Goal: Communication & Community: Share content

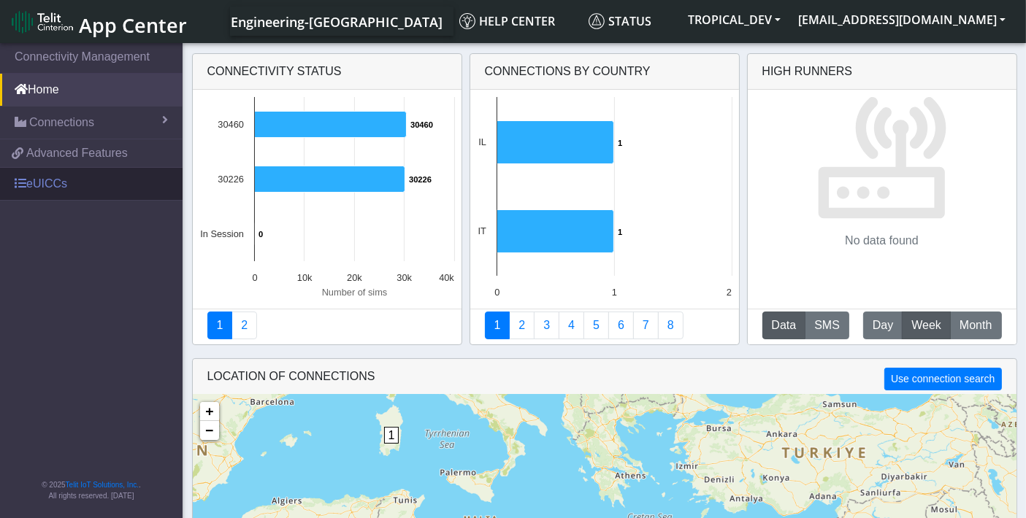
click at [43, 172] on link "eUICCs" at bounding box center [91, 184] width 183 height 32
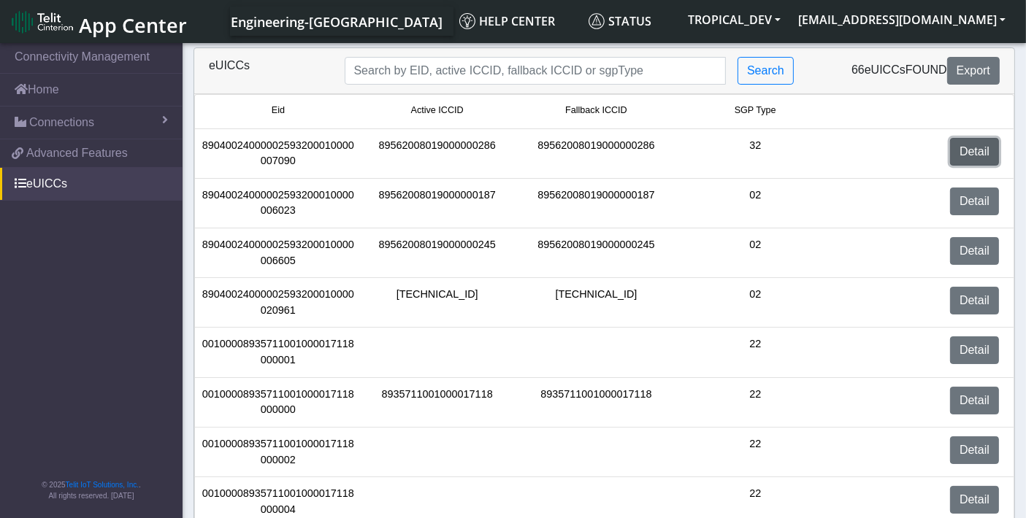
click at [964, 147] on link "Detail" at bounding box center [974, 152] width 49 height 28
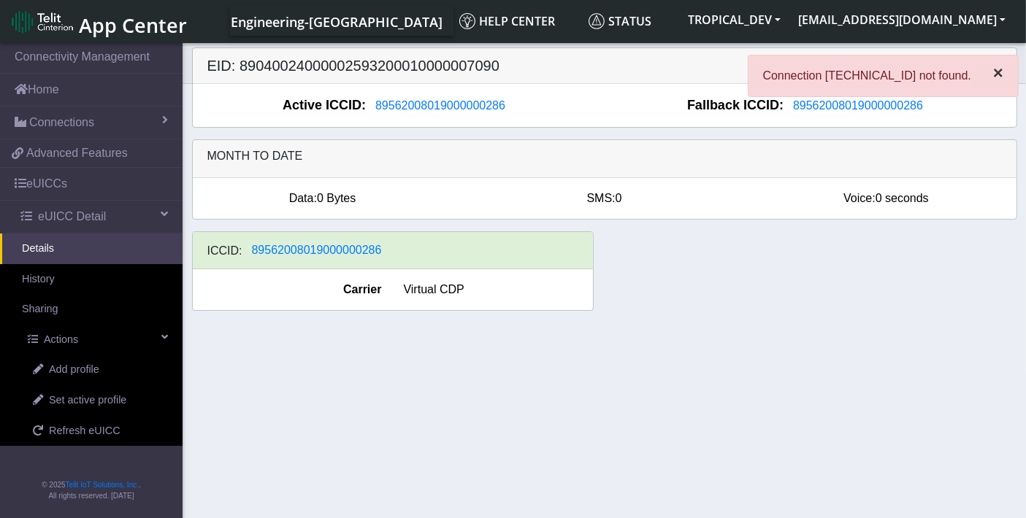
click at [997, 69] on span "×" at bounding box center [998, 73] width 10 height 20
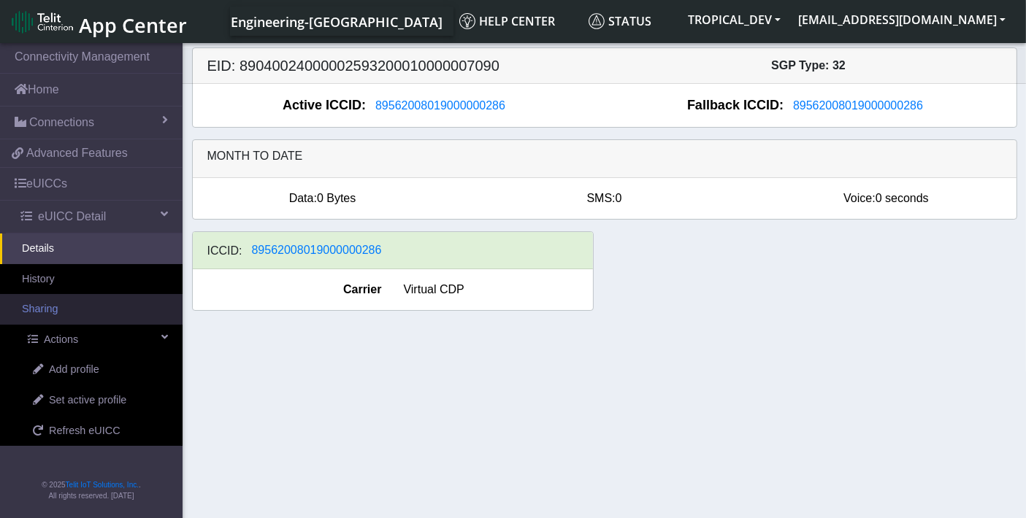
click at [54, 310] on link "Sharing" at bounding box center [91, 309] width 183 height 31
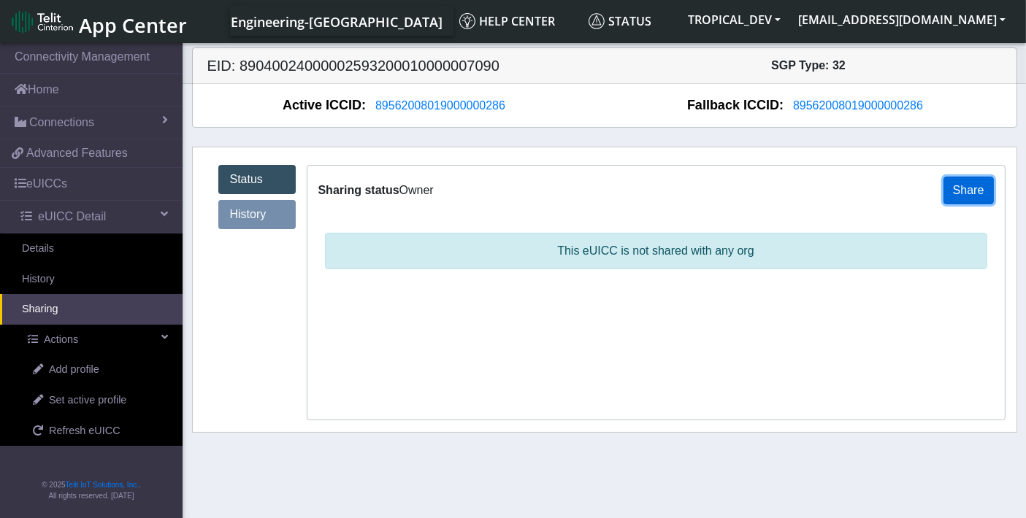
click at [980, 194] on button "Share" at bounding box center [968, 191] width 50 height 28
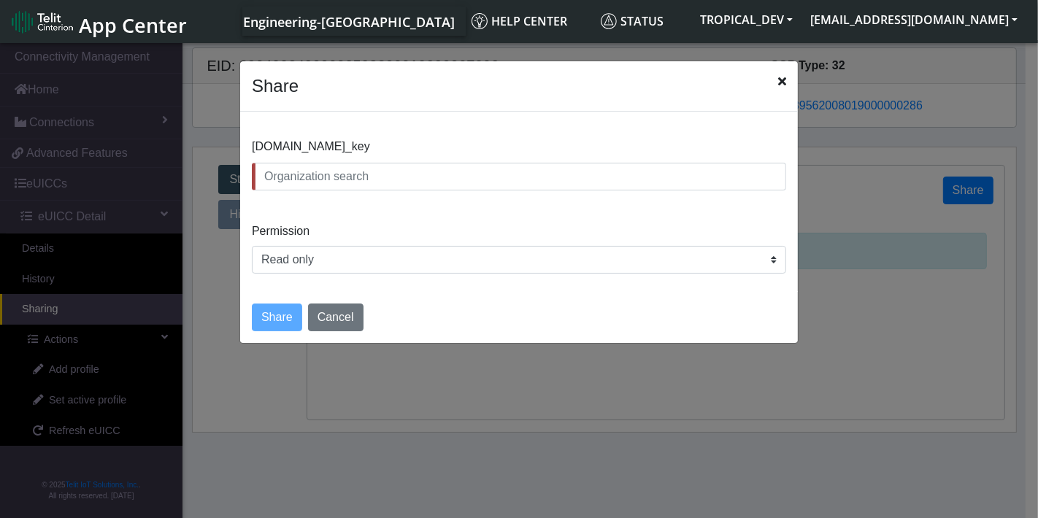
click at [461, 174] on input "text" at bounding box center [519, 177] width 535 height 28
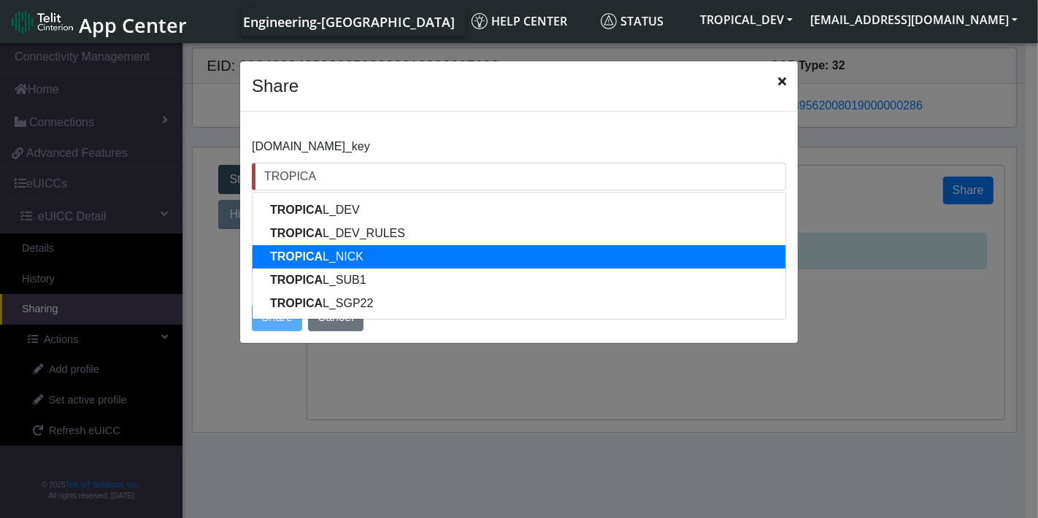
click at [348, 256] on ngb-highlight "TROPICA L_NICK" at bounding box center [316, 256] width 93 height 12
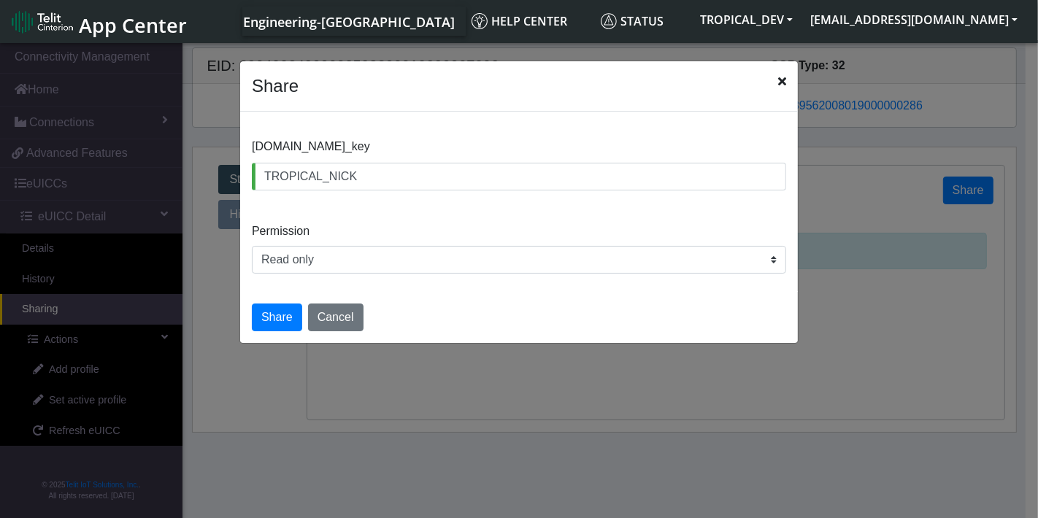
type input "TROPICAL_NICK"
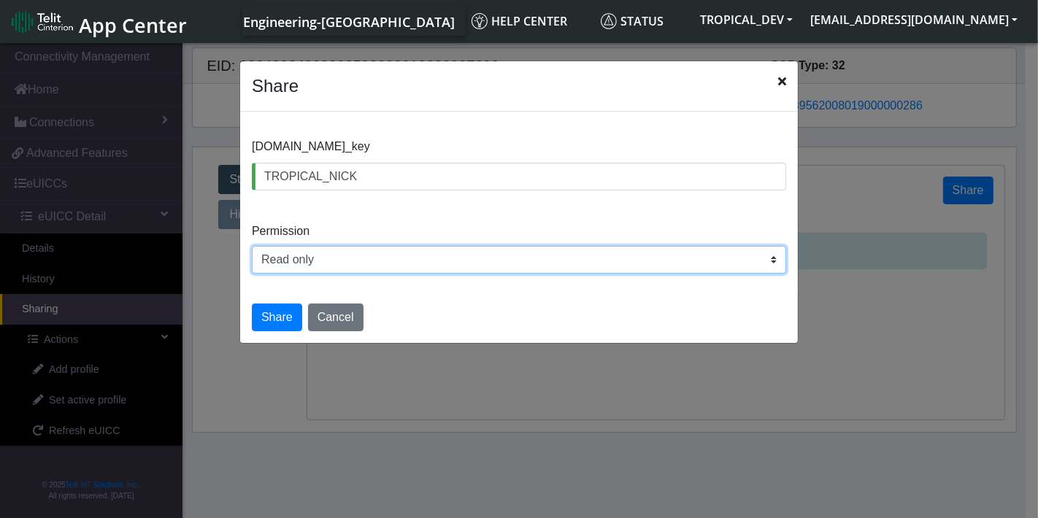
click at [345, 265] on select "Read only Read and write" at bounding box center [519, 260] width 535 height 28
select select "rw"
click at [252, 246] on select "Read only Read and write" at bounding box center [519, 260] width 535 height 28
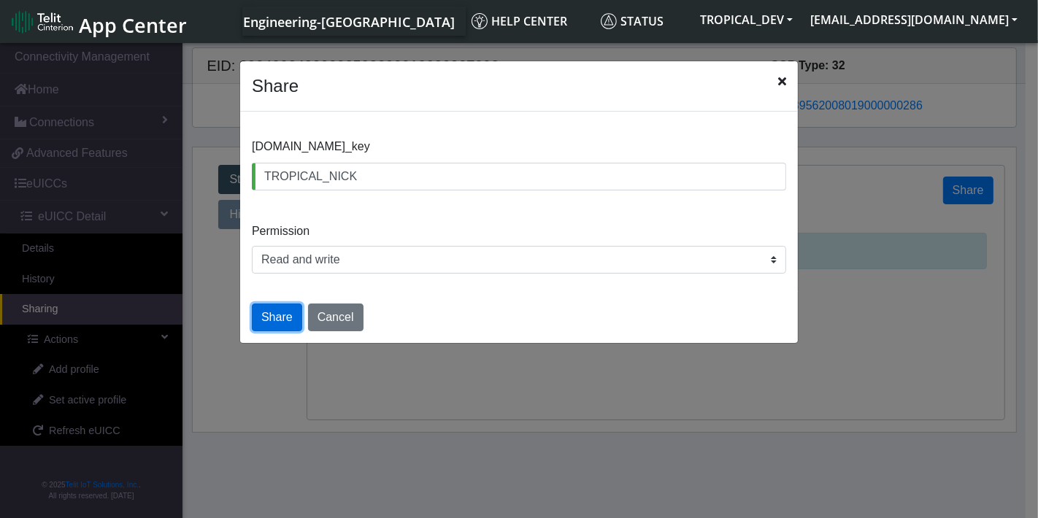
drag, startPoint x: 285, startPoint y: 314, endPoint x: 576, endPoint y: 349, distance: 293.5
click at [286, 314] on button "Share" at bounding box center [277, 318] width 50 height 28
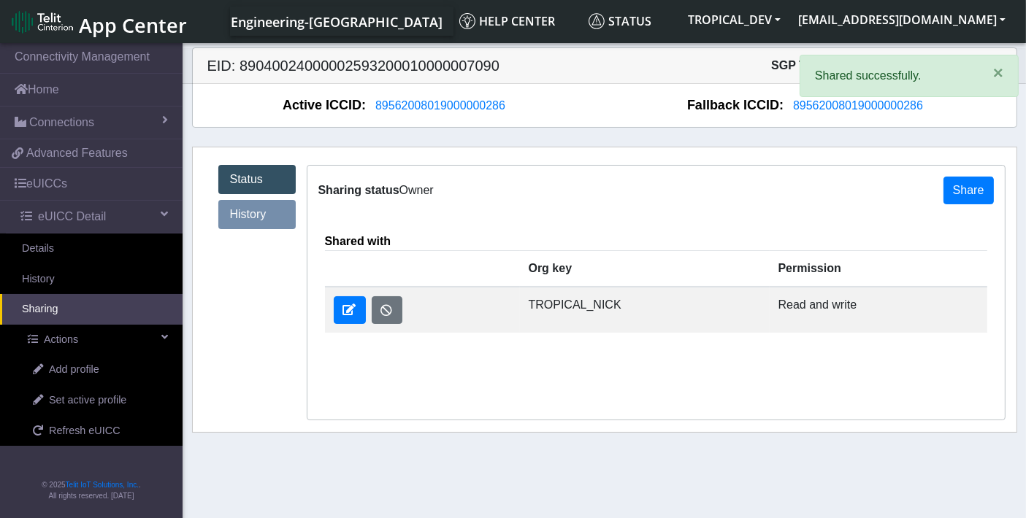
click at [256, 206] on link "History" at bounding box center [256, 214] width 77 height 29
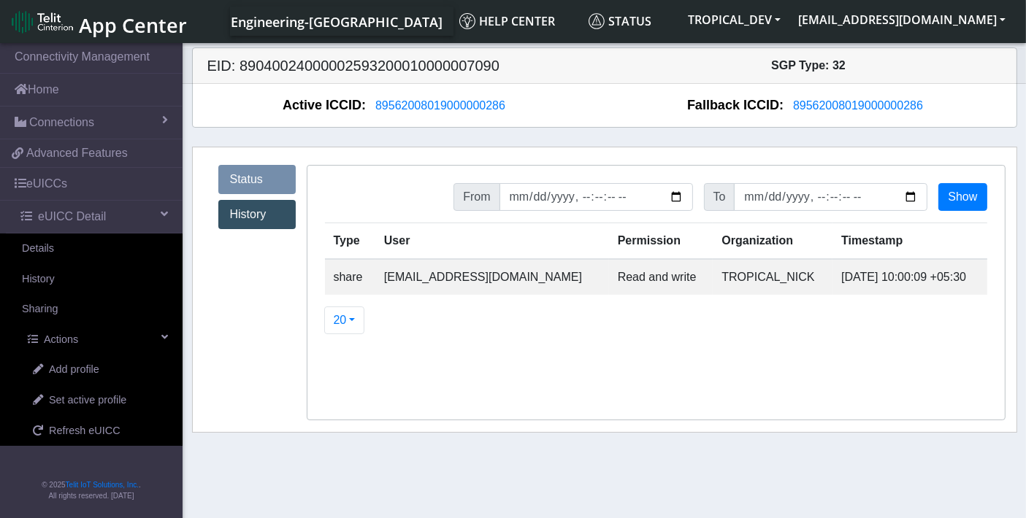
drag, startPoint x: 583, startPoint y: 274, endPoint x: 960, endPoint y: 280, distance: 376.1
click at [960, 280] on tr "share sadminuser@example.com Read and write TROPICAL_NICK 2025-09-03 10:00:09 +…" at bounding box center [656, 277] width 662 height 36
click at [963, 270] on td "2025-09-03 10:00:09 +05:30" at bounding box center [909, 277] width 154 height 36
click at [789, 22] on button "TROPICAL_DEV" at bounding box center [734, 20] width 110 height 26
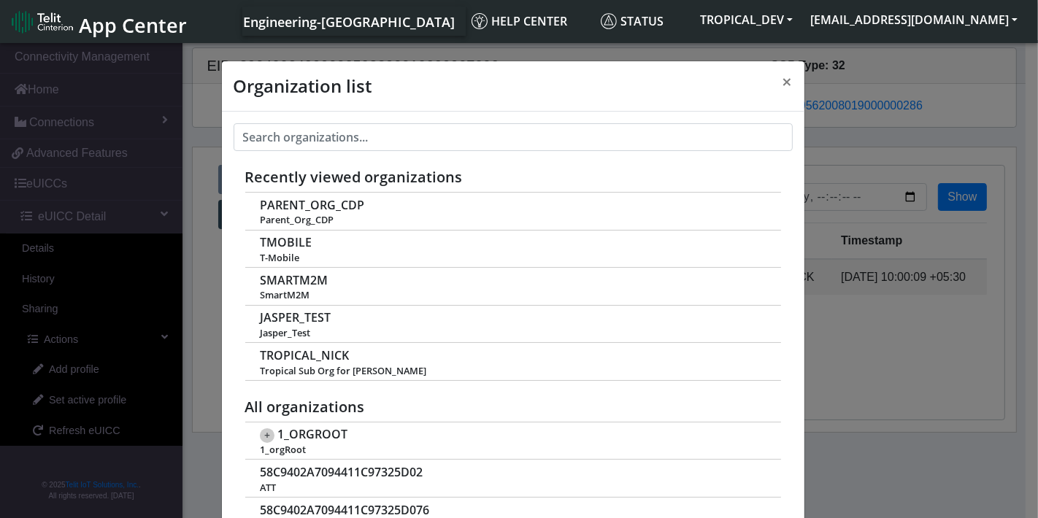
click at [857, 135] on div "Organization list × Recently viewed organizations PARENT_ORG_CDP Parent_Org_CDP…" at bounding box center [519, 281] width 1038 height 483
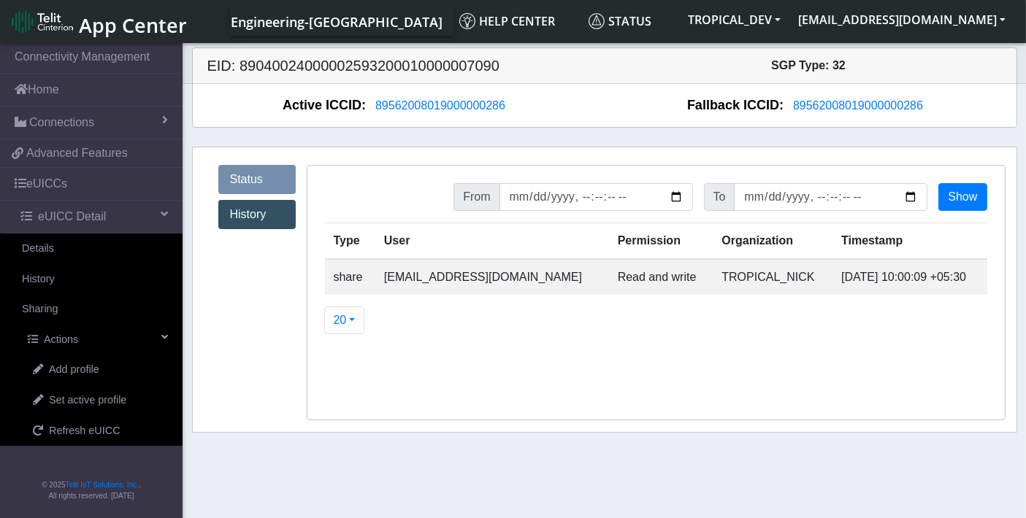
click at [409, 67] on h5 "EID: 89040024000002593200010000007090" at bounding box center [400, 66] width 408 height 18
click at [409, 66] on h5 "EID: 89040024000002593200010000007090" at bounding box center [400, 66] width 408 height 18
copy h5 "89040024000002593200010000007090"
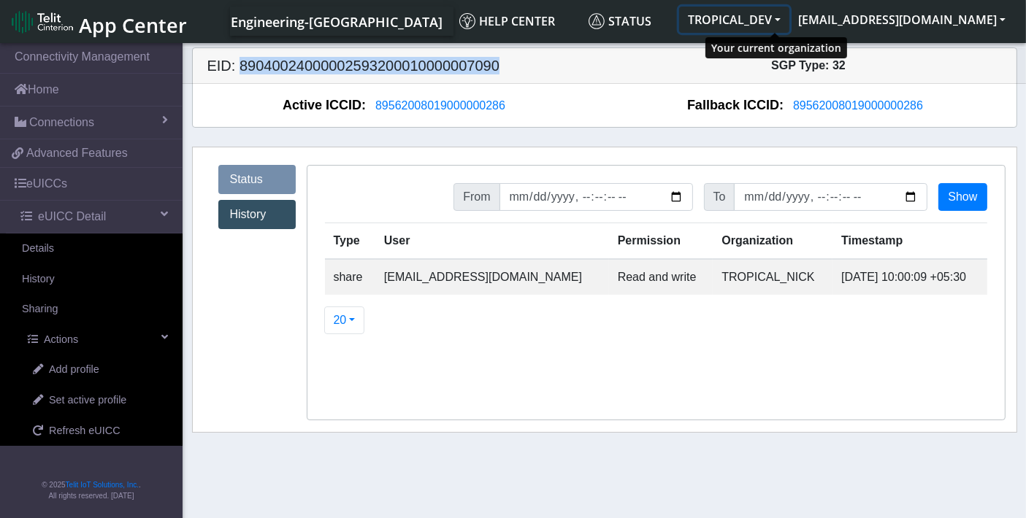
click at [789, 11] on button "TROPICAL_DEV" at bounding box center [734, 20] width 110 height 26
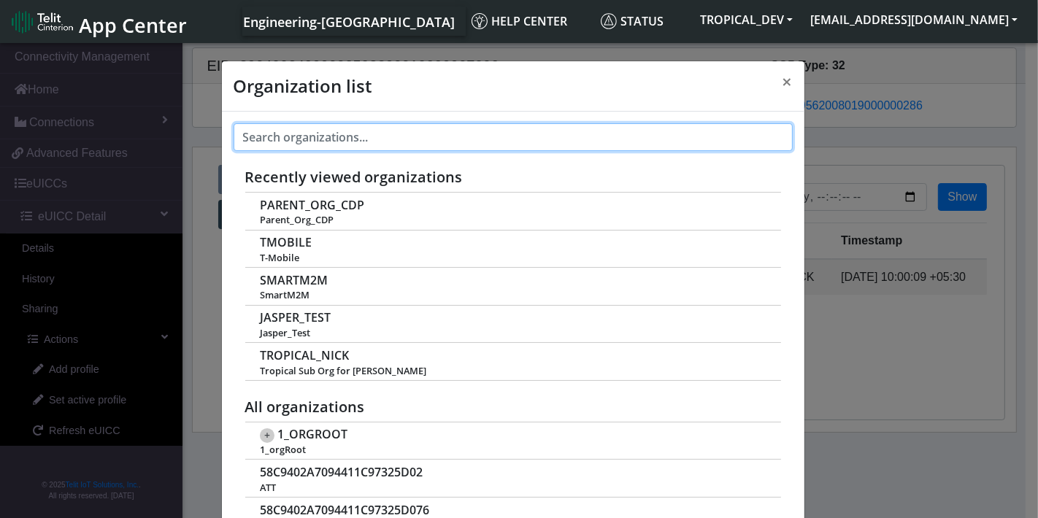
click at [341, 136] on input "text" at bounding box center [513, 137] width 559 height 28
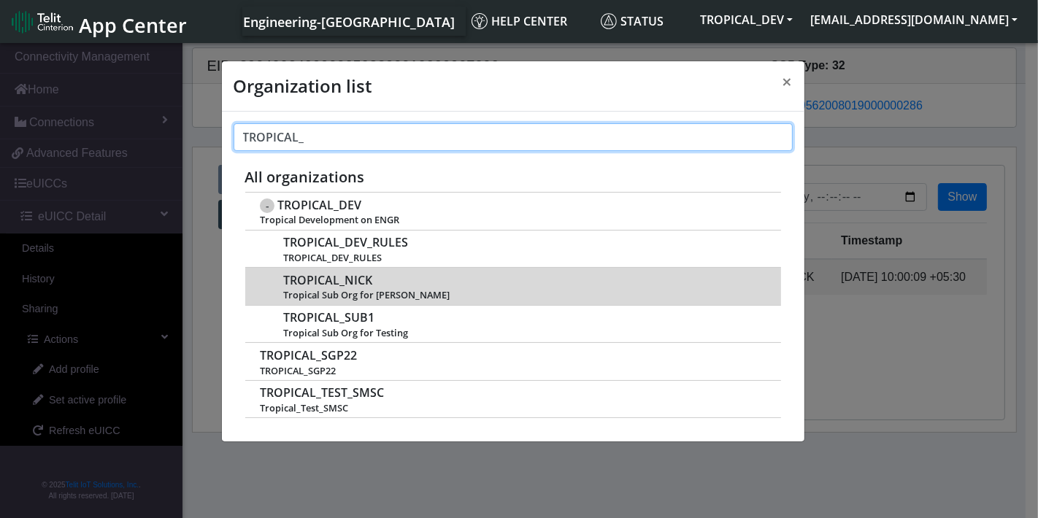
type input "TROPICAL_"
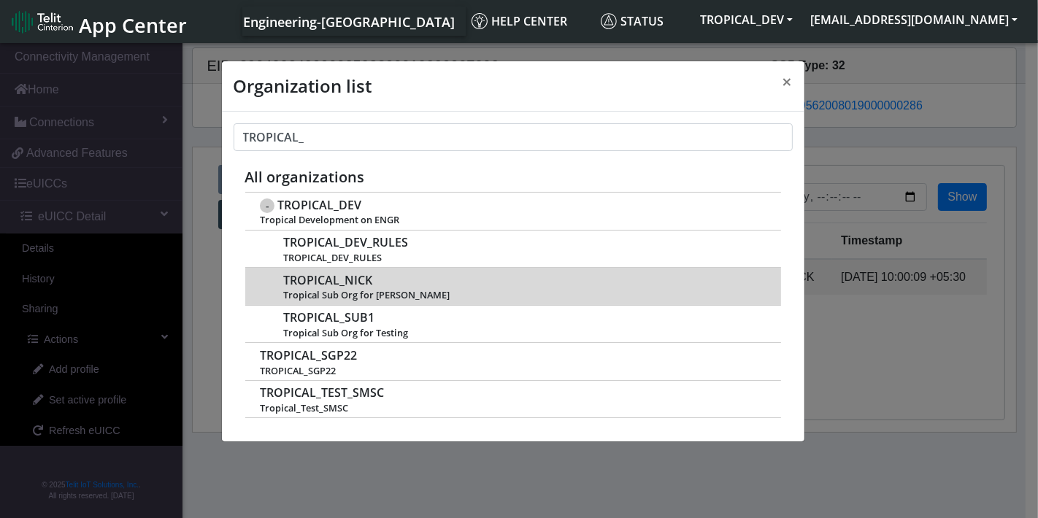
click at [383, 294] on span "Tropical Sub Org for [PERSON_NAME]" at bounding box center [524, 295] width 482 height 11
click at [359, 283] on span "TROPICAL_NICK" at bounding box center [327, 281] width 89 height 14
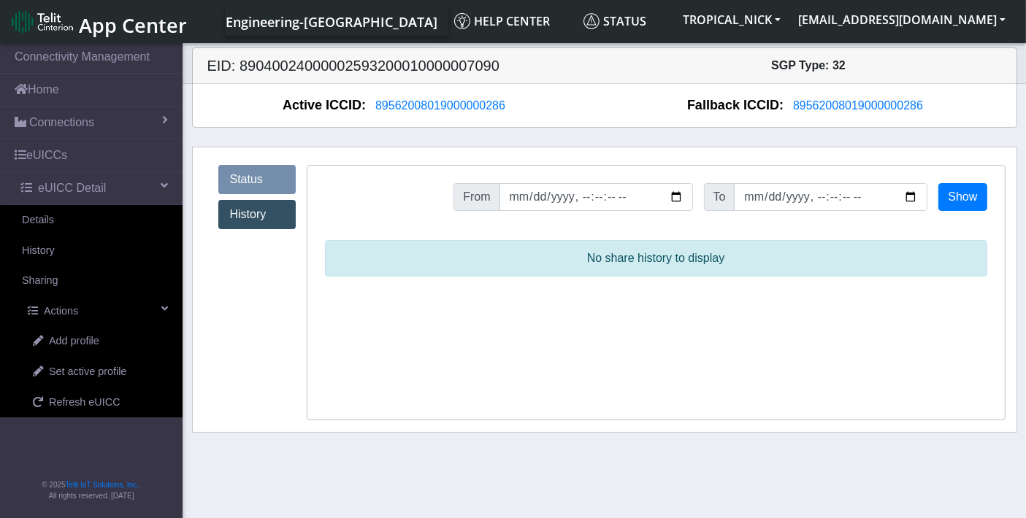
click at [264, 215] on link "History" at bounding box center [256, 214] width 77 height 29
click at [257, 183] on link "Status" at bounding box center [256, 179] width 77 height 29
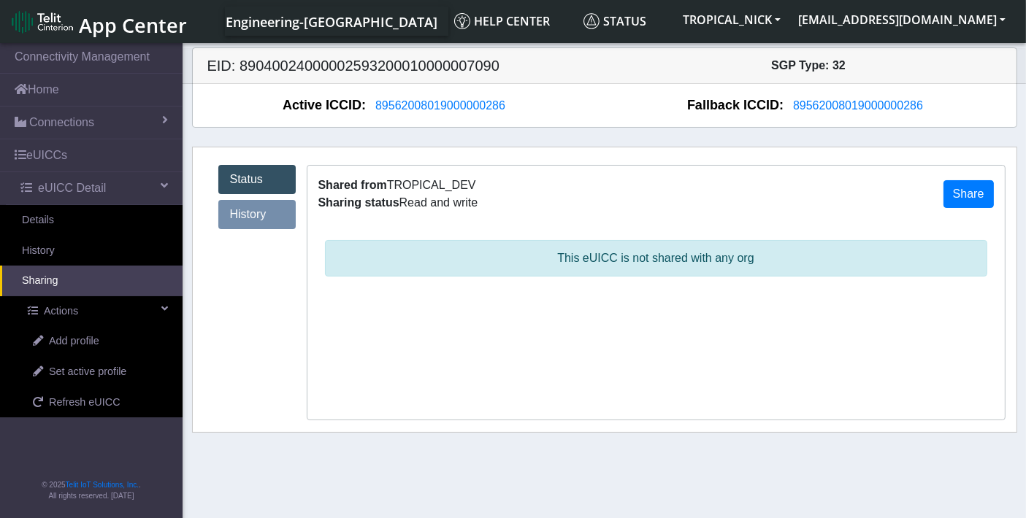
click at [273, 223] on link "History" at bounding box center [256, 214] width 77 height 29
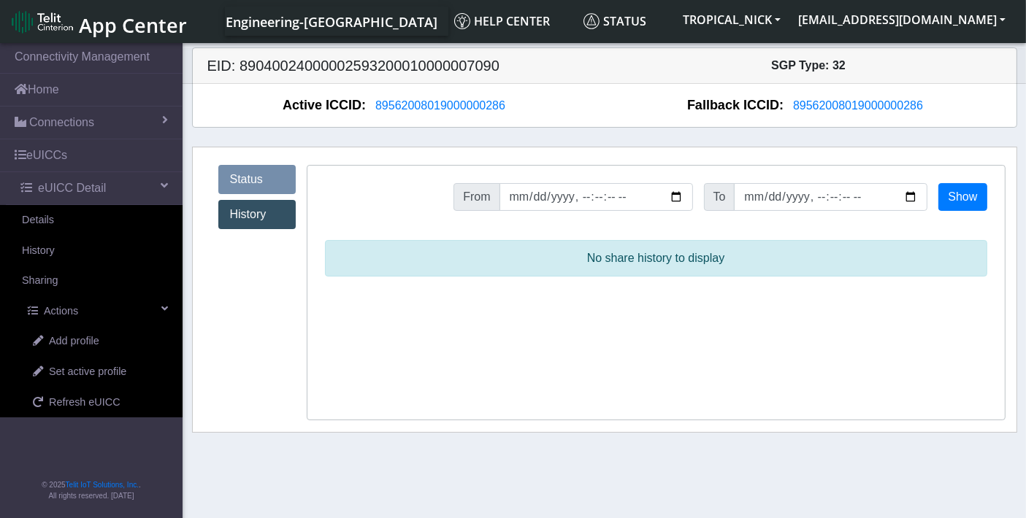
click at [267, 180] on link "Status" at bounding box center [256, 179] width 77 height 29
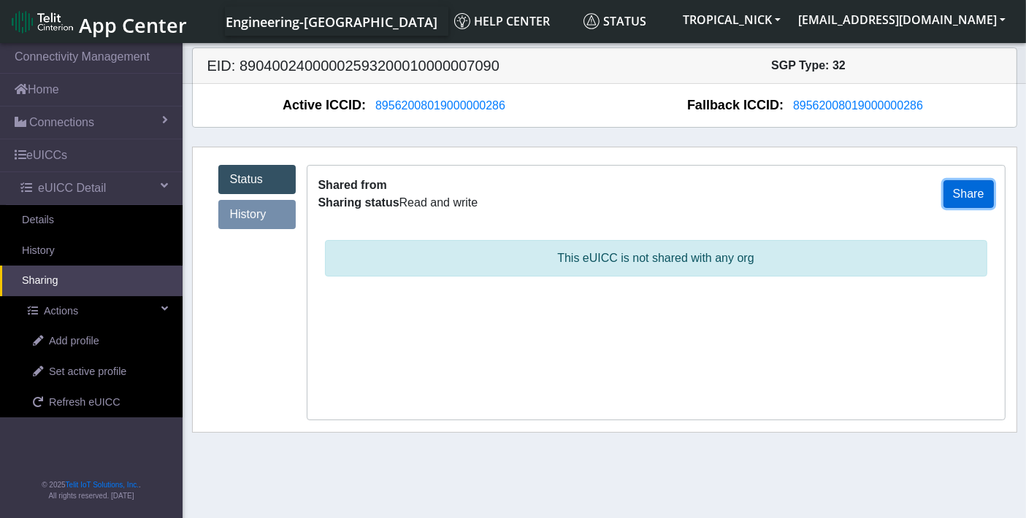
click at [965, 194] on button "Share" at bounding box center [968, 194] width 50 height 28
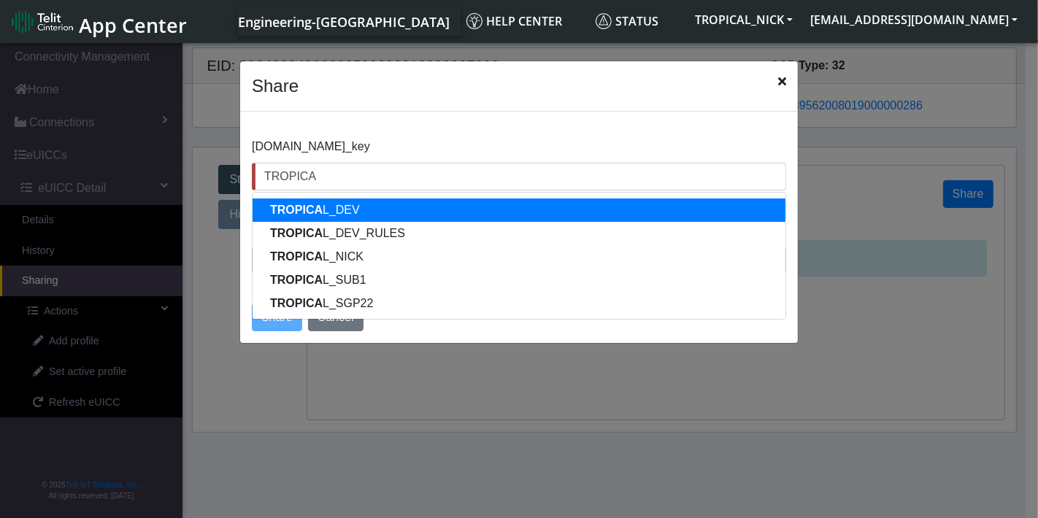
click at [340, 212] on ngb-highlight "TROPICA L_DEV" at bounding box center [315, 210] width 90 height 12
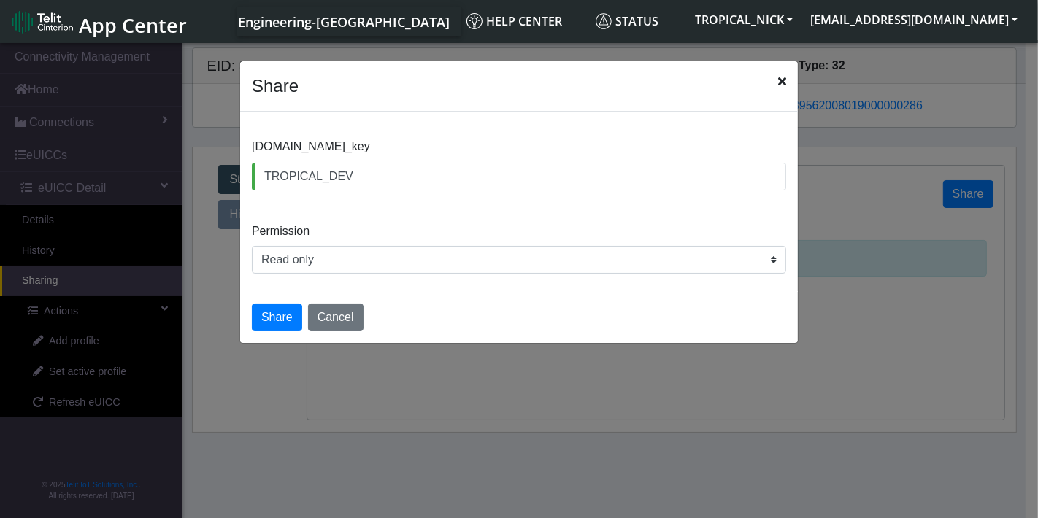
type input "TROPICAL_DEV"
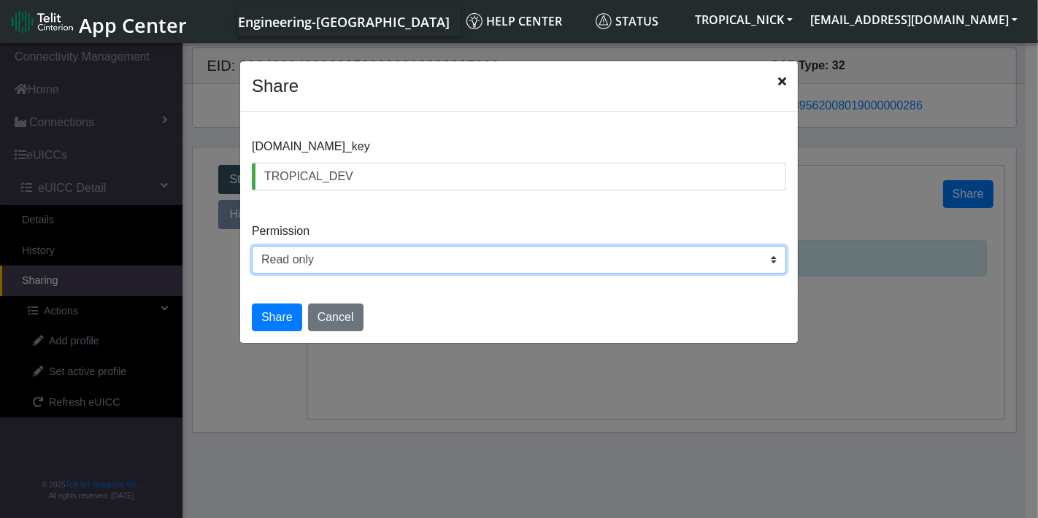
click at [337, 253] on select "Read only Read and write" at bounding box center [519, 260] width 535 height 28
select select "rw"
click at [252, 246] on select "Read only Read and write" at bounding box center [519, 260] width 535 height 28
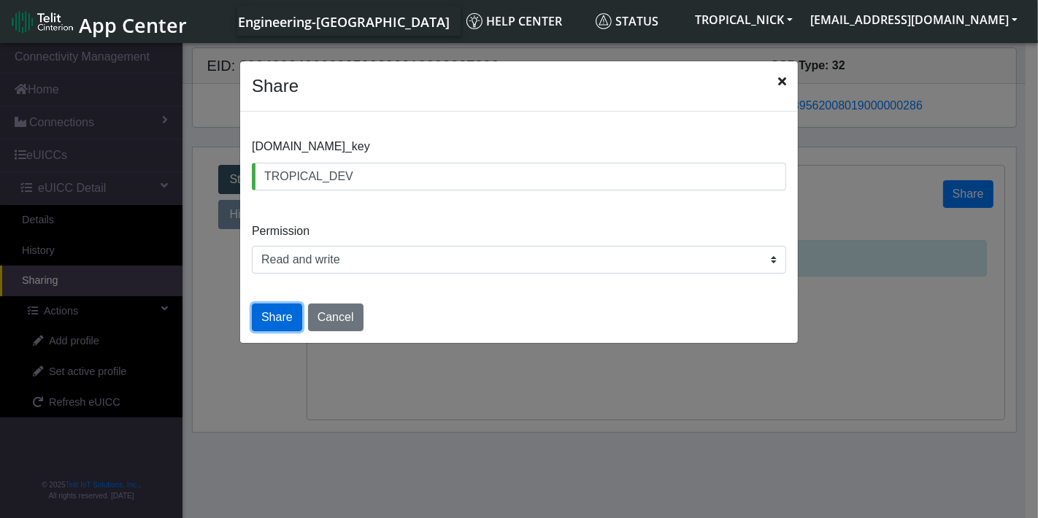
click at [279, 315] on button "Share" at bounding box center [277, 318] width 50 height 28
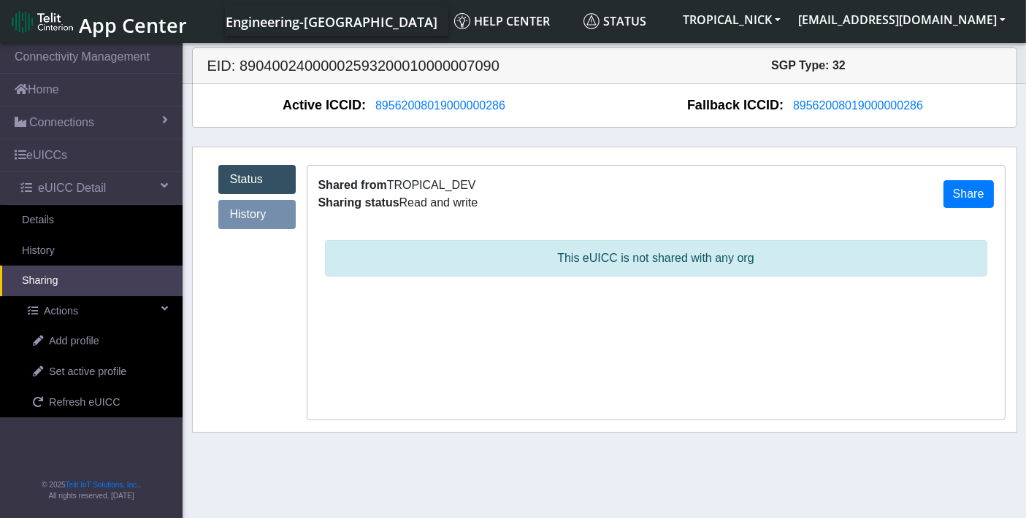
click at [248, 210] on link "History" at bounding box center [256, 214] width 77 height 29
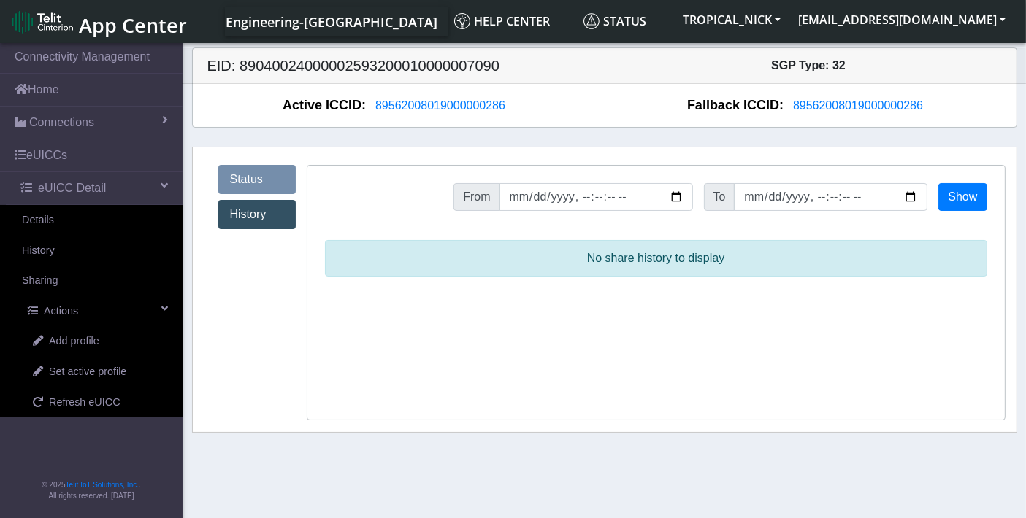
drag, startPoint x: 567, startPoint y: 250, endPoint x: 727, endPoint y: 268, distance: 160.2
click at [727, 268] on p "No share history to display" at bounding box center [656, 258] width 662 height 37
click at [266, 176] on link "Status" at bounding box center [256, 179] width 77 height 29
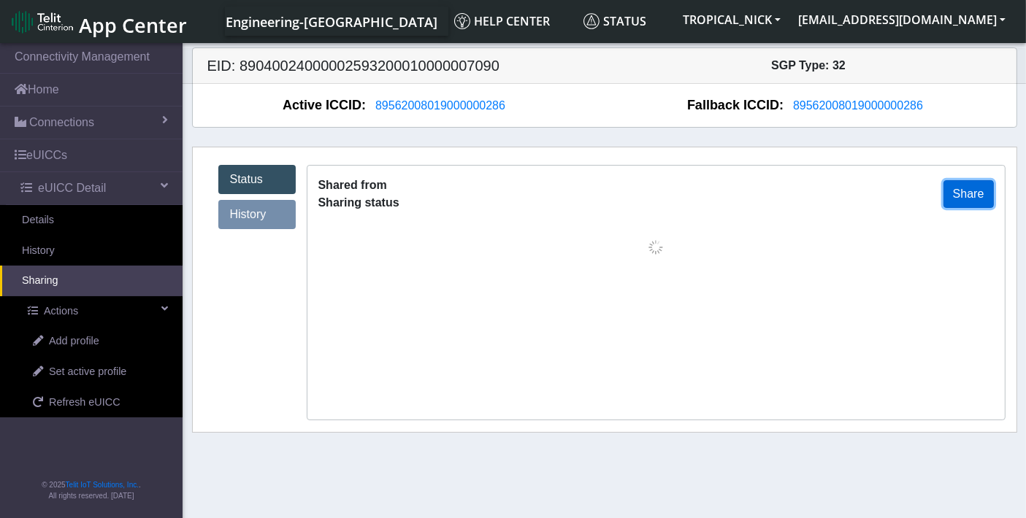
click at [978, 195] on button "Share" at bounding box center [968, 194] width 50 height 28
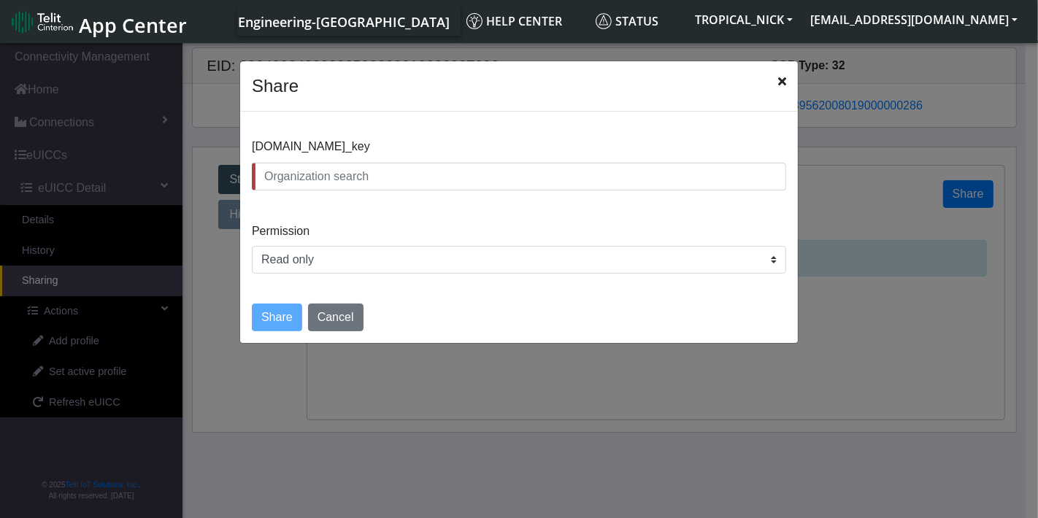
click at [449, 183] on input "text" at bounding box center [519, 177] width 535 height 28
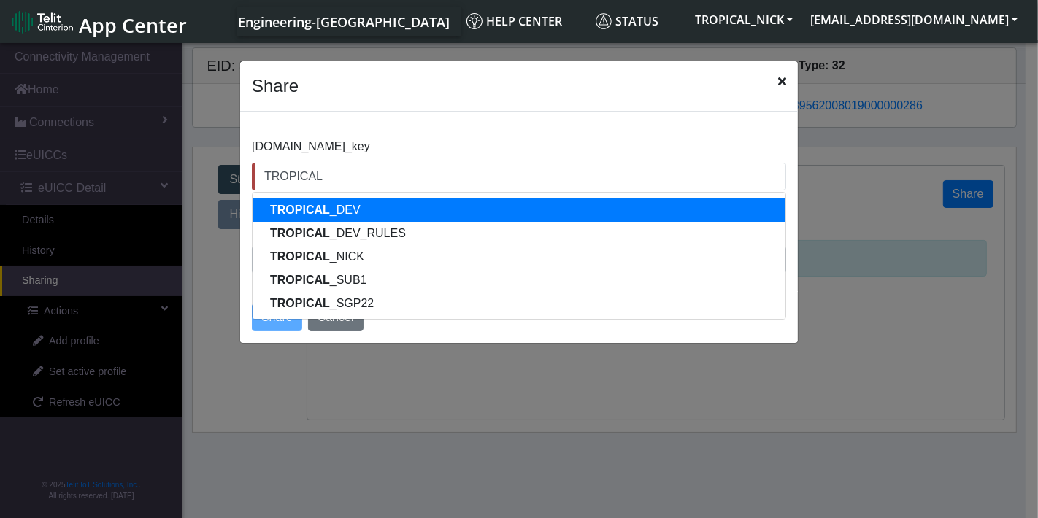
click at [446, 211] on button "TROPICAL _DEV" at bounding box center [519, 210] width 533 height 23
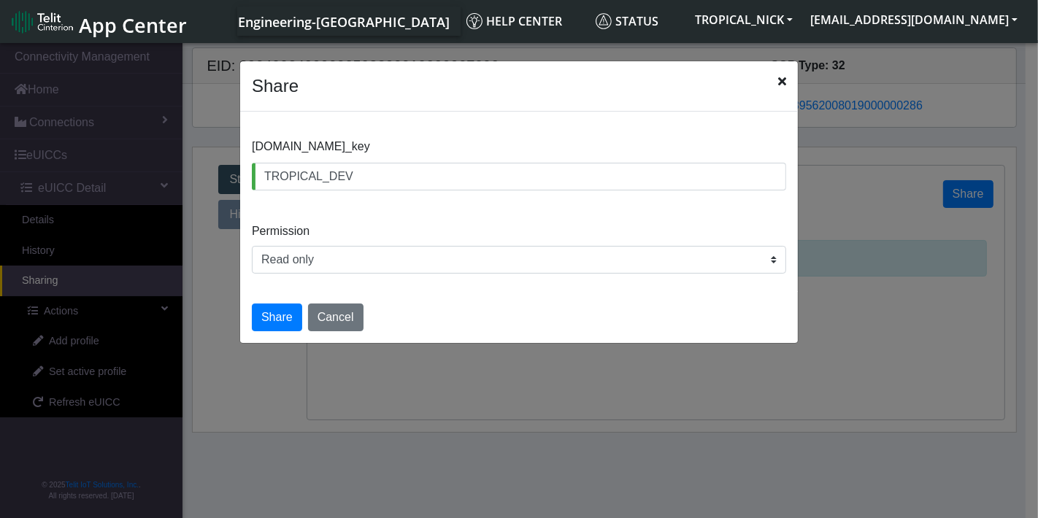
type input "TROPICAL_DEV"
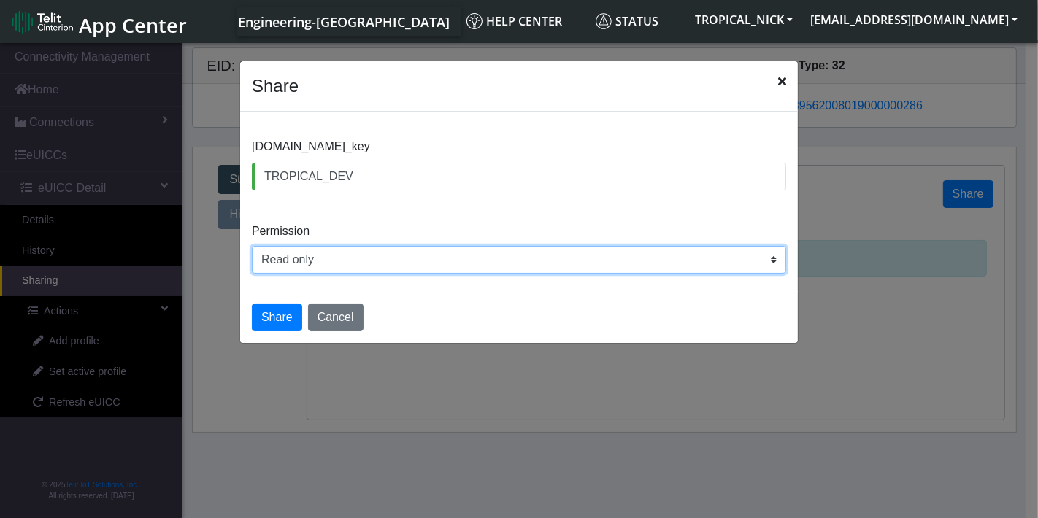
click at [444, 259] on select "Read only Read and write" at bounding box center [519, 260] width 535 height 28
select select "rw"
click at [252, 246] on select "Read only Read and write" at bounding box center [519, 260] width 535 height 28
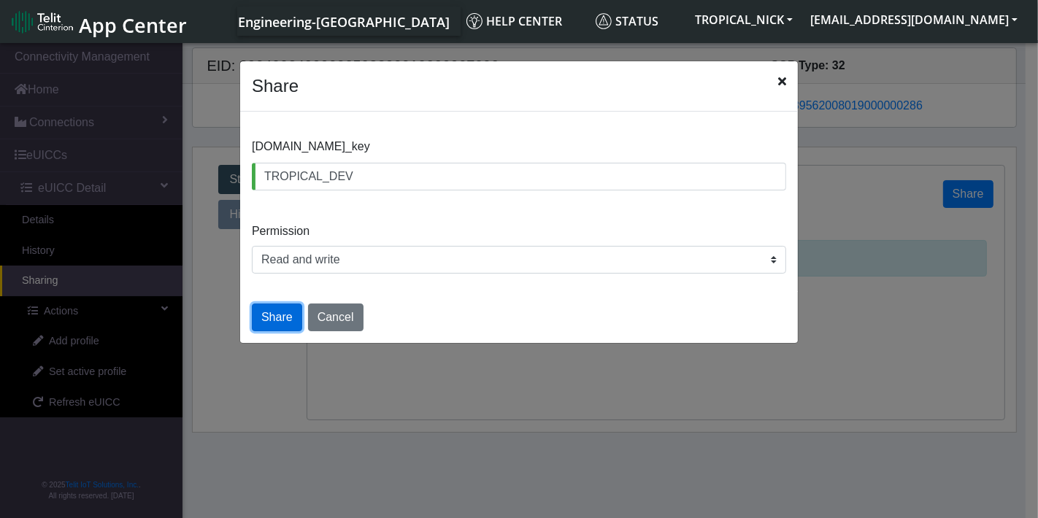
click at [282, 316] on button "Share" at bounding box center [277, 318] width 50 height 28
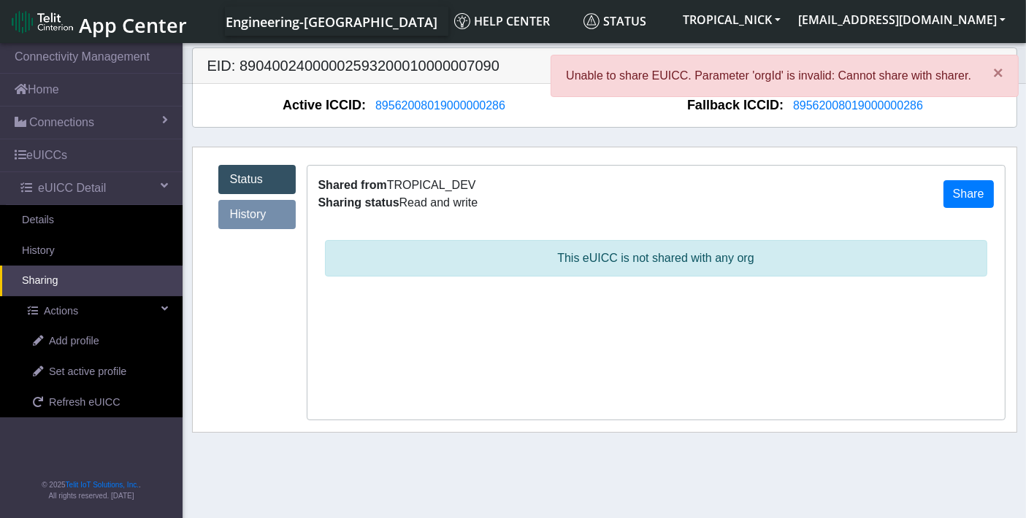
click at [748, 78] on p "Unable to share EUICC. Parameter 'orgId' is invalid: Cannot share with sharer." at bounding box center [768, 76] width 405 height 18
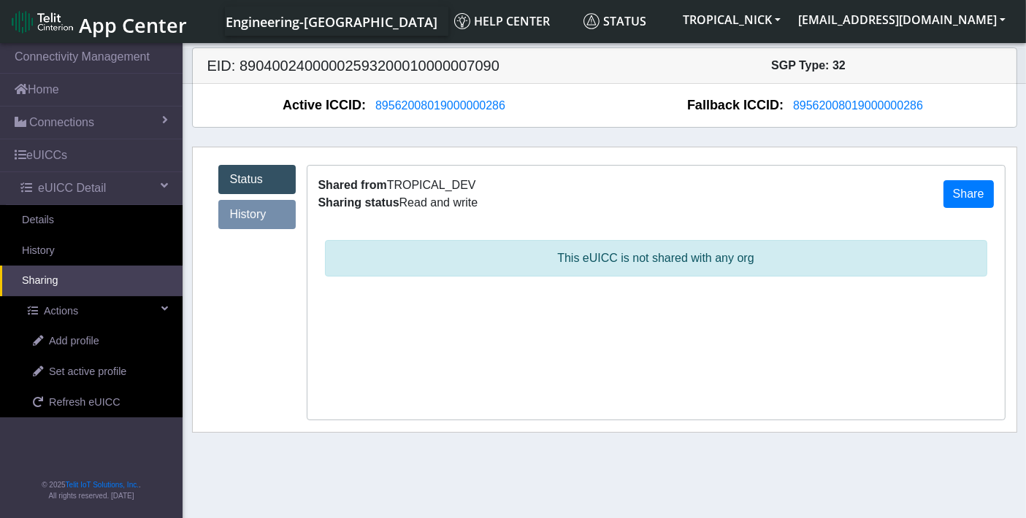
click at [263, 220] on link "History" at bounding box center [256, 214] width 77 height 29
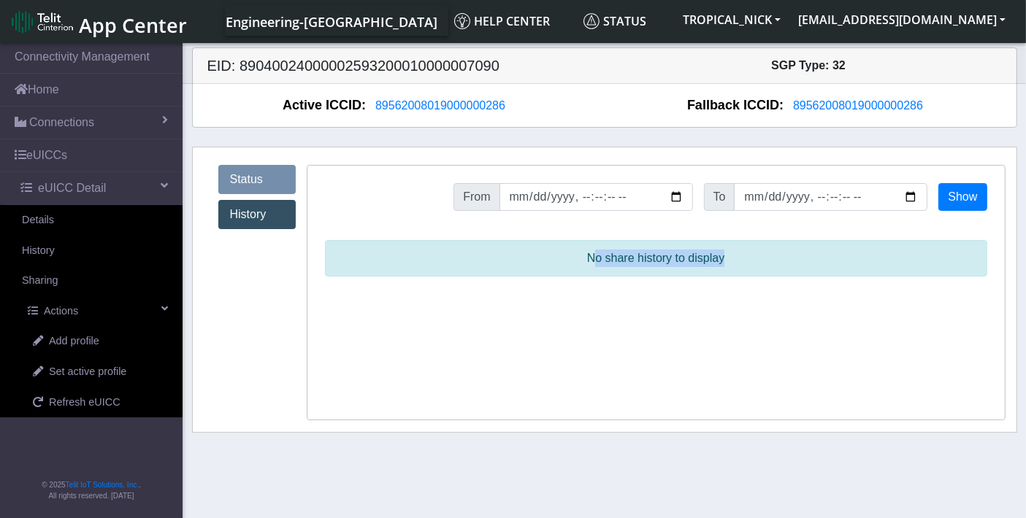
drag, startPoint x: 551, startPoint y: 249, endPoint x: 719, endPoint y: 253, distance: 168.7
click at [719, 253] on p "No share history to display" at bounding box center [656, 258] width 662 height 37
click at [391, 66] on h5 "EID: 89040024000002593200010000007090" at bounding box center [400, 66] width 408 height 18
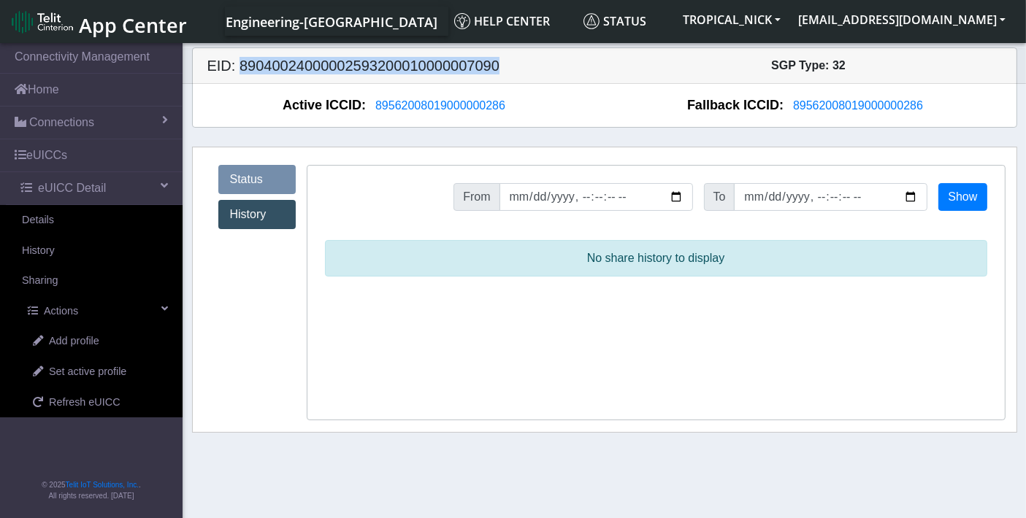
click at [391, 66] on h5 "EID: 89040024000002593200010000007090" at bounding box center [400, 66] width 408 height 18
copy h5 "89040024000002593200010000007090"
click at [68, 279] on link "Sharing" at bounding box center [91, 281] width 183 height 31
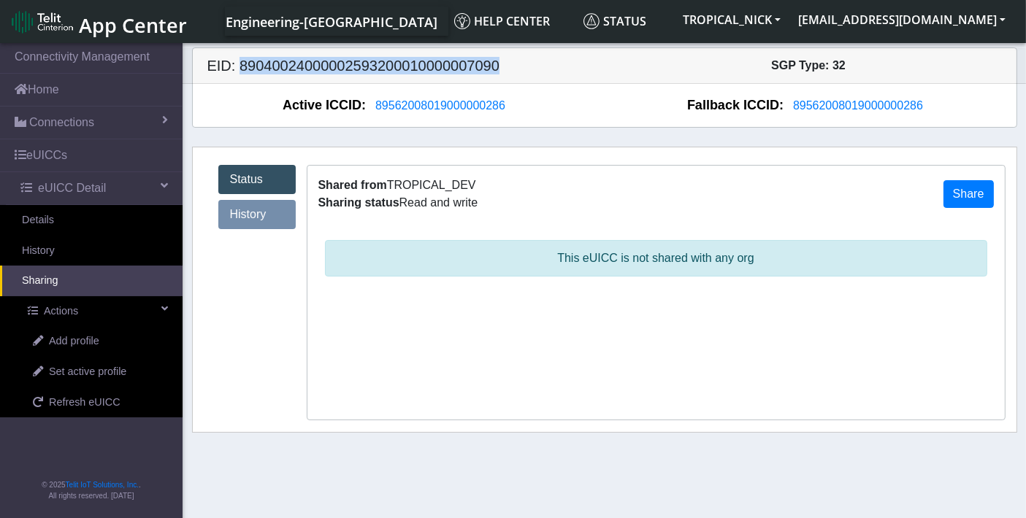
click at [285, 218] on link "History" at bounding box center [256, 214] width 77 height 29
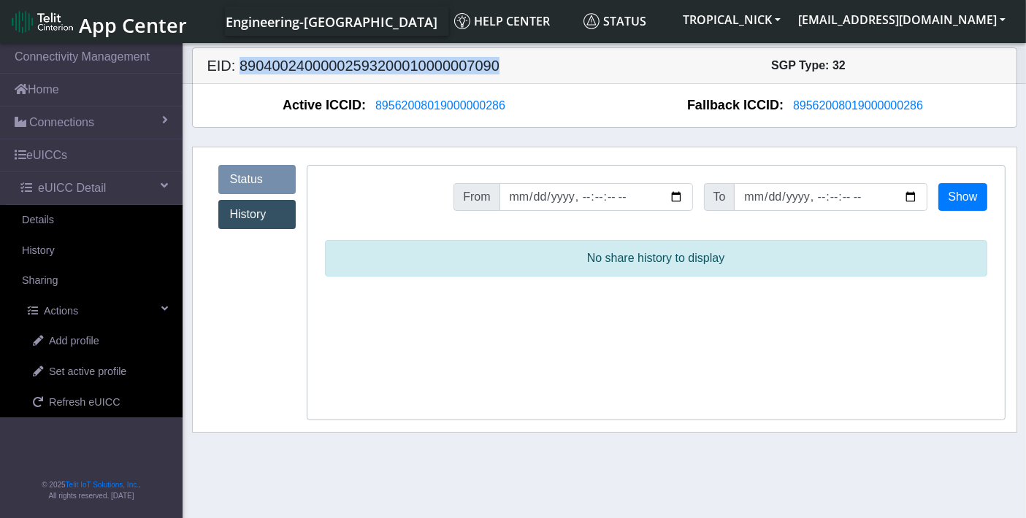
click at [246, 181] on link "Status" at bounding box center [256, 179] width 77 height 29
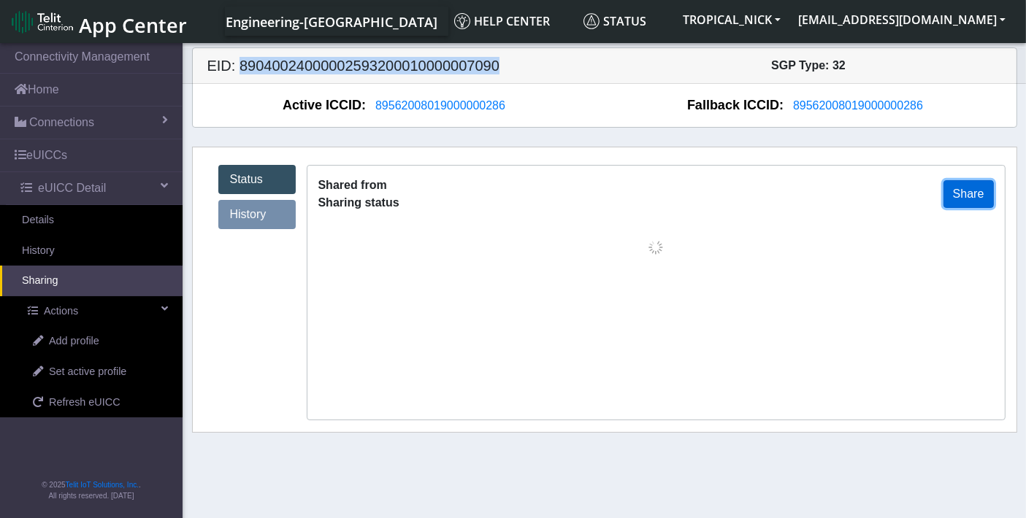
click at [965, 188] on button "Share" at bounding box center [968, 194] width 50 height 28
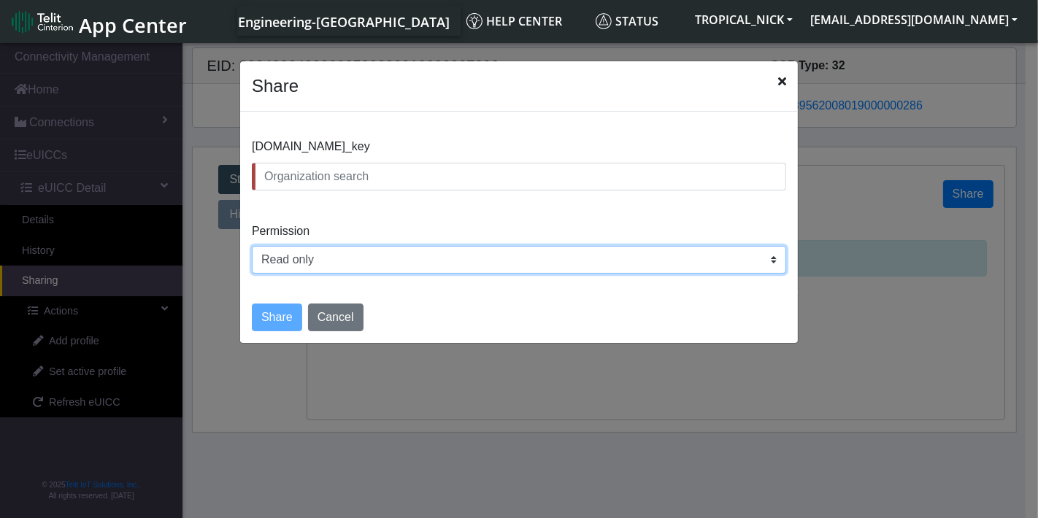
click at [555, 253] on select "Read only Read and write" at bounding box center [519, 260] width 535 height 28
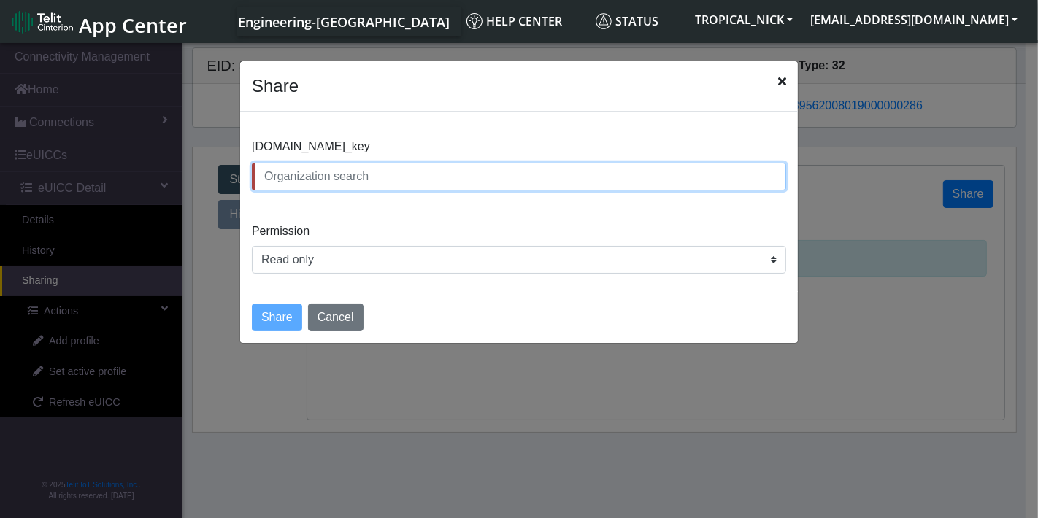
click at [499, 167] on input "text" at bounding box center [519, 177] width 535 height 28
type input "T"
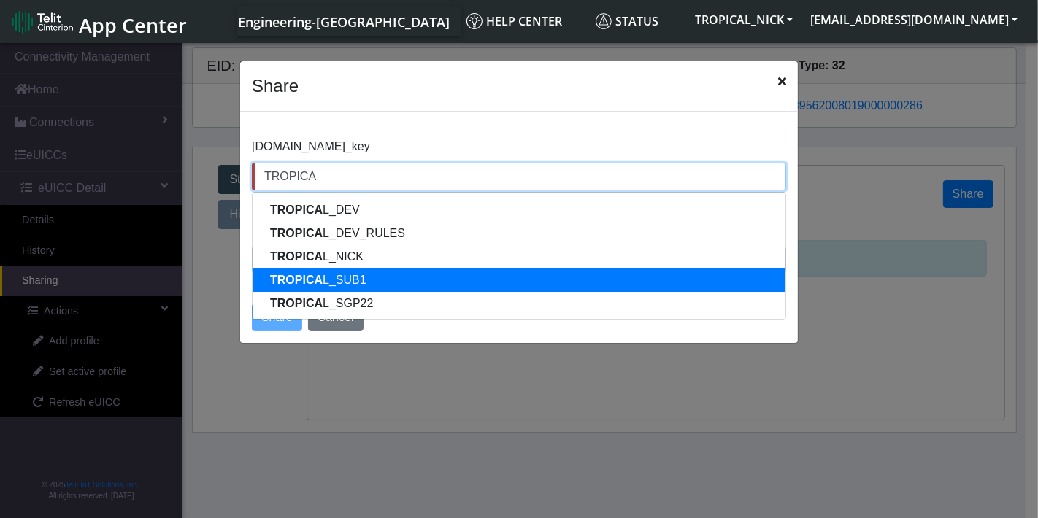
click at [405, 276] on button "TROPICA L_SUB1" at bounding box center [519, 280] width 533 height 23
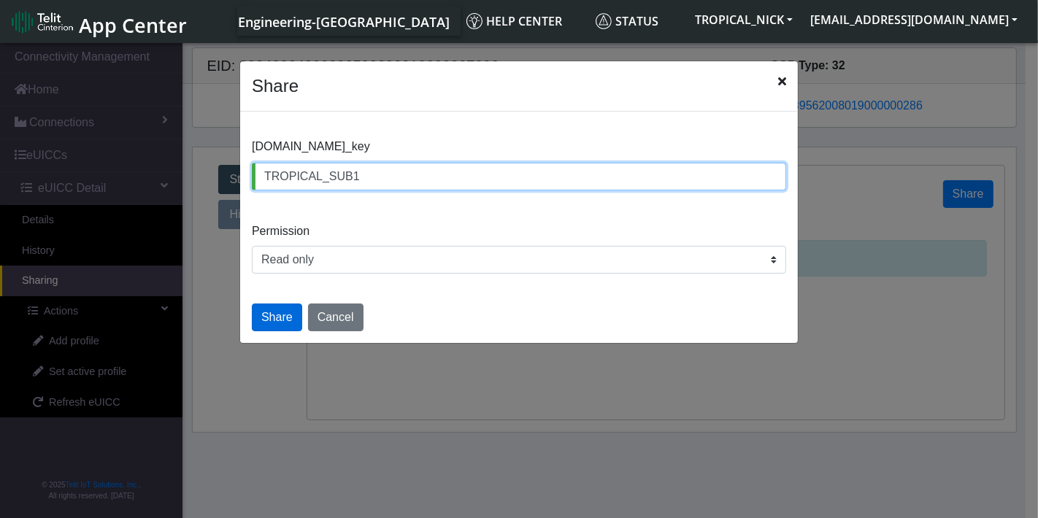
type input "TROPICAL_SUB1"
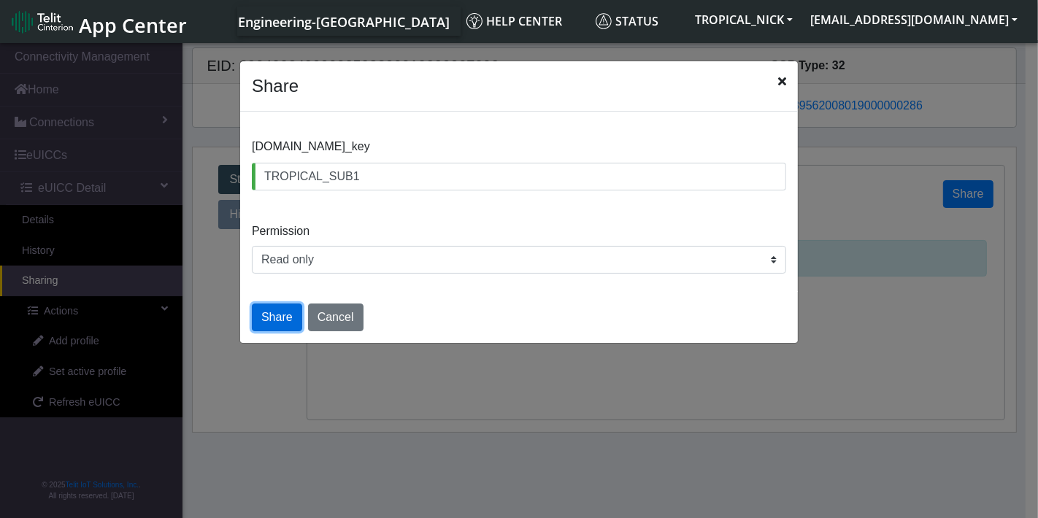
click at [275, 315] on button "Share" at bounding box center [277, 318] width 50 height 28
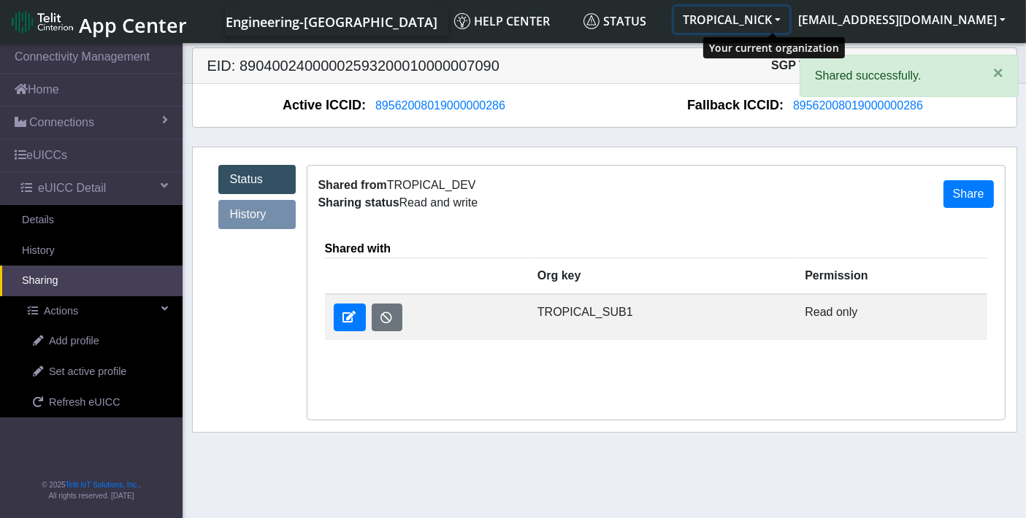
click at [789, 20] on button "TROPICAL_NICK" at bounding box center [731, 20] width 115 height 26
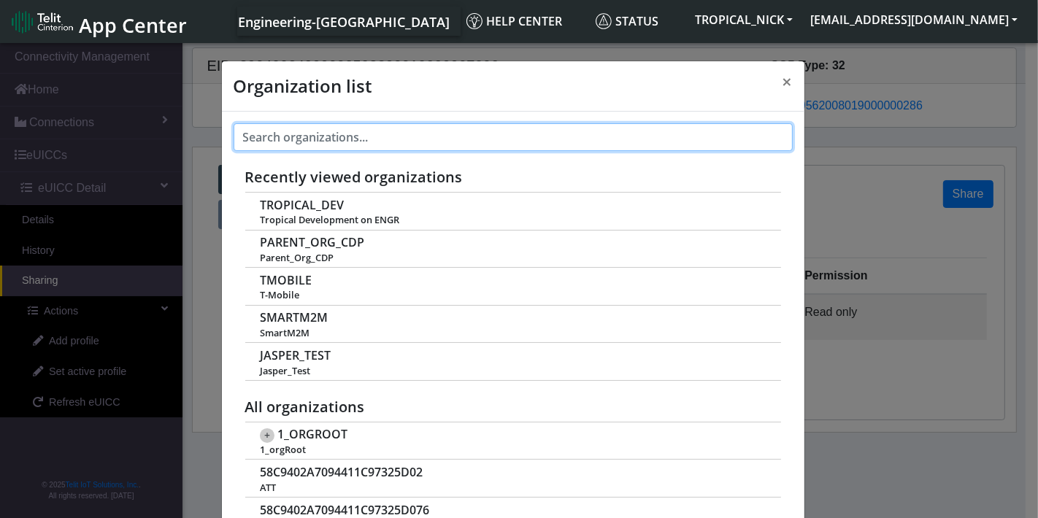
click at [330, 133] on input "text" at bounding box center [513, 137] width 559 height 28
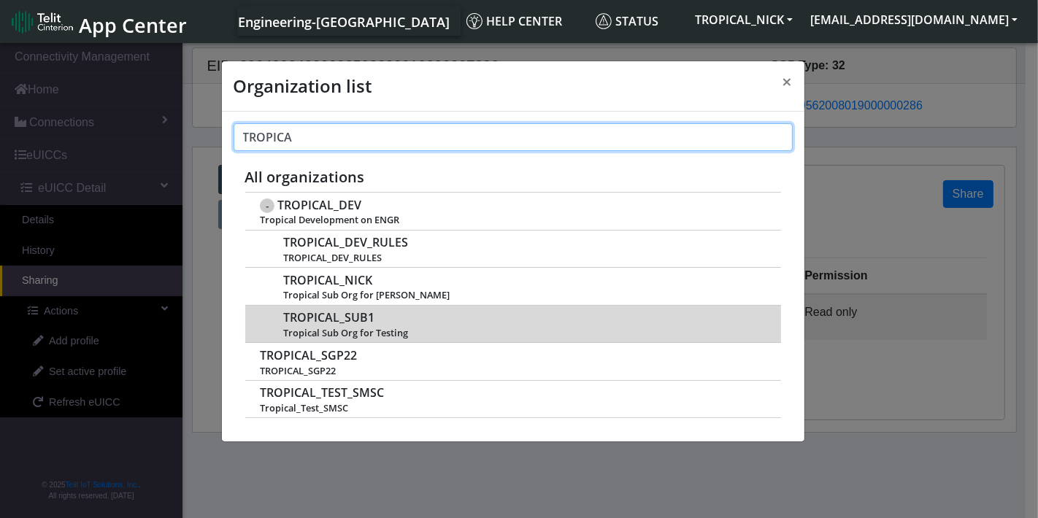
type input "TROPICA"
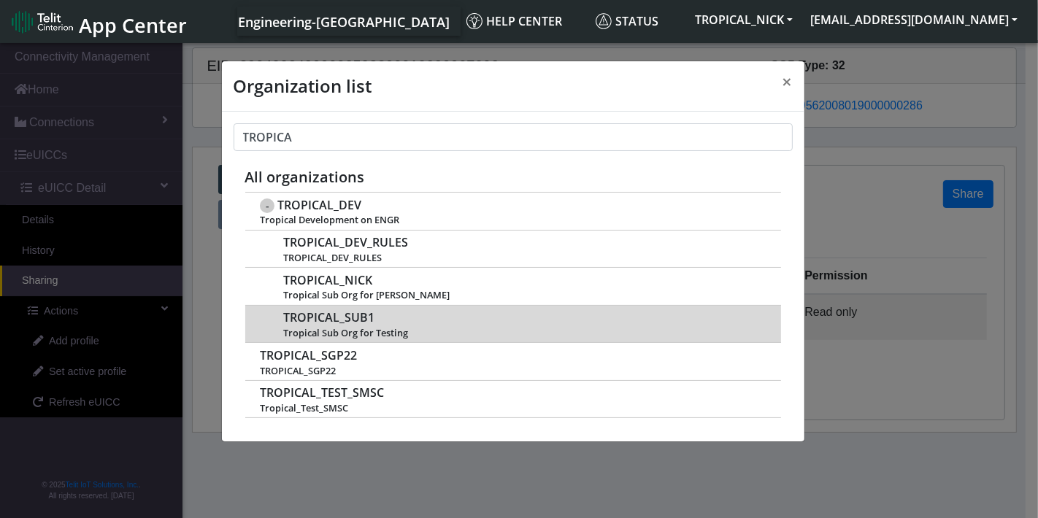
click at [350, 318] on span "TROPICAL_SUB1" at bounding box center [328, 318] width 91 height 14
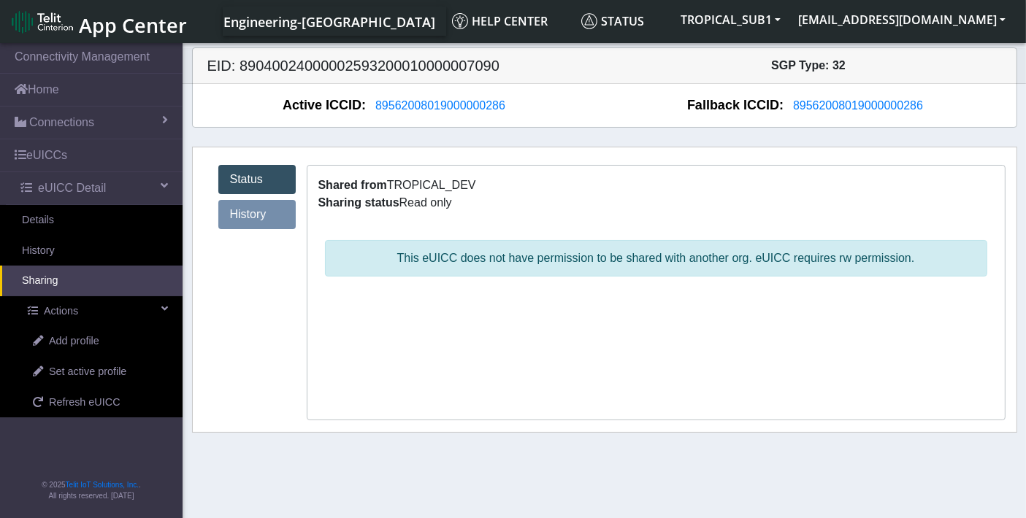
drag, startPoint x: 465, startPoint y: 256, endPoint x: 938, endPoint y: 251, distance: 473.2
click at [938, 251] on p "This eUICC does not have permission to be shared with another org. eUICC requir…" at bounding box center [656, 258] width 662 height 37
click at [246, 183] on link "Status" at bounding box center [256, 179] width 77 height 29
click at [245, 212] on link "History" at bounding box center [256, 214] width 77 height 29
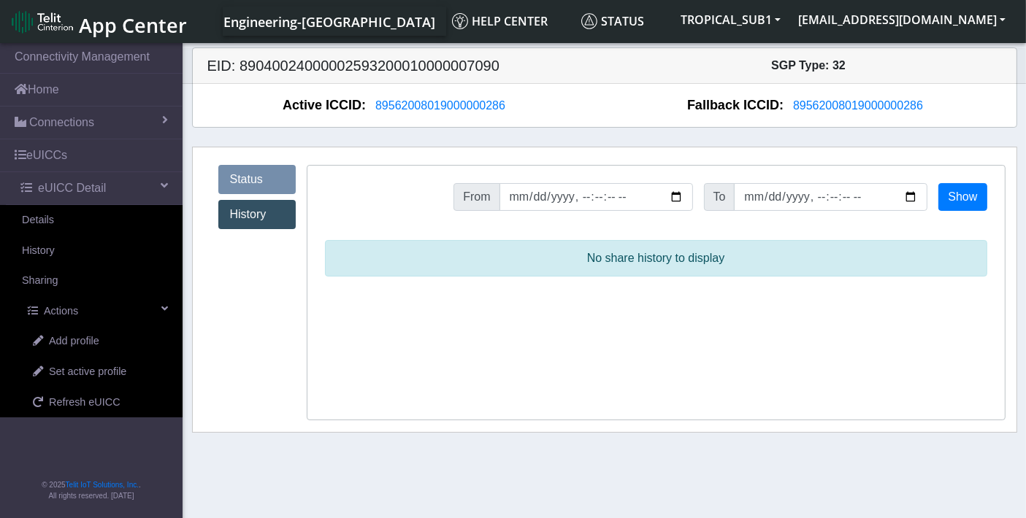
click at [248, 182] on link "Status" at bounding box center [256, 179] width 77 height 29
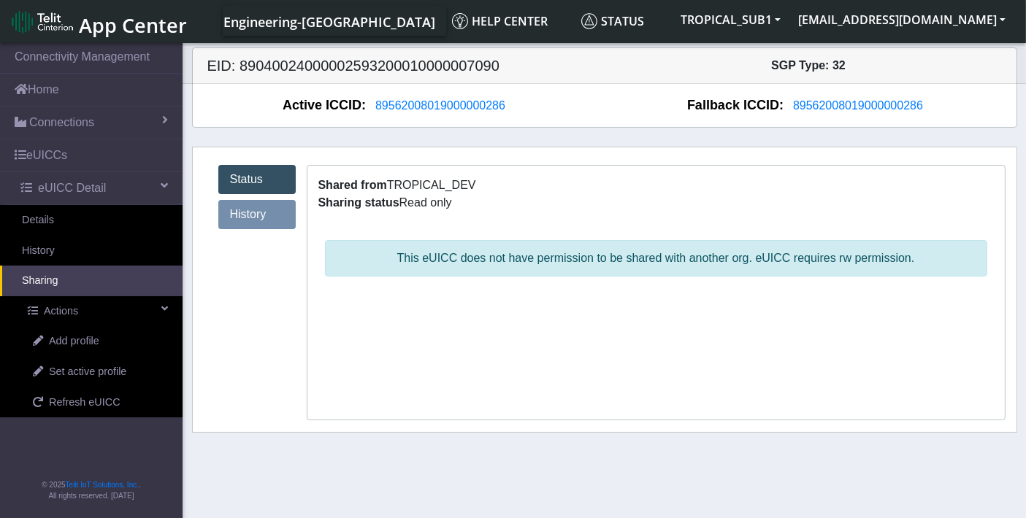
click at [265, 207] on link "History" at bounding box center [256, 214] width 77 height 29
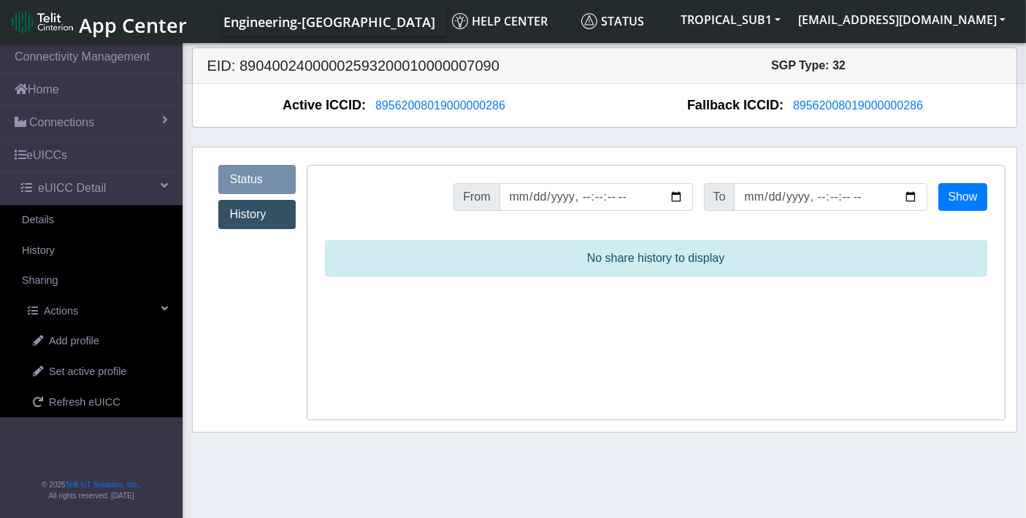
click at [261, 177] on link "Status" at bounding box center [256, 179] width 77 height 29
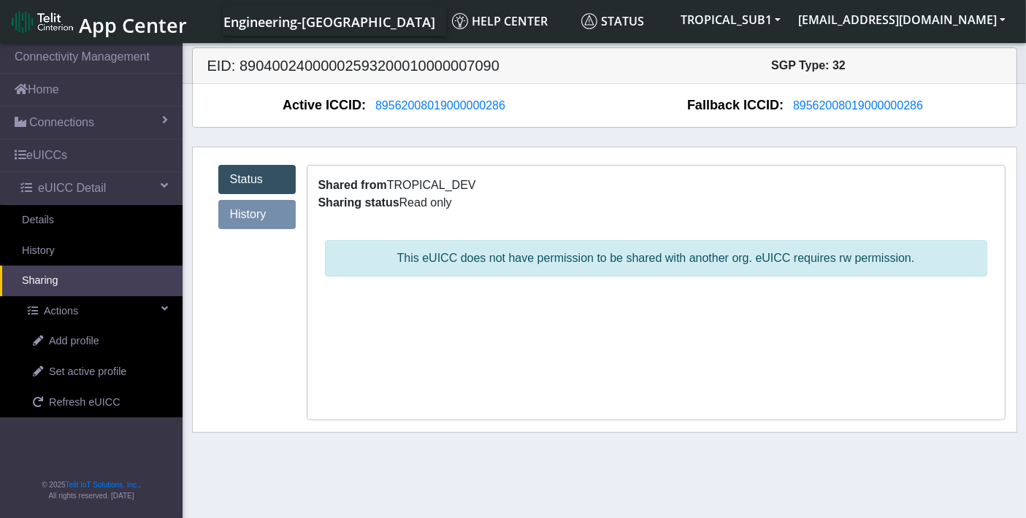
click at [255, 211] on link "History" at bounding box center [256, 214] width 77 height 29
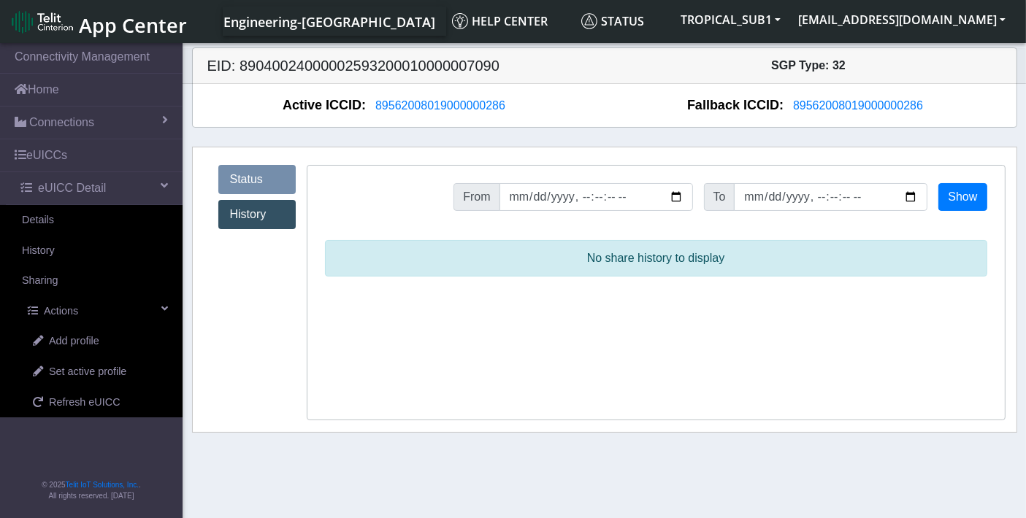
click at [256, 180] on link "Status" at bounding box center [256, 179] width 77 height 29
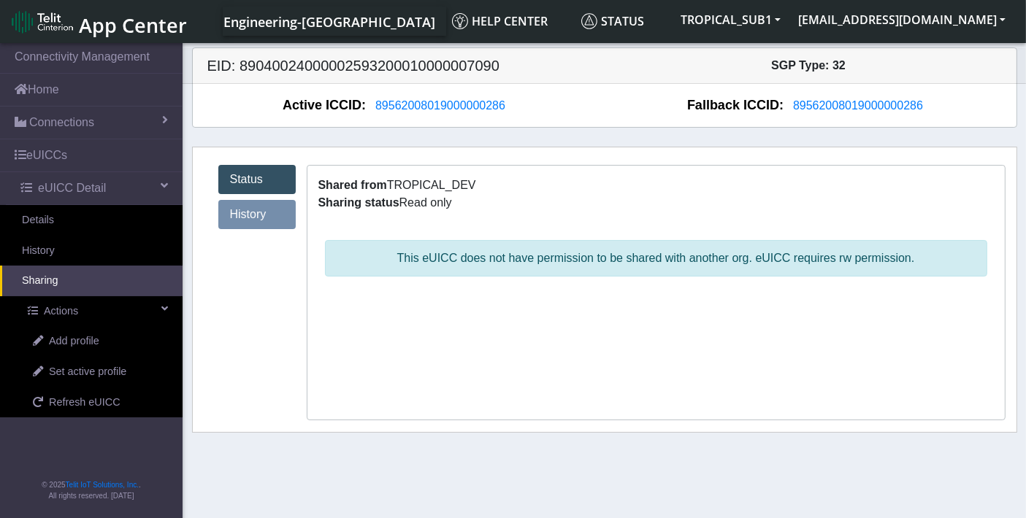
click at [256, 205] on link "History" at bounding box center [256, 214] width 77 height 29
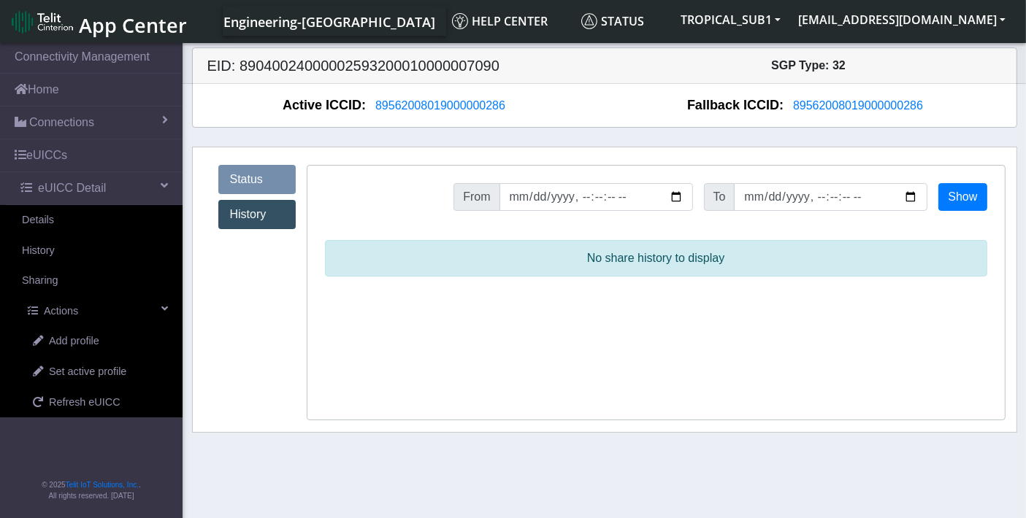
click at [256, 184] on link "Status" at bounding box center [256, 179] width 77 height 29
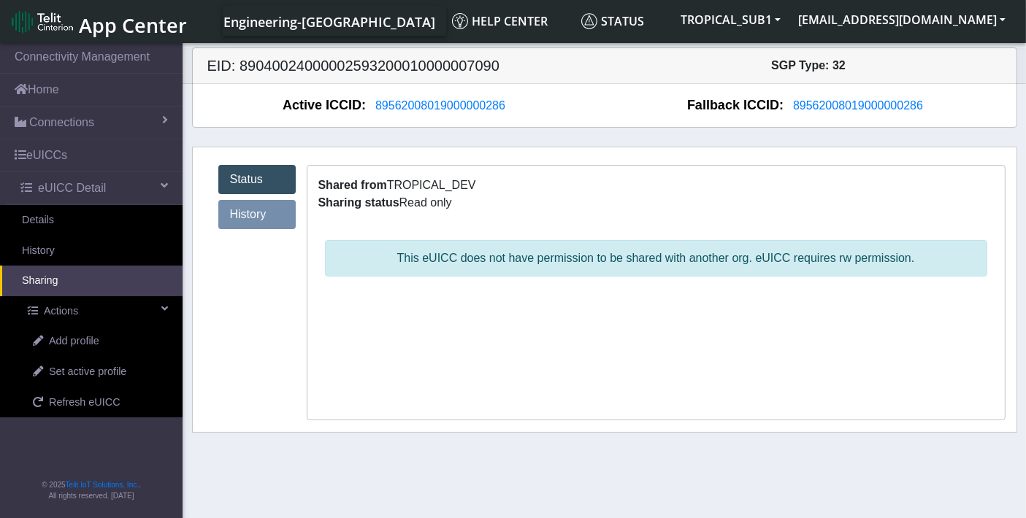
click at [268, 210] on link "History" at bounding box center [256, 214] width 77 height 29
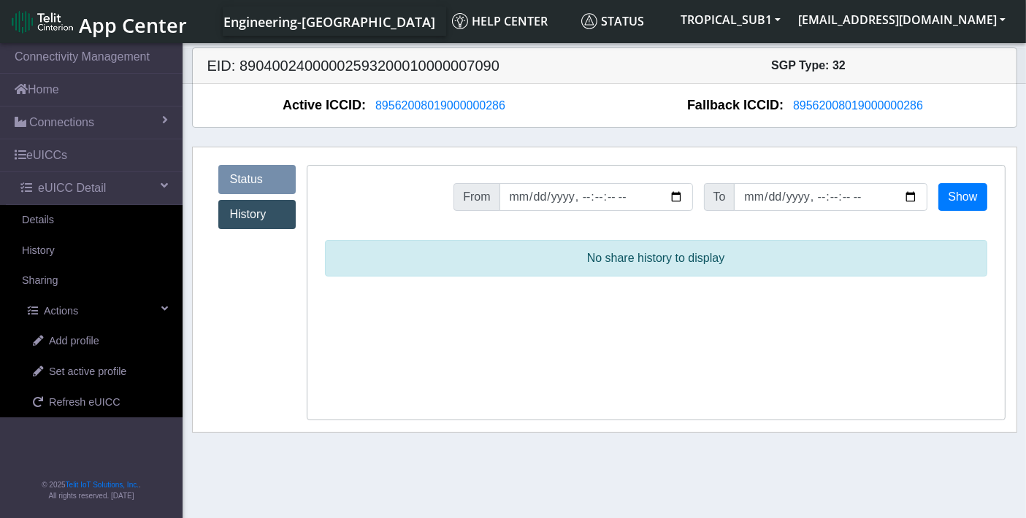
click at [261, 178] on link "Status" at bounding box center [256, 179] width 77 height 29
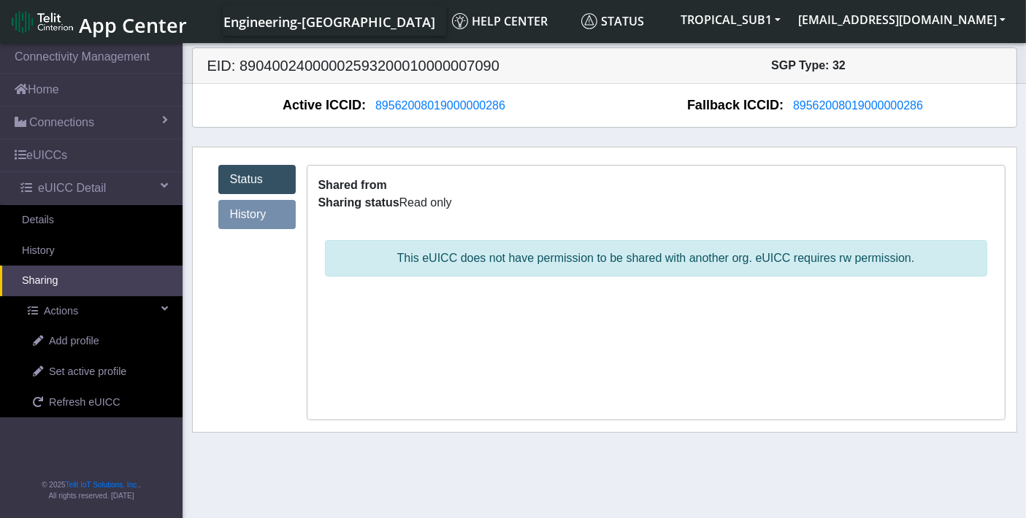
click at [972, 192] on div "Shared from Sharing status Read only" at bounding box center [655, 194] width 697 height 57
click at [240, 215] on link "History" at bounding box center [256, 214] width 77 height 29
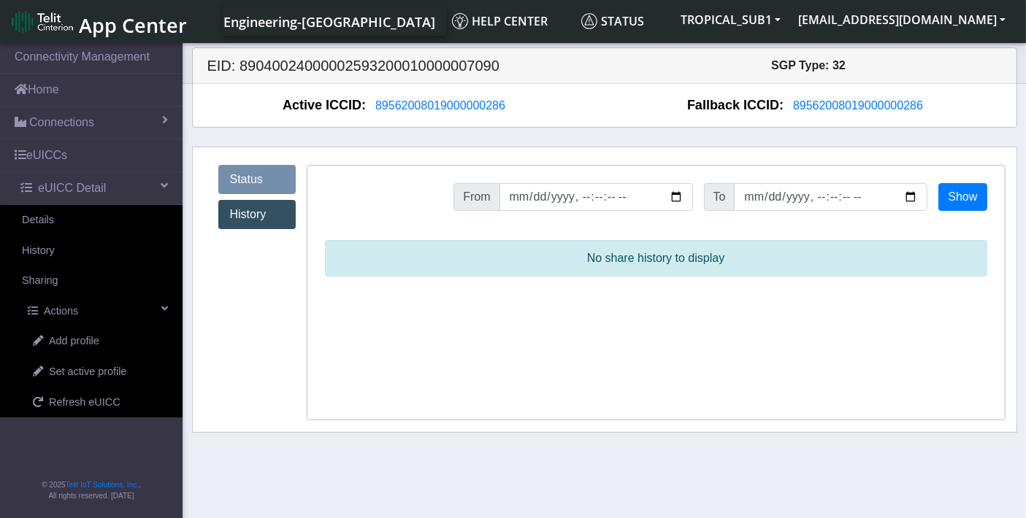
click at [246, 185] on link "Status" at bounding box center [256, 179] width 77 height 29
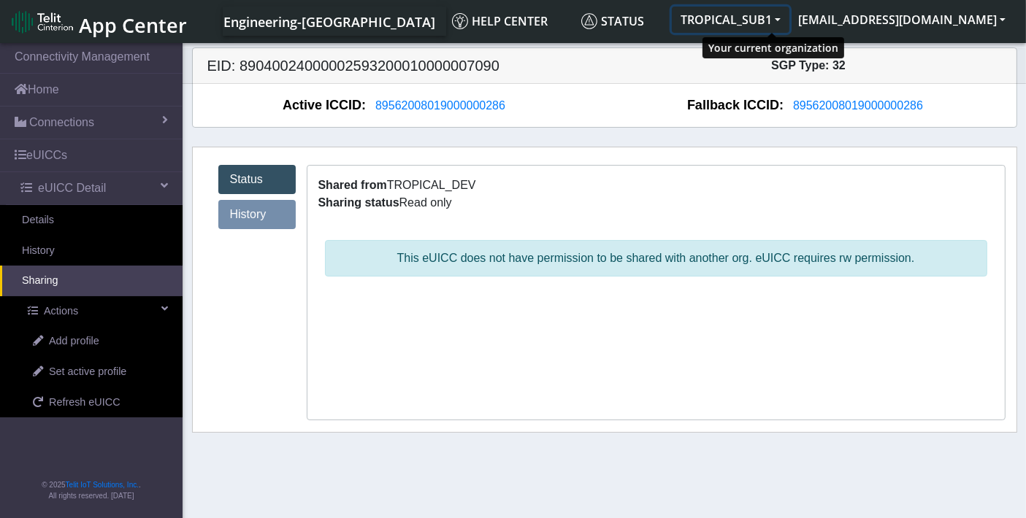
click at [789, 20] on button "TROPICAL_SUB1" at bounding box center [731, 20] width 118 height 26
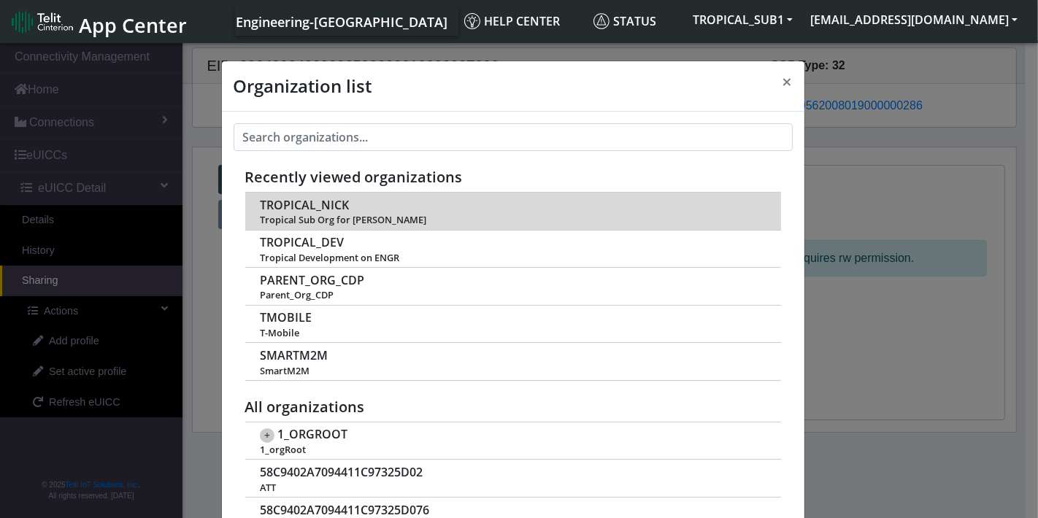
click at [307, 205] on span "TROPICAL_NICK" at bounding box center [304, 206] width 89 height 14
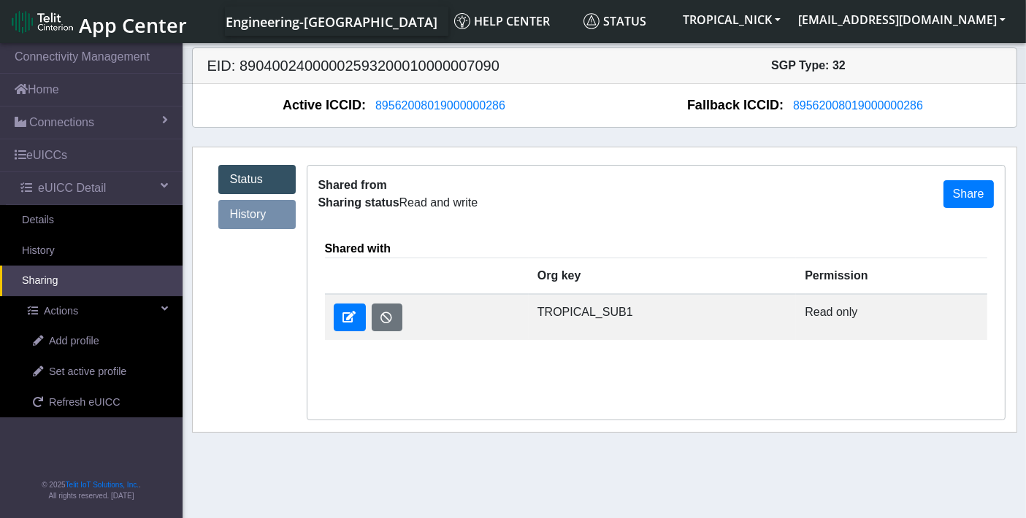
click at [256, 177] on link "Status" at bounding box center [256, 179] width 77 height 29
click at [244, 215] on link "History" at bounding box center [256, 214] width 77 height 29
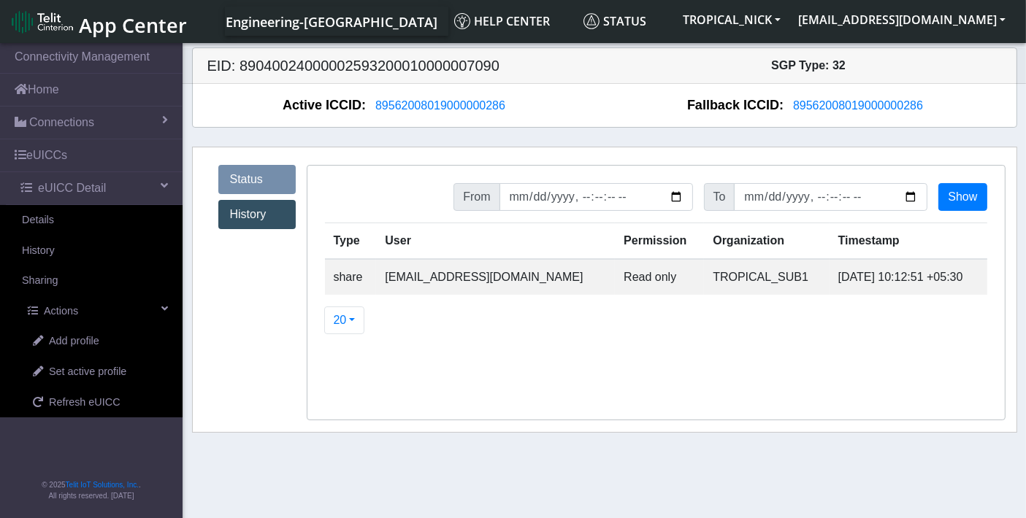
click at [251, 180] on link "Status" at bounding box center [256, 179] width 77 height 29
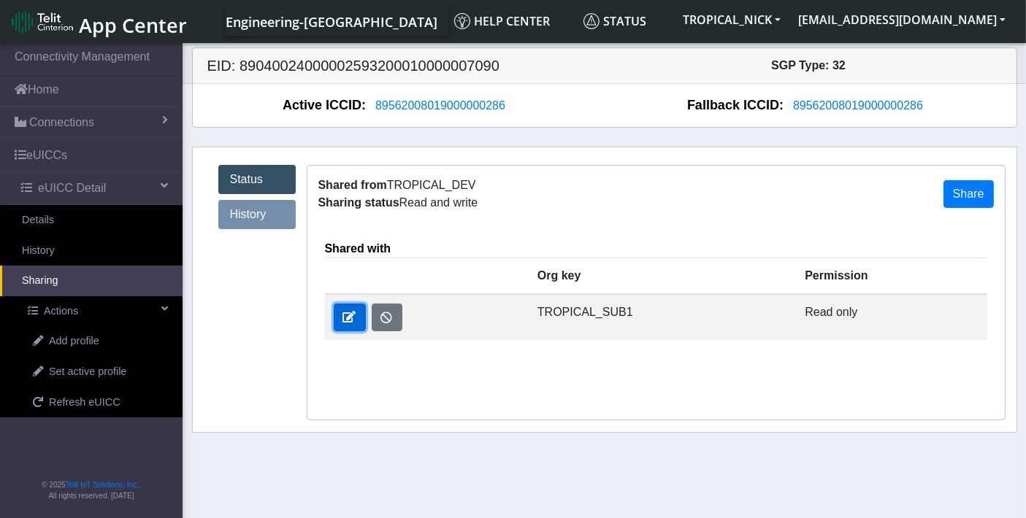
click at [347, 315] on span at bounding box center [349, 317] width 13 height 12
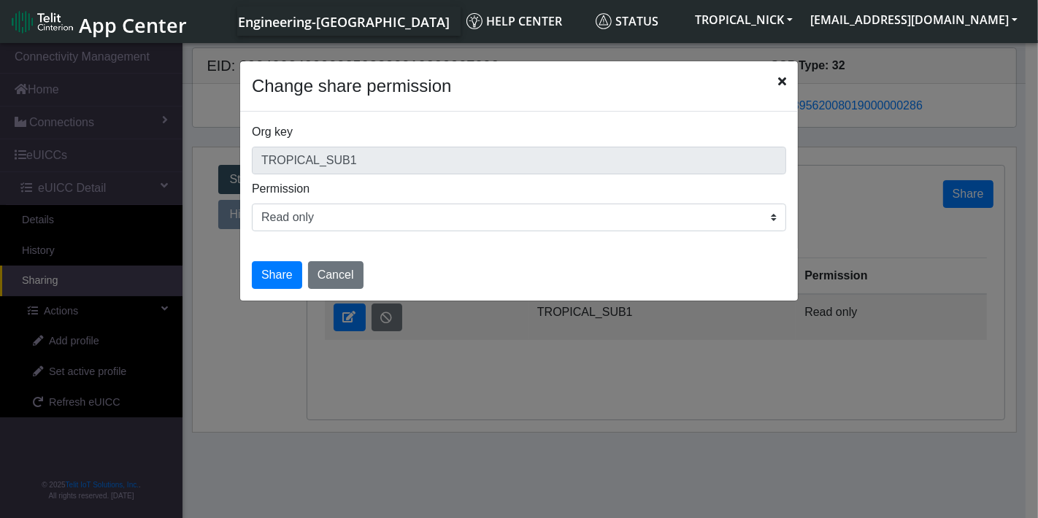
click at [469, 221] on select "Read only Read and write" at bounding box center [519, 218] width 535 height 28
select select "rw"
click at [252, 204] on select "Read only Read and write" at bounding box center [519, 218] width 535 height 28
click at [282, 276] on button "Share" at bounding box center [277, 275] width 50 height 28
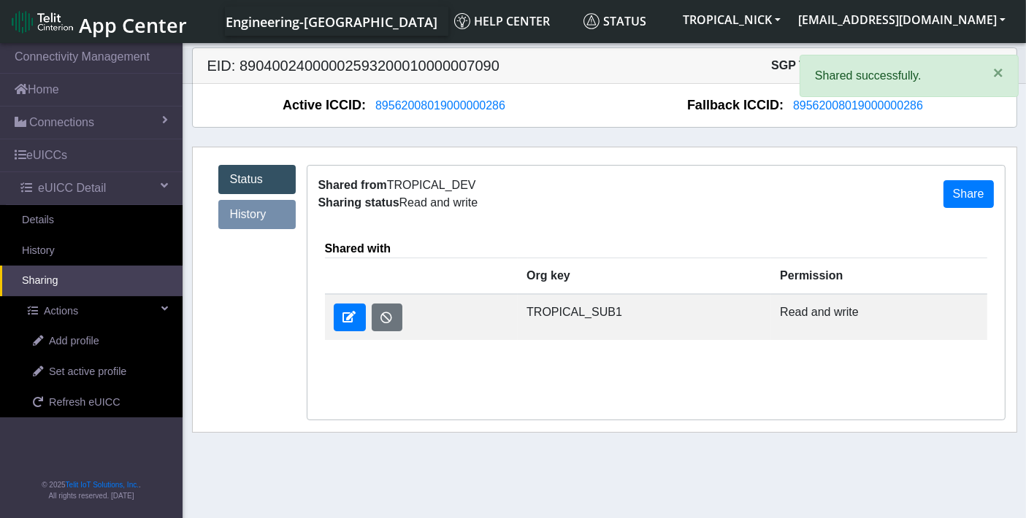
click at [246, 222] on link "History" at bounding box center [256, 214] width 77 height 29
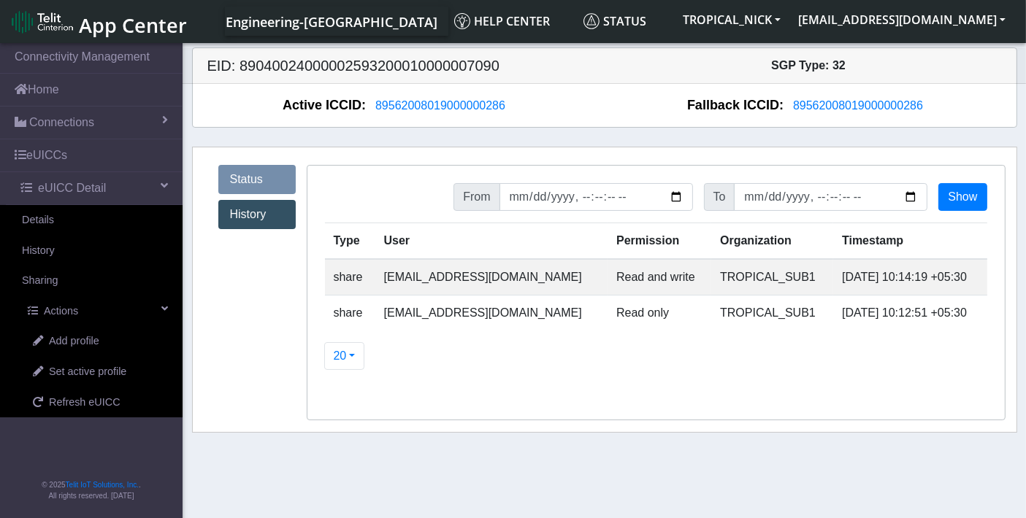
drag, startPoint x: 394, startPoint y: 277, endPoint x: 953, endPoint y: 267, distance: 558.7
click at [953, 267] on tr "share sadminuser@example.com Read and write TROPICAL_SUB1 2025-09-03 10:14:19 +…" at bounding box center [656, 277] width 662 height 37
click at [789, 18] on button "TROPICAL_NICK" at bounding box center [731, 20] width 115 height 26
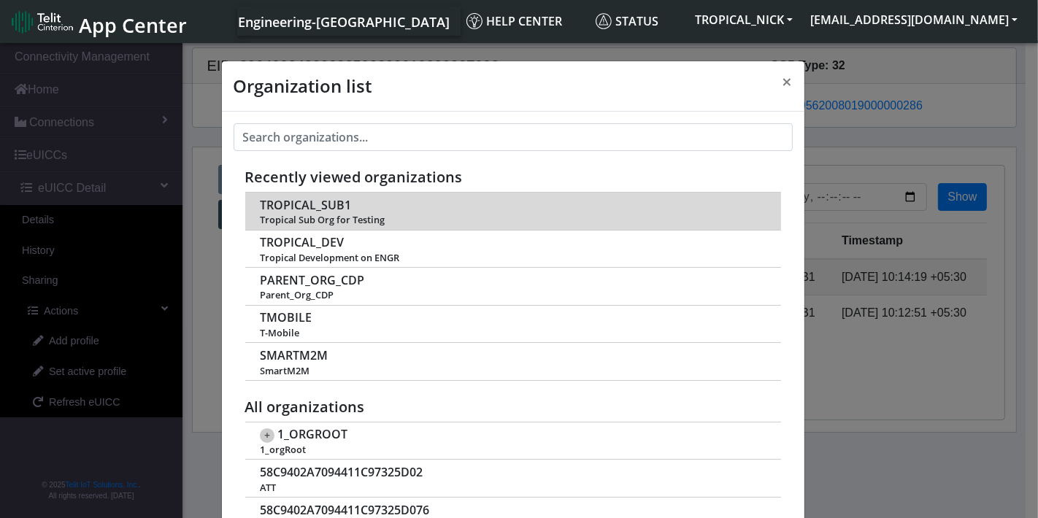
click at [299, 215] on span "Tropical Sub Org for Testing" at bounding box center [512, 220] width 505 height 11
click at [299, 210] on span "TROPICAL_SUB1" at bounding box center [305, 206] width 91 height 14
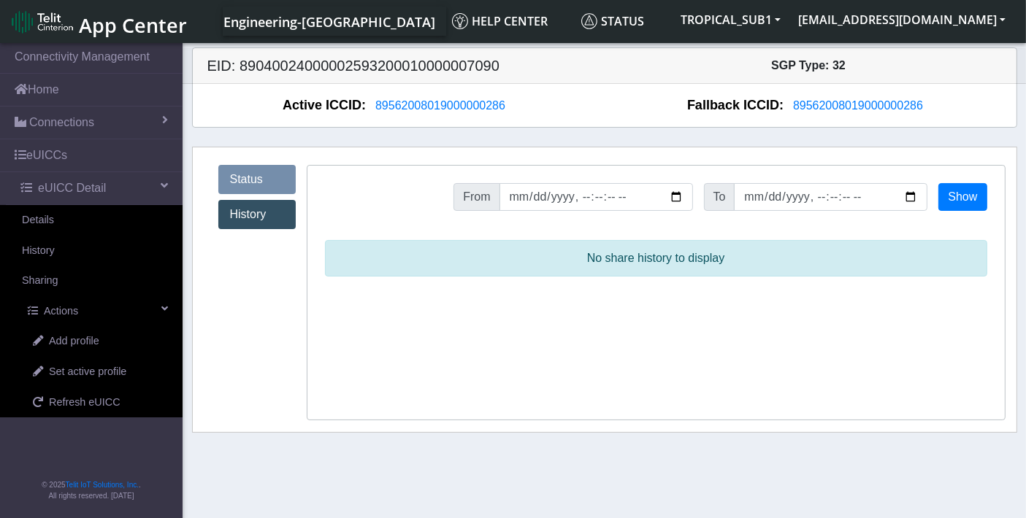
click at [274, 175] on link "Status" at bounding box center [256, 179] width 77 height 29
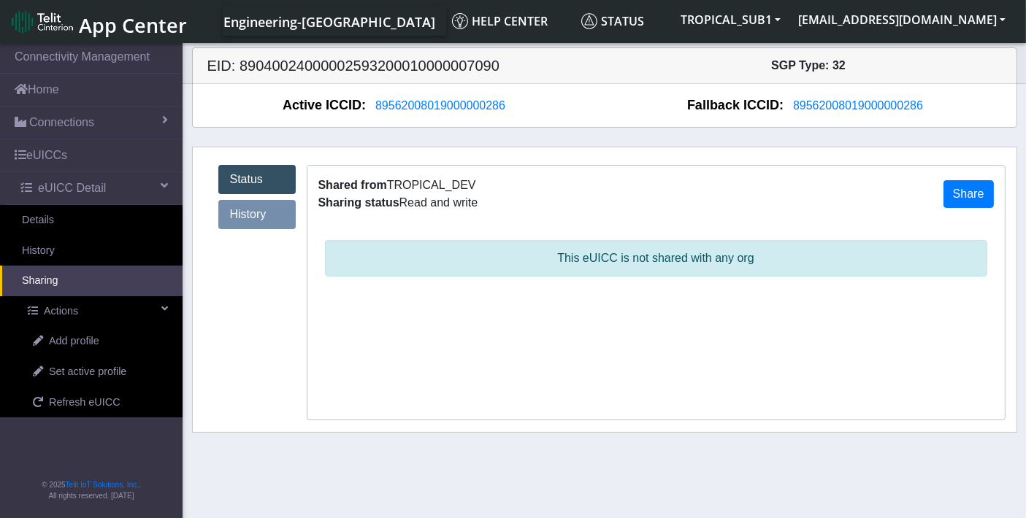
click at [252, 220] on link "History" at bounding box center [256, 214] width 77 height 29
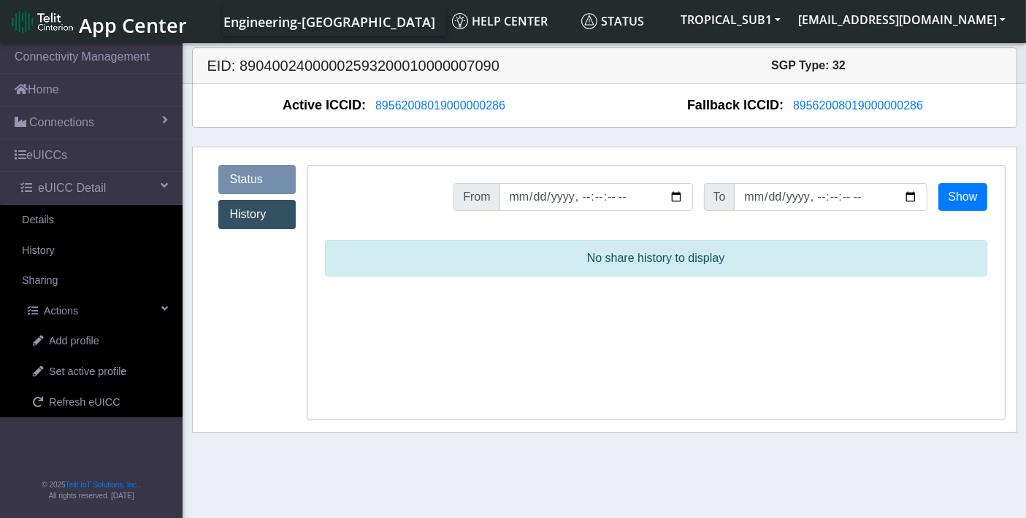
click at [246, 176] on link "Status" at bounding box center [256, 179] width 77 height 29
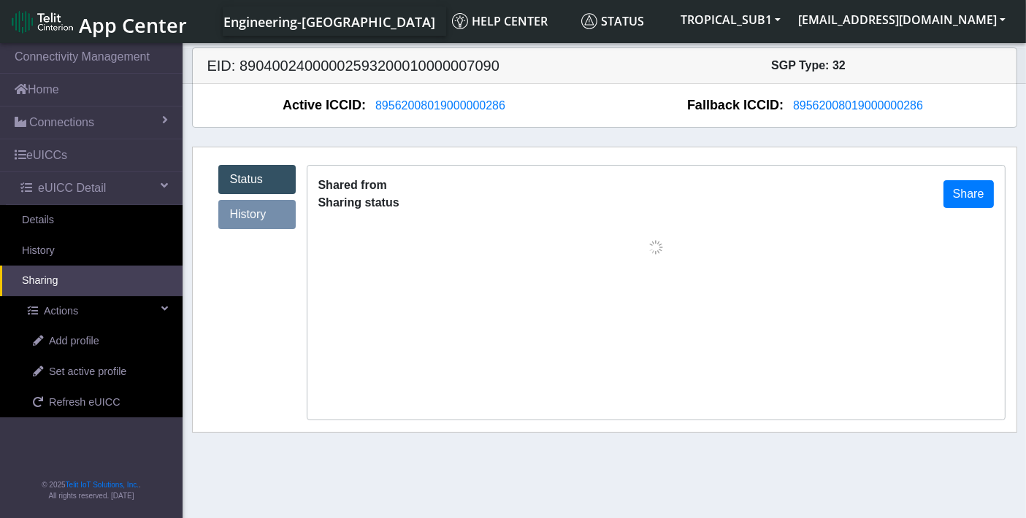
click at [244, 210] on link "History" at bounding box center [256, 214] width 77 height 29
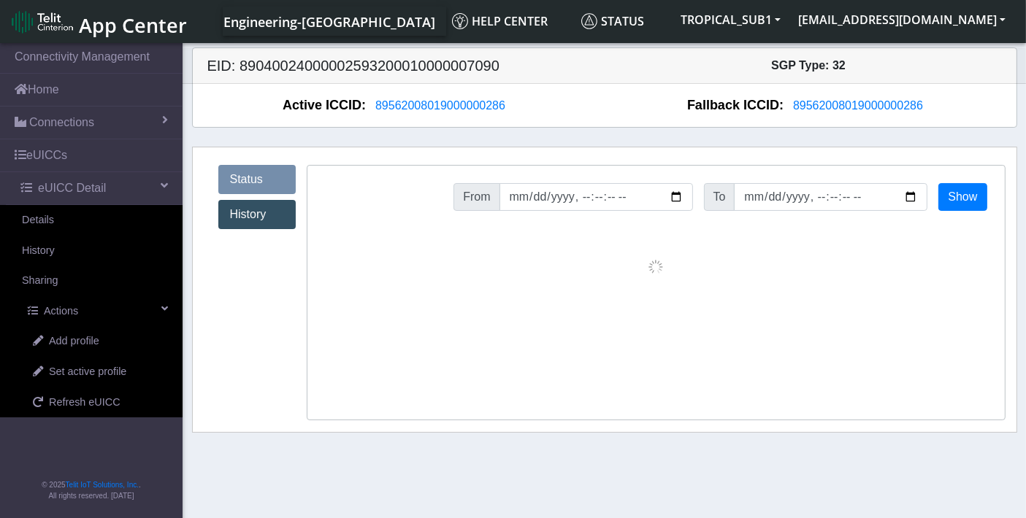
click at [263, 180] on link "Status" at bounding box center [256, 179] width 77 height 29
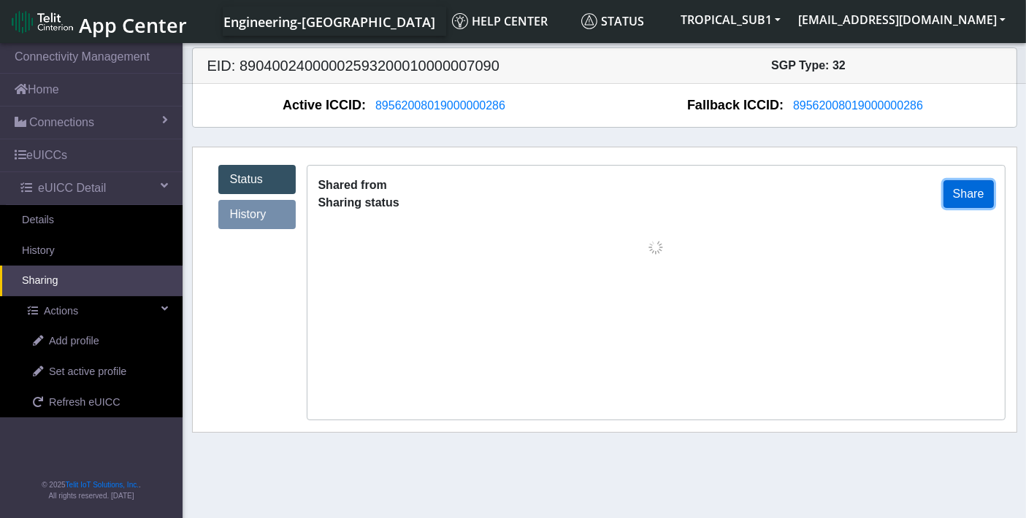
click at [974, 193] on button "Share" at bounding box center [968, 194] width 50 height 28
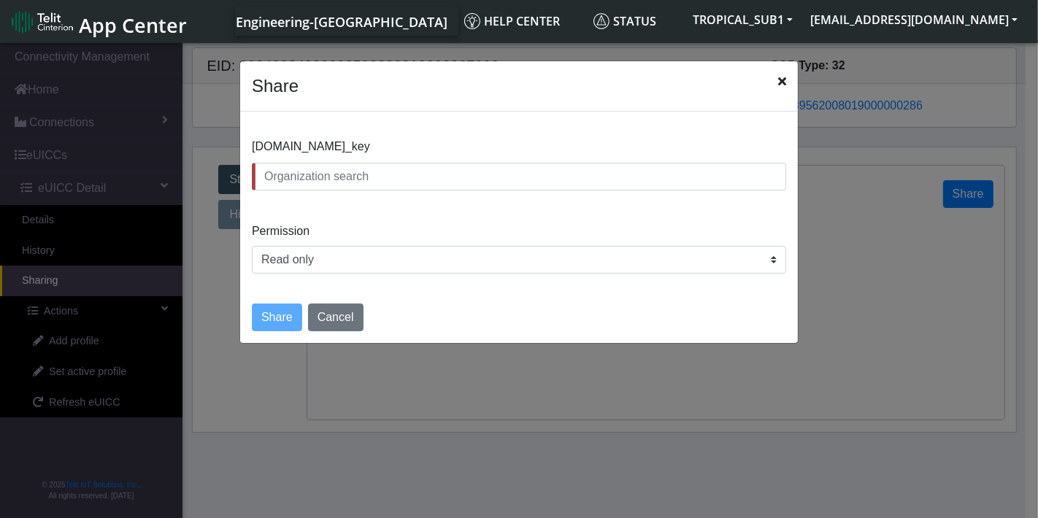
click at [457, 177] on input "text" at bounding box center [519, 177] width 535 height 28
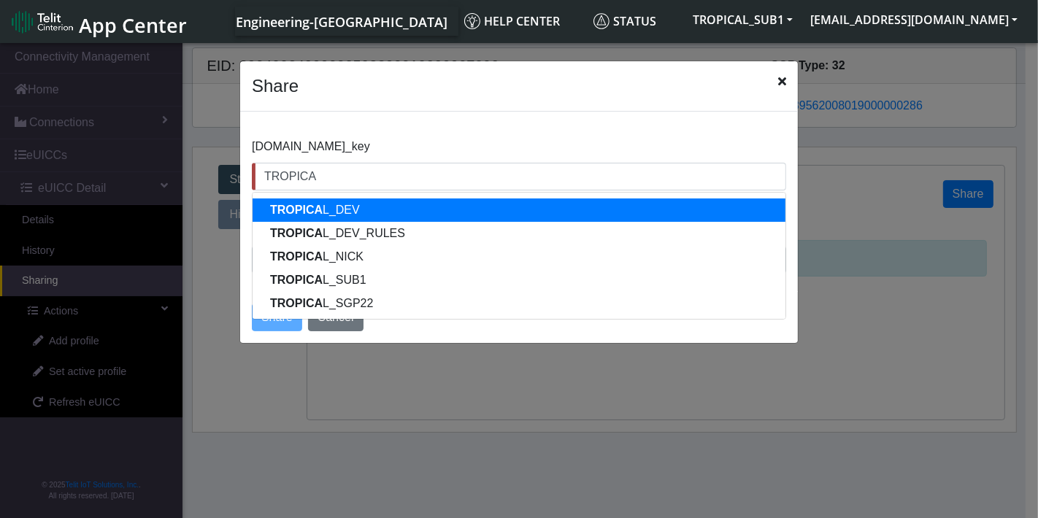
click at [359, 207] on button "TROPICA L_DEV" at bounding box center [519, 210] width 533 height 23
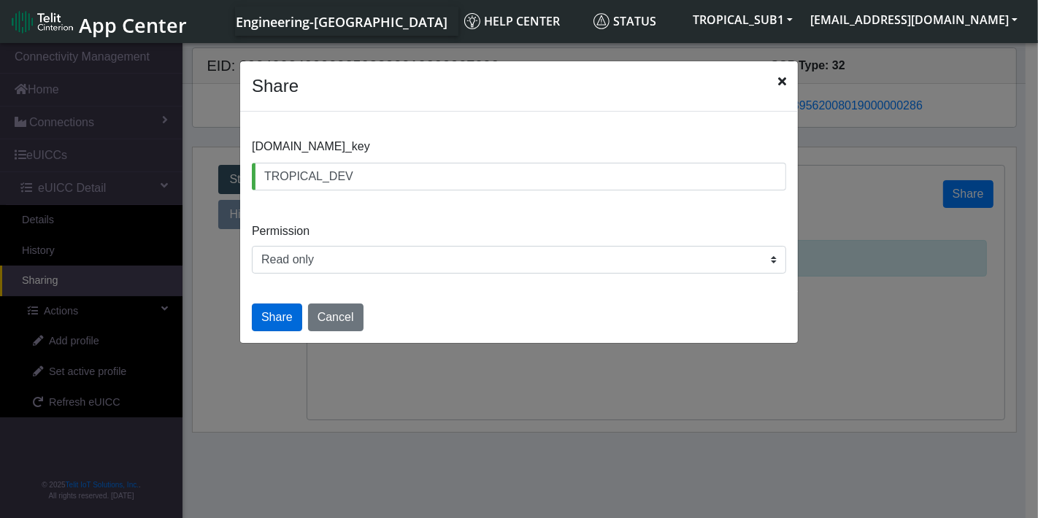
type input "TROPICAL_DEV"
drag, startPoint x: 285, startPoint y: 318, endPoint x: 359, endPoint y: 315, distance: 74.5
click at [287, 315] on button "Share" at bounding box center [277, 318] width 50 height 28
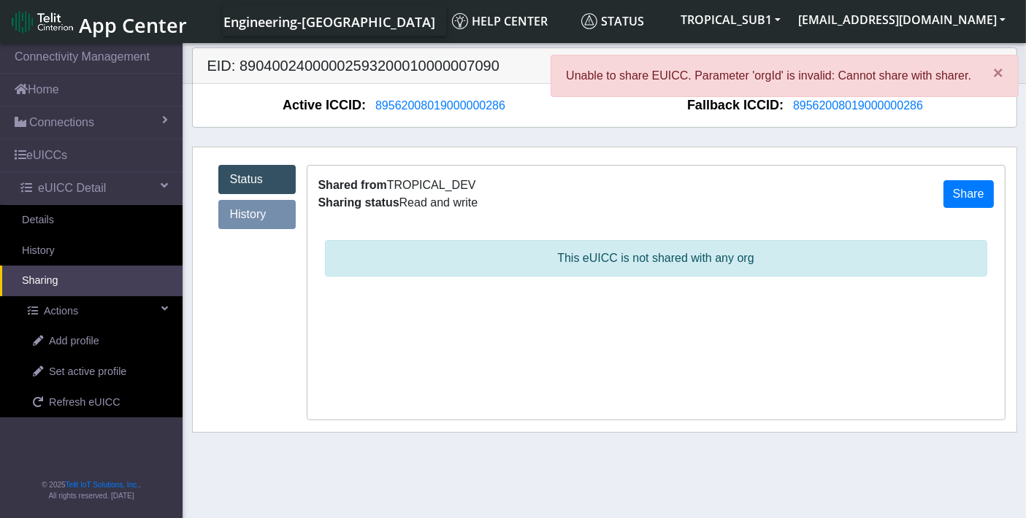
click at [259, 210] on link "History" at bounding box center [256, 214] width 77 height 29
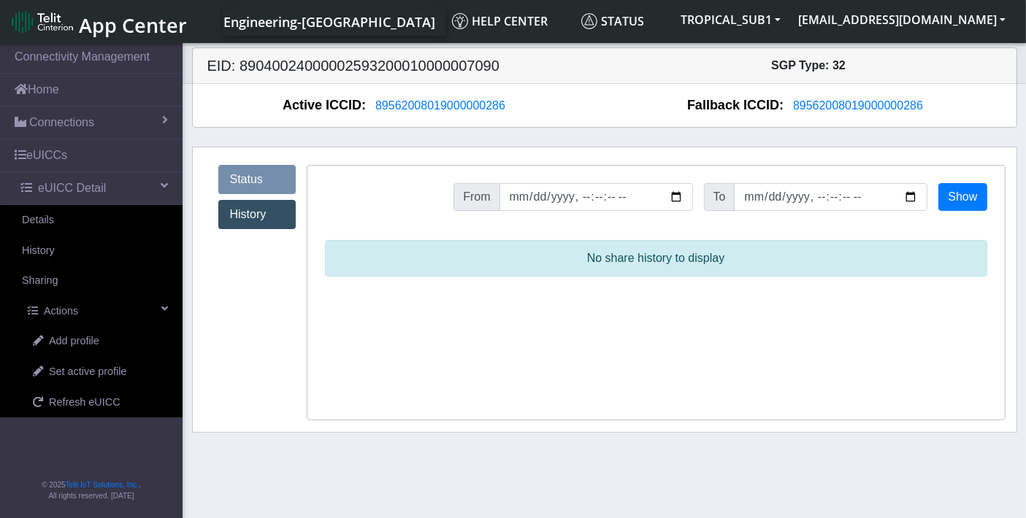
click at [262, 181] on link "Status" at bounding box center [256, 179] width 77 height 29
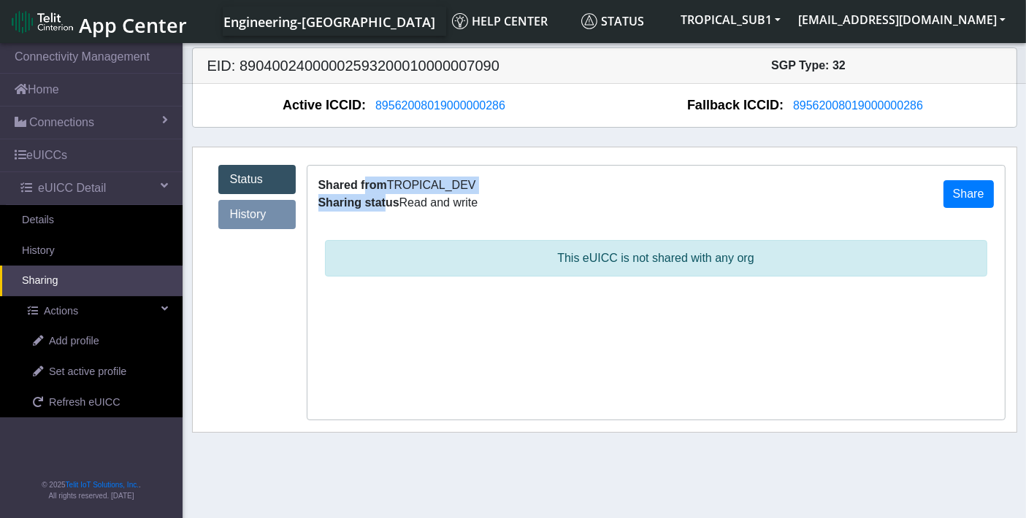
drag, startPoint x: 365, startPoint y: 185, endPoint x: 383, endPoint y: 199, distance: 23.4
click at [383, 199] on div "Shared from TROPICAL_DEV Sharing status Read and write" at bounding box center [398, 194] width 160 height 35
click at [383, 199] on span "Sharing status" at bounding box center [358, 202] width 81 height 12
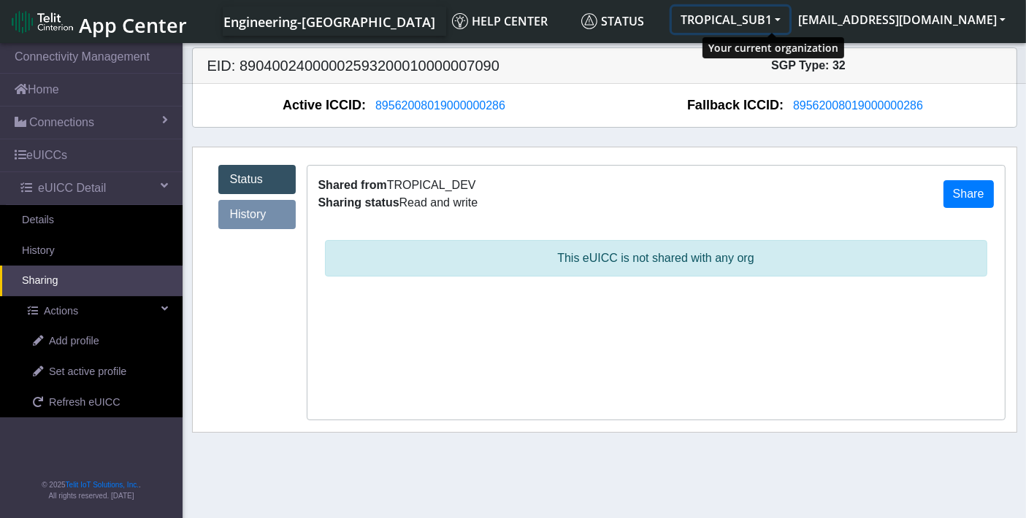
click at [789, 20] on button "TROPICAL_SUB1" at bounding box center [731, 20] width 118 height 26
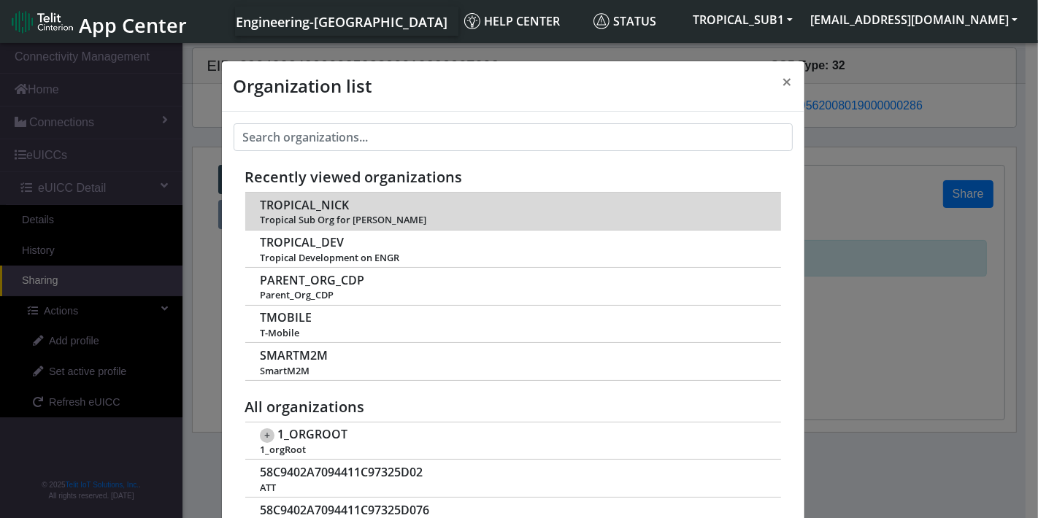
click at [308, 199] on span "TROPICAL_NICK" at bounding box center [304, 206] width 89 height 14
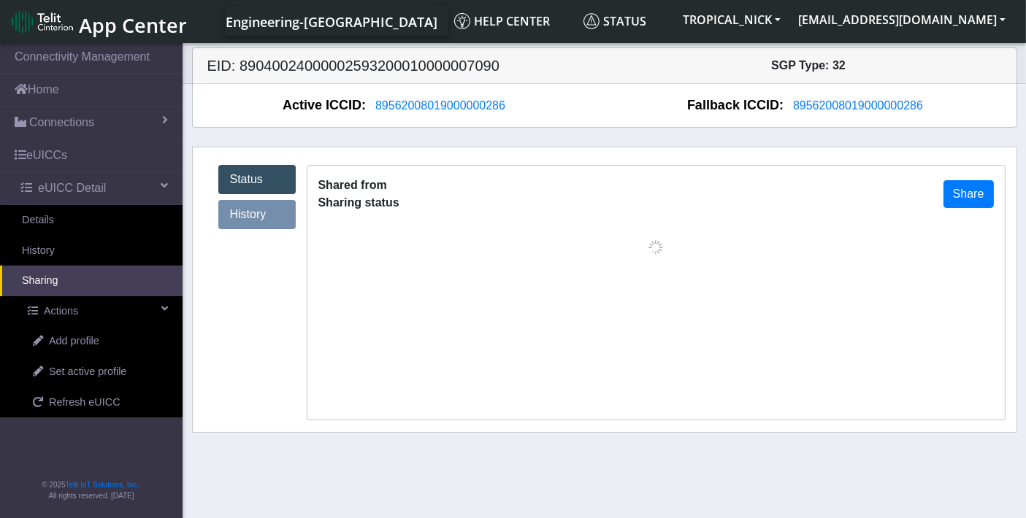
click at [267, 212] on link "History" at bounding box center [256, 214] width 77 height 29
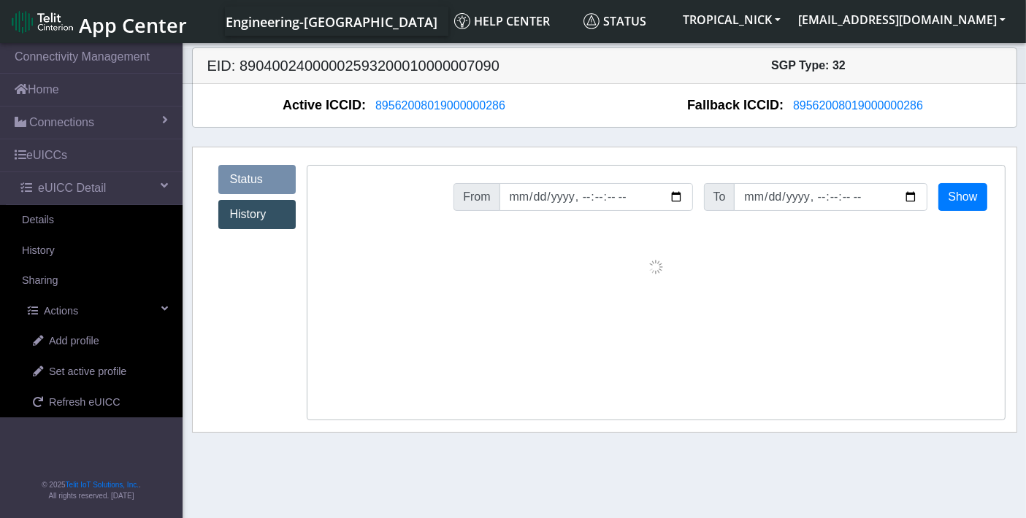
click at [255, 177] on link "Status" at bounding box center [256, 179] width 77 height 29
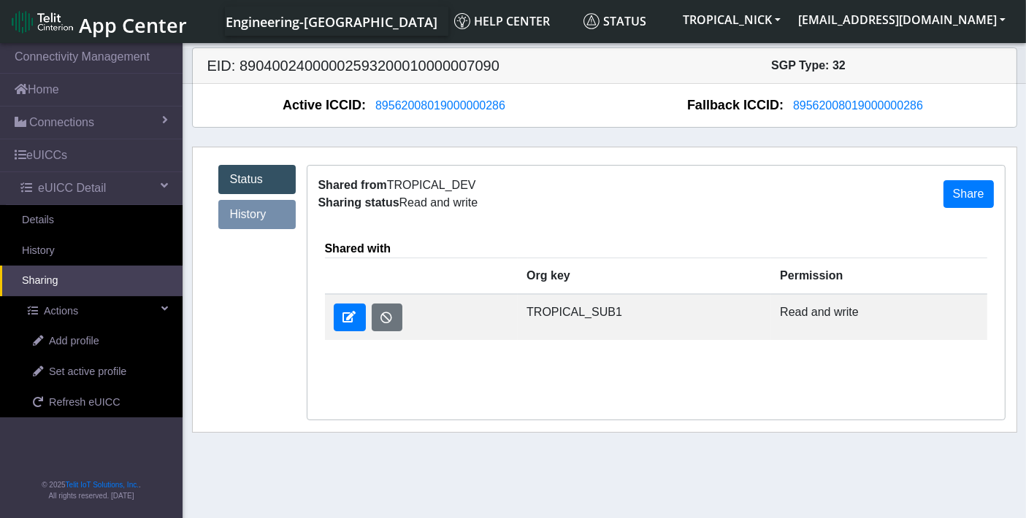
drag, startPoint x: 396, startPoint y: 203, endPoint x: 522, endPoint y: 202, distance: 126.3
click at [522, 202] on div "Shared from TROPICAL_DEV Sharing status Read and write Share" at bounding box center [655, 194] width 697 height 57
drag, startPoint x: 528, startPoint y: 268, endPoint x: 657, endPoint y: 274, distance: 129.4
click at [657, 274] on th "Org key" at bounding box center [644, 277] width 253 height 37
click at [789, 26] on button "TROPICAL_NICK" at bounding box center [731, 20] width 115 height 26
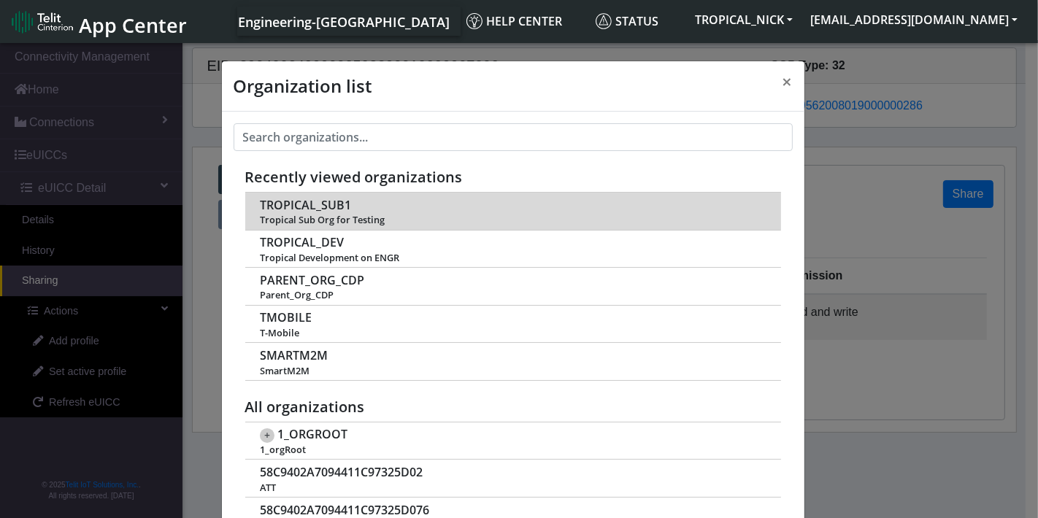
click at [302, 215] on span "Tropical Sub Org for Testing" at bounding box center [512, 220] width 505 height 11
click at [306, 202] on span "TROPICAL_SUB1" at bounding box center [305, 206] width 91 height 14
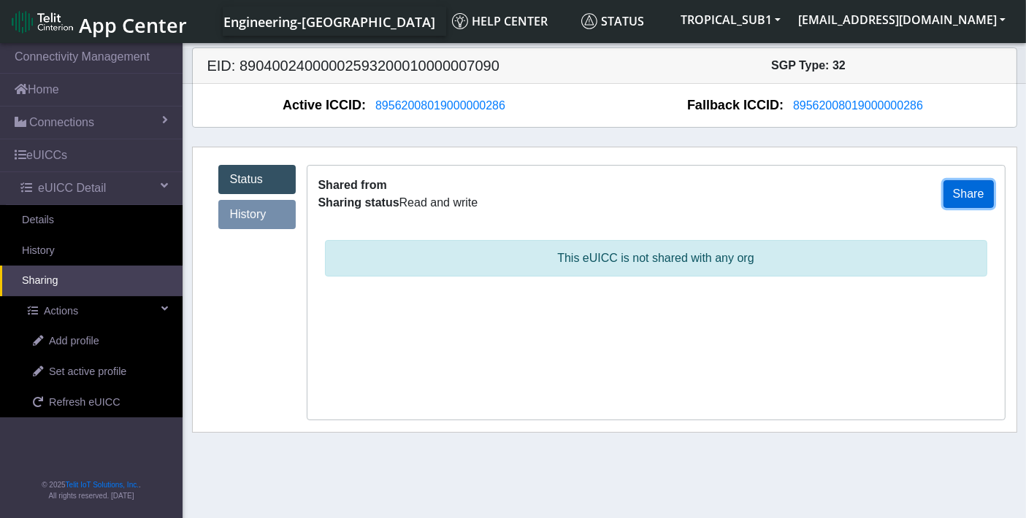
click at [978, 197] on button "Share" at bounding box center [968, 194] width 50 height 28
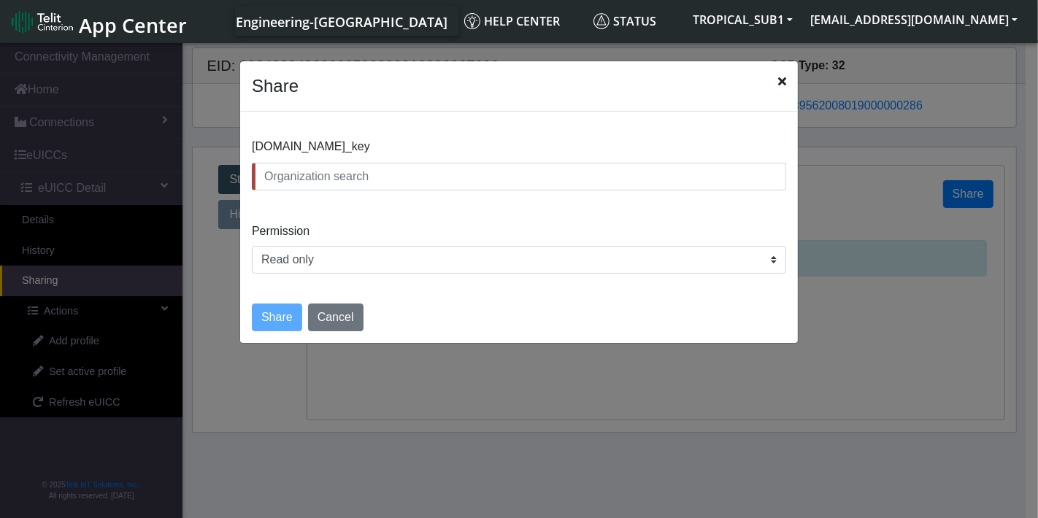
click at [472, 166] on input "text" at bounding box center [519, 177] width 535 height 28
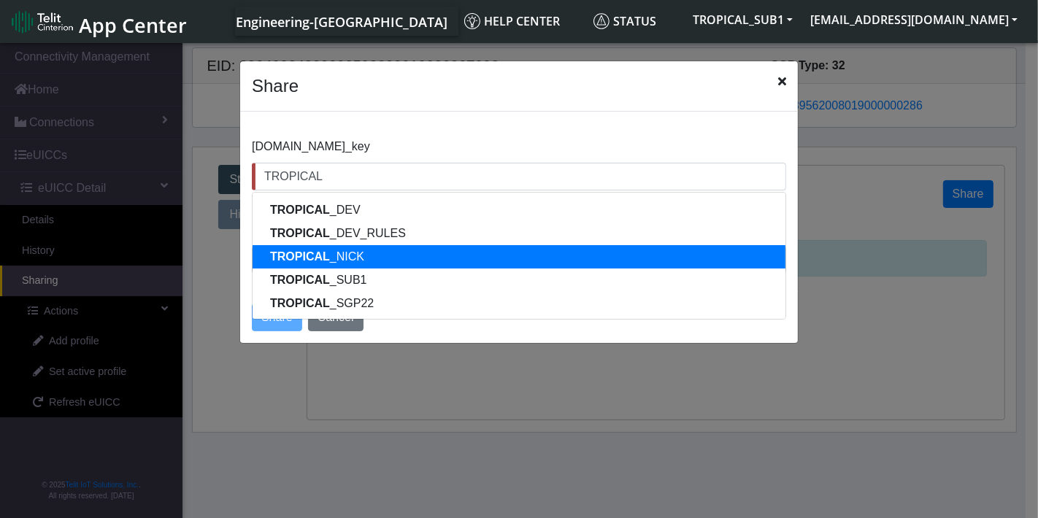
click at [327, 258] on ngb-highlight "TROPICAL _NICK" at bounding box center [317, 256] width 94 height 12
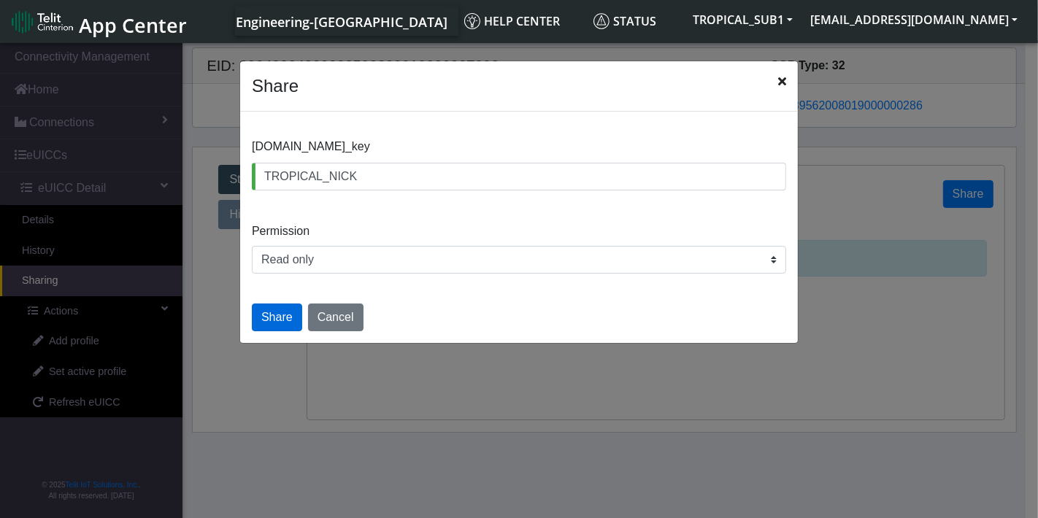
type input "TROPICAL_NICK"
click at [283, 318] on button "Share" at bounding box center [277, 318] width 50 height 28
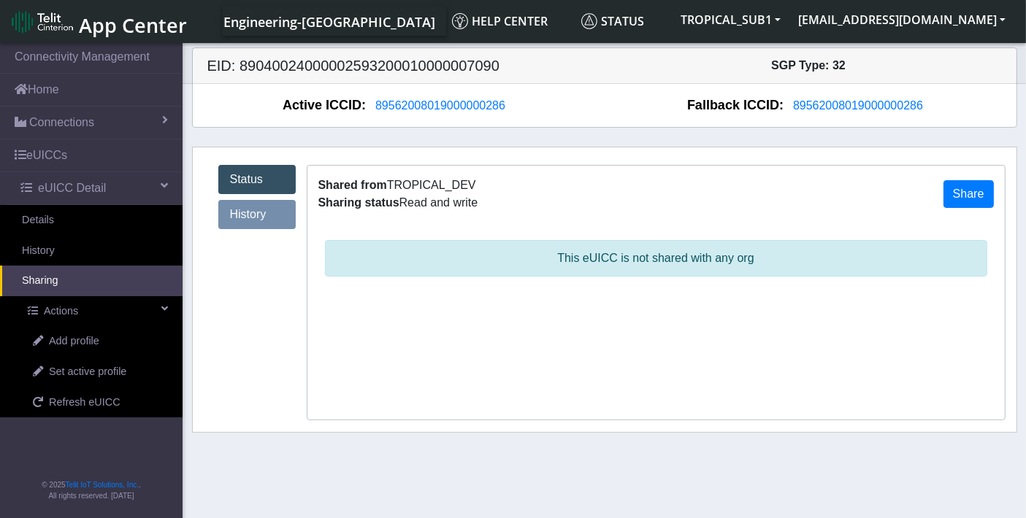
click at [234, 207] on link "History" at bounding box center [256, 214] width 77 height 29
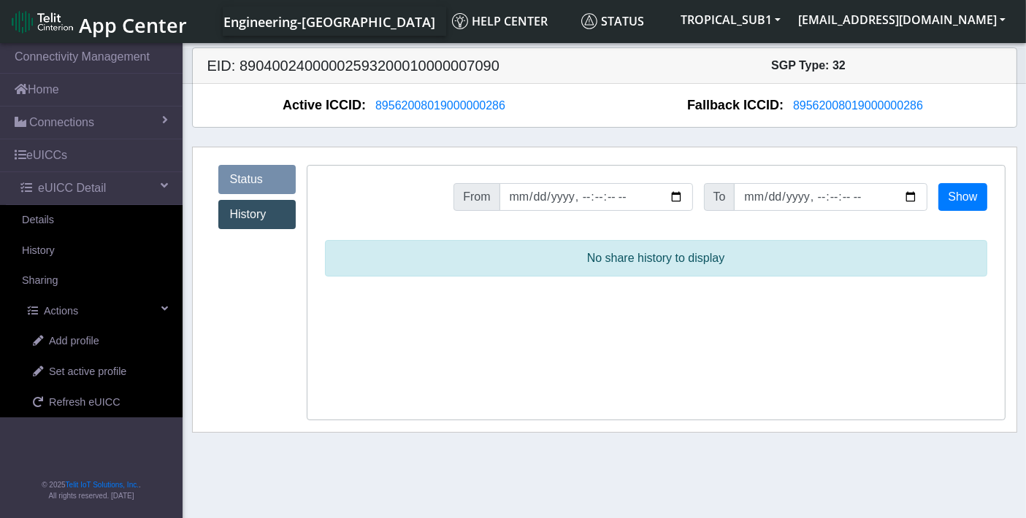
click at [236, 177] on link "Status" at bounding box center [256, 179] width 77 height 29
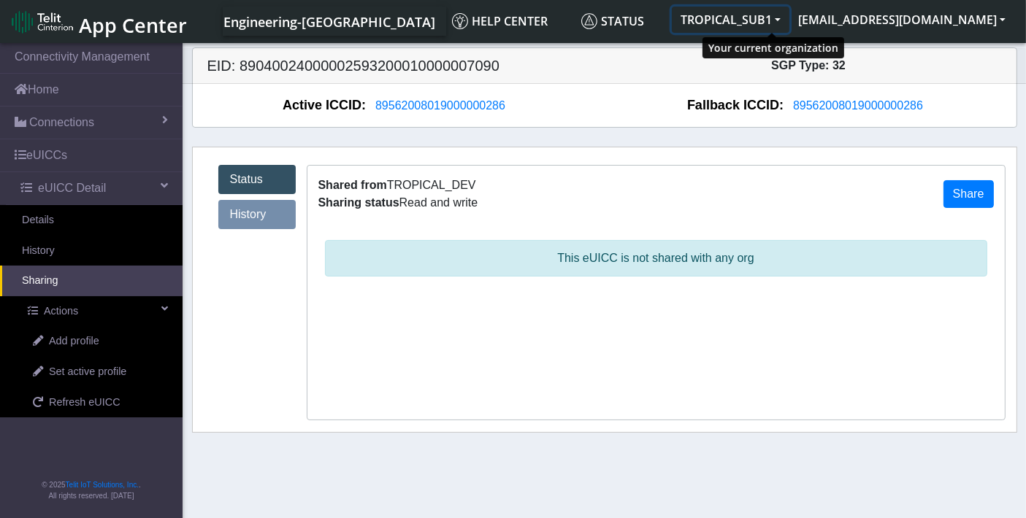
click at [773, 23] on button "TROPICAL_SUB1" at bounding box center [731, 20] width 118 height 26
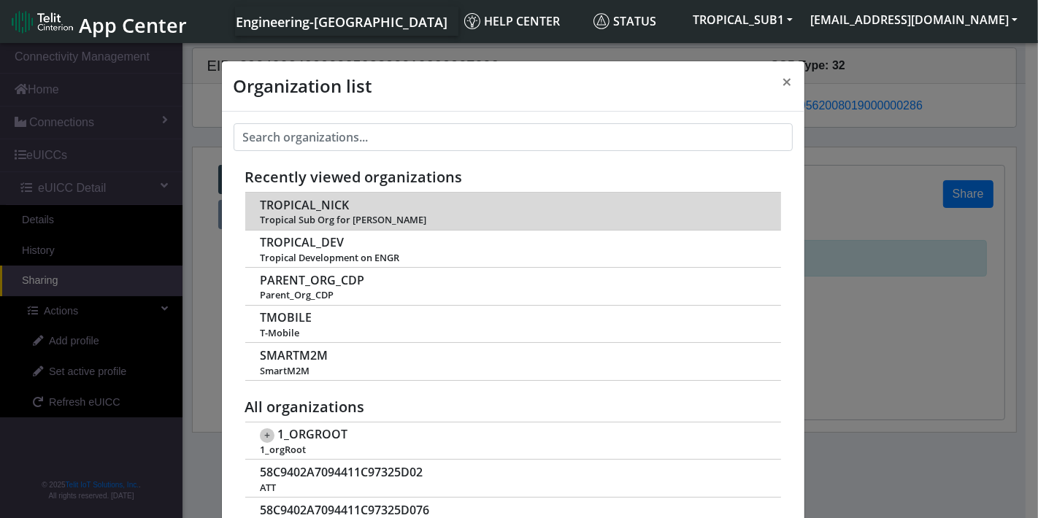
click at [309, 205] on span "TROPICAL_NICK" at bounding box center [304, 206] width 89 height 14
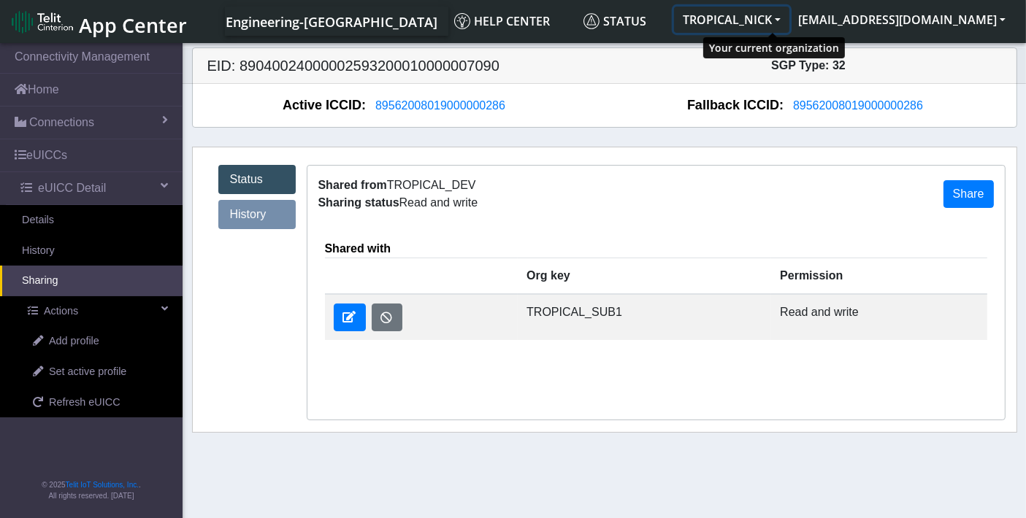
click at [789, 9] on button "TROPICAL_NICK" at bounding box center [731, 20] width 115 height 26
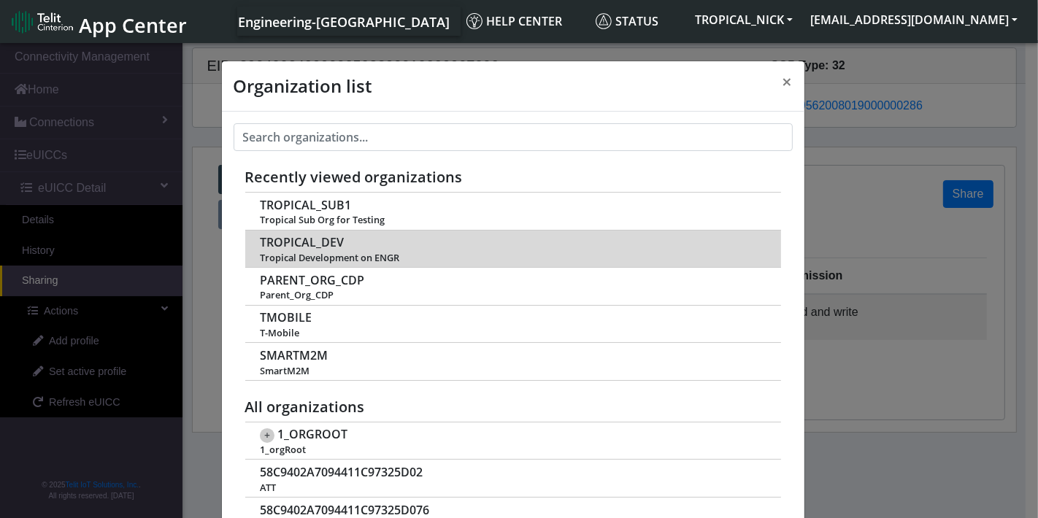
click at [313, 240] on span "TROPICAL_DEV" at bounding box center [302, 243] width 84 height 14
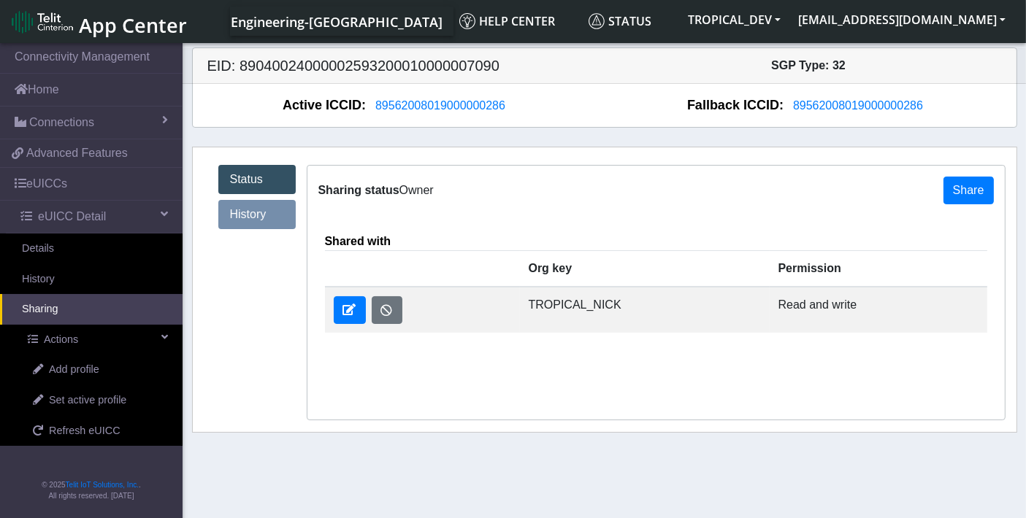
click at [410, 188] on span "Owner" at bounding box center [416, 190] width 34 height 12
click at [957, 193] on button "Share" at bounding box center [968, 191] width 50 height 28
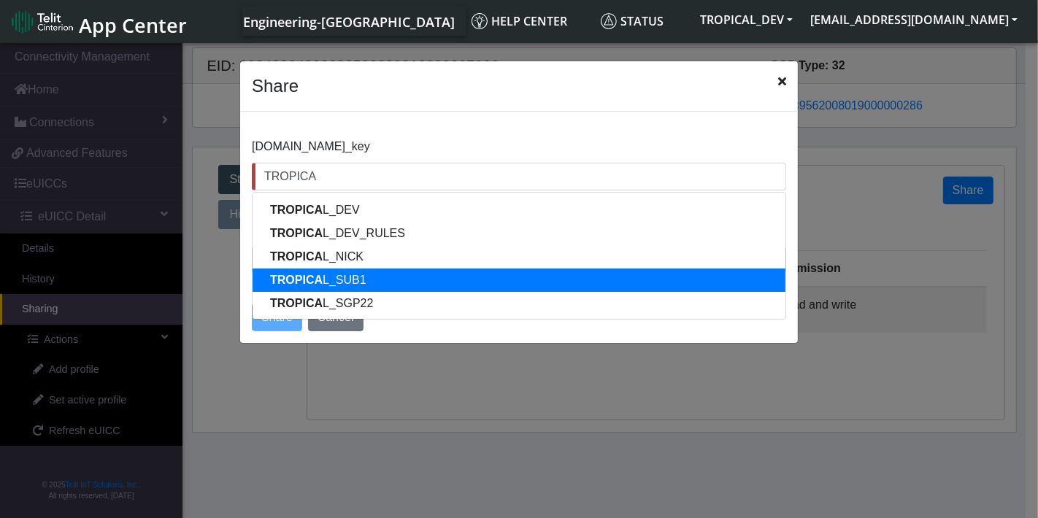
click at [307, 278] on span "TROPICA" at bounding box center [296, 280] width 53 height 12
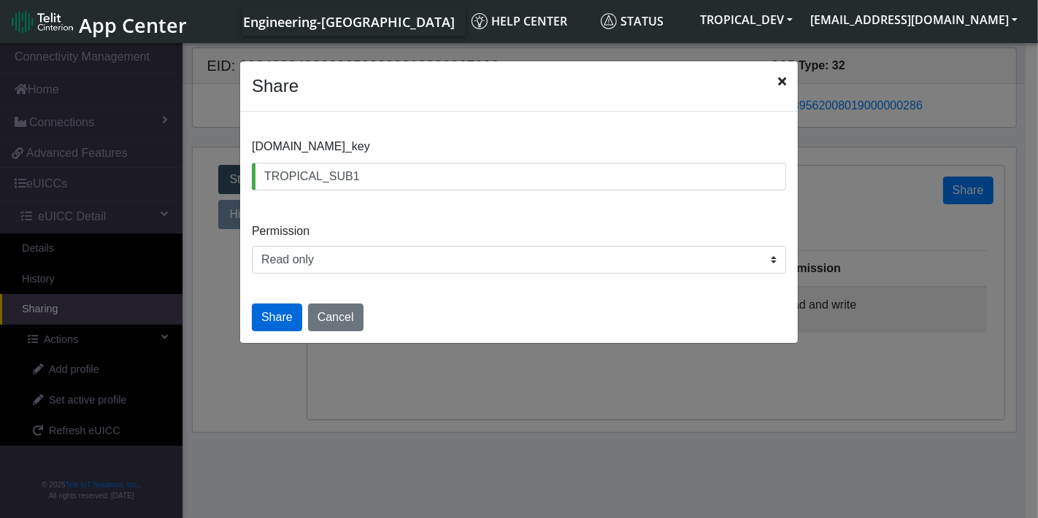
type input "TROPICAL_SUB1"
click at [277, 317] on button "Share" at bounding box center [277, 318] width 50 height 28
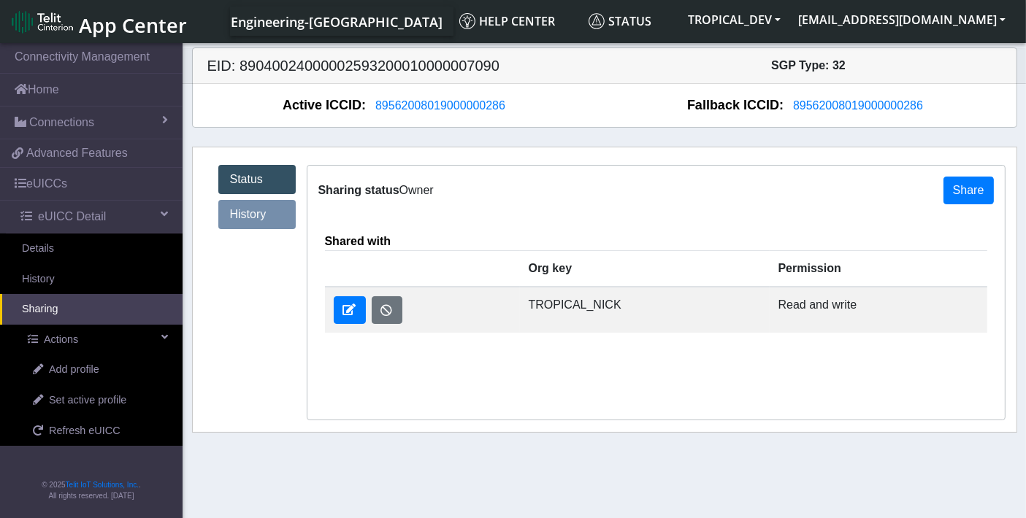
drag, startPoint x: 321, startPoint y: 194, endPoint x: 465, endPoint y: 197, distance: 143.9
click at [465, 197] on div "Sharing status Owner Share" at bounding box center [655, 191] width 697 height 50
drag, startPoint x: 537, startPoint y: 305, endPoint x: 903, endPoint y: 303, distance: 366.6
click at [903, 303] on tr "TROPICAL_NICK Read and write" at bounding box center [656, 310] width 662 height 46
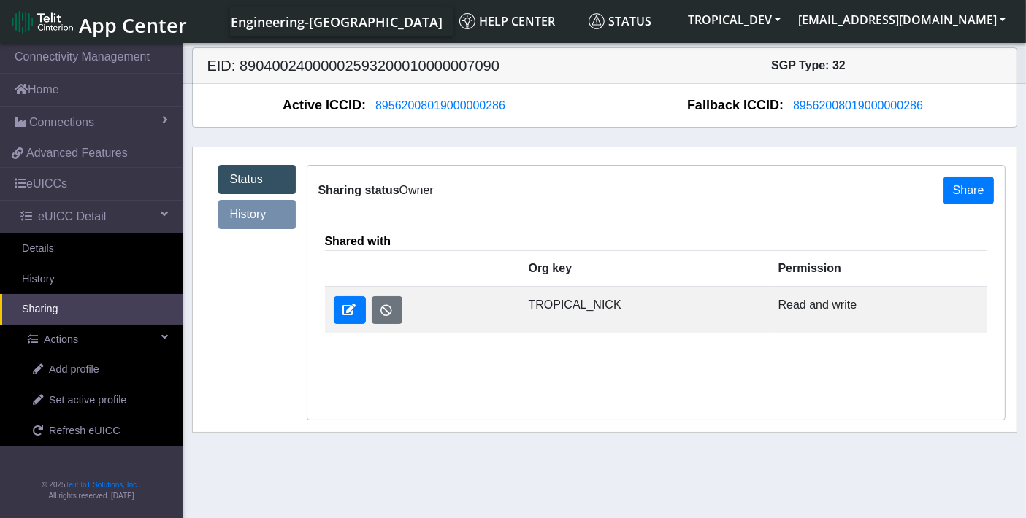
click at [440, 67] on h5 "EID: 89040024000002593200010000007090" at bounding box center [400, 66] width 408 height 18
click at [440, 66] on h5 "EID: 89040024000002593200010000007090" at bounding box center [400, 66] width 408 height 18
copy h5 "89040024000002593200010000007090"
click at [634, 205] on div "Sharing status Owner Share" at bounding box center [655, 191] width 697 height 50
click at [408, 72] on h5 "EID: 89040024000002593200010000007090" at bounding box center [400, 66] width 408 height 18
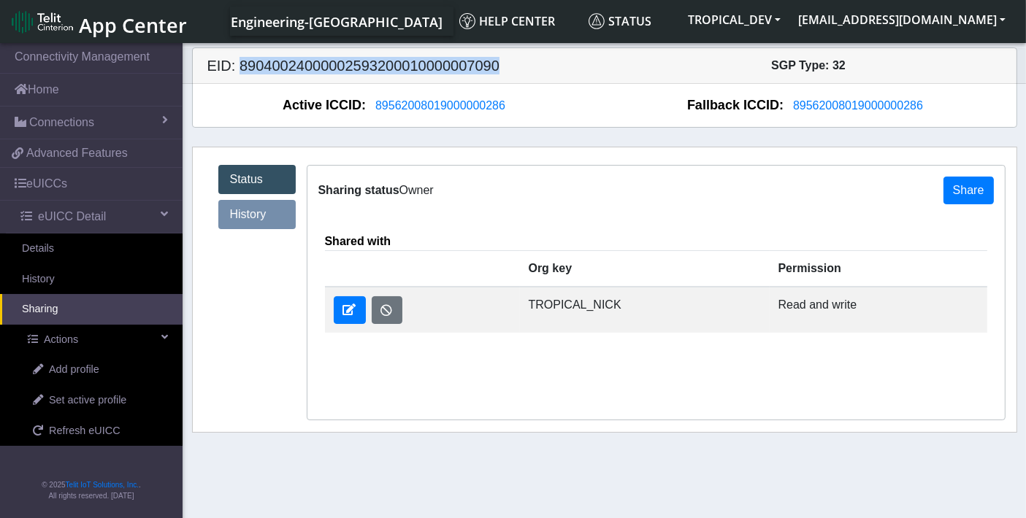
click at [408, 72] on h5 "EID: 89040024000002593200010000007090" at bounding box center [400, 66] width 408 height 18
drag, startPoint x: 534, startPoint y: 301, endPoint x: 649, endPoint y: 312, distance: 115.9
click at [649, 312] on td "TROPICAL_NICK" at bounding box center [645, 310] width 250 height 46
click at [789, 21] on button "TROPICAL_DEV" at bounding box center [734, 20] width 110 height 26
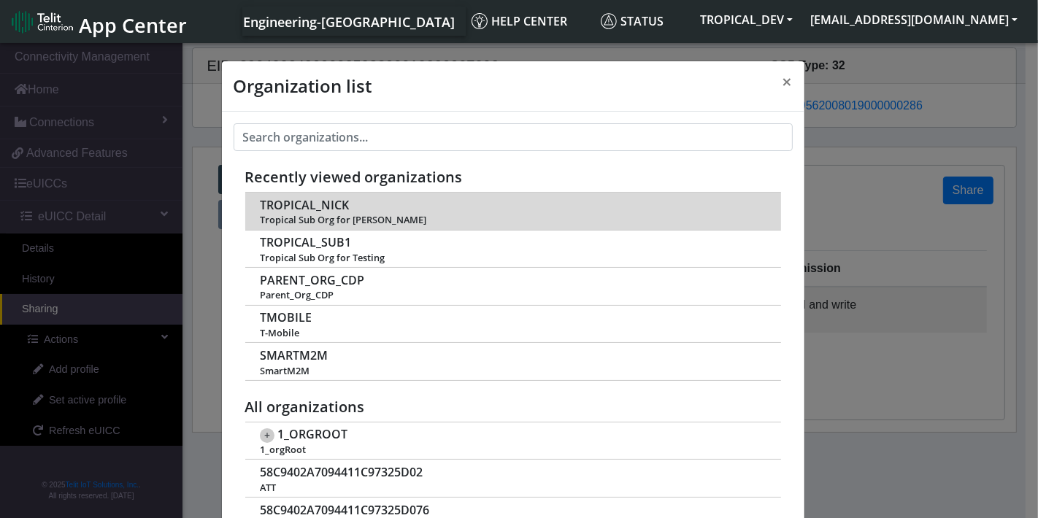
click at [296, 205] on span "TROPICAL_NICK" at bounding box center [304, 206] width 89 height 14
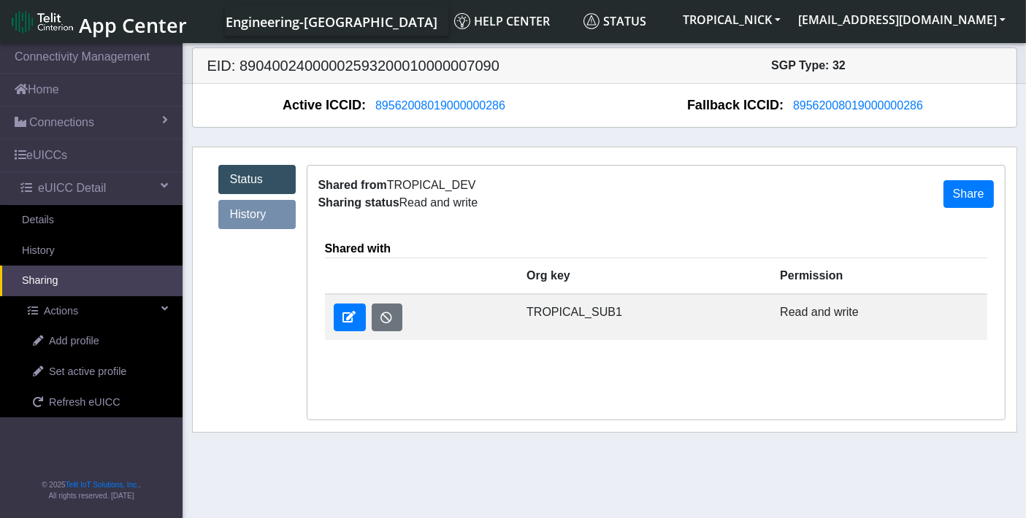
drag, startPoint x: 529, startPoint y: 305, endPoint x: 624, endPoint y: 307, distance: 94.2
click at [624, 307] on td "TROPICAL_SUB1" at bounding box center [644, 317] width 253 height 46
drag, startPoint x: 390, startPoint y: 181, endPoint x: 488, endPoint y: 182, distance: 97.9
click at [488, 182] on div "Shared from TROPICAL_DEV Sharing status Read and write Share" at bounding box center [655, 194] width 697 height 57
click at [789, 18] on button "TROPICAL_NICK" at bounding box center [731, 20] width 115 height 26
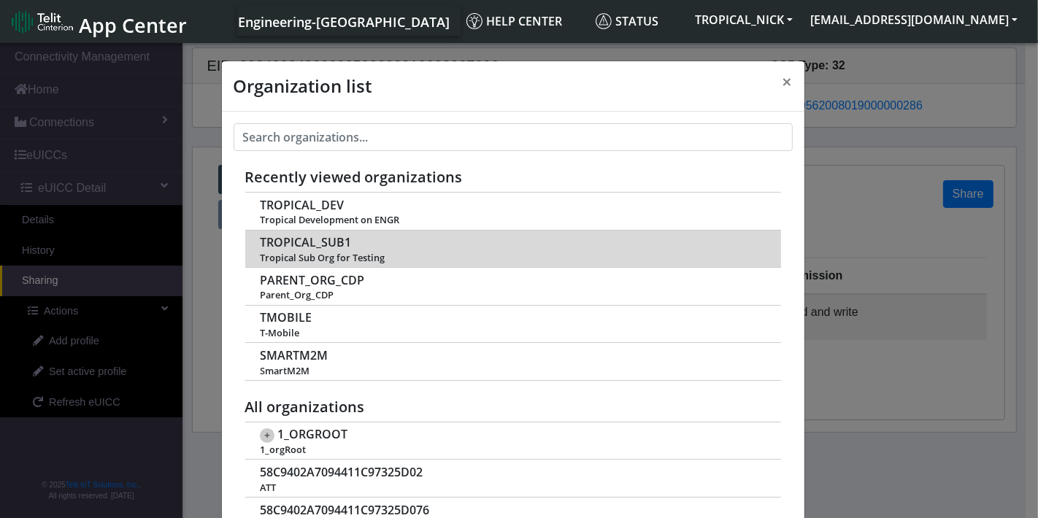
click at [302, 239] on span "TROPICAL_SUB1" at bounding box center [305, 243] width 91 height 14
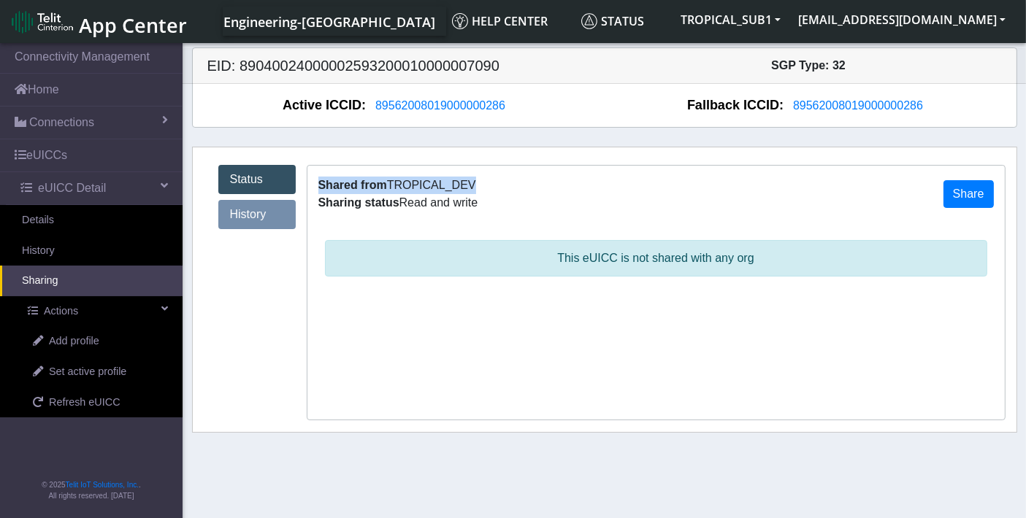
drag, startPoint x: 319, startPoint y: 187, endPoint x: 463, endPoint y: 193, distance: 144.0
click at [463, 193] on div "Shared from TROPICAL_DEV" at bounding box center [398, 186] width 160 height 18
drag, startPoint x: 405, startPoint y: 202, endPoint x: 482, endPoint y: 203, distance: 76.7
click at [482, 203] on div "Shared from TROPICAL_DEV Sharing status Read and write Share" at bounding box center [655, 194] width 697 height 57
click at [789, 15] on button "TROPICAL_SUB1" at bounding box center [731, 20] width 118 height 26
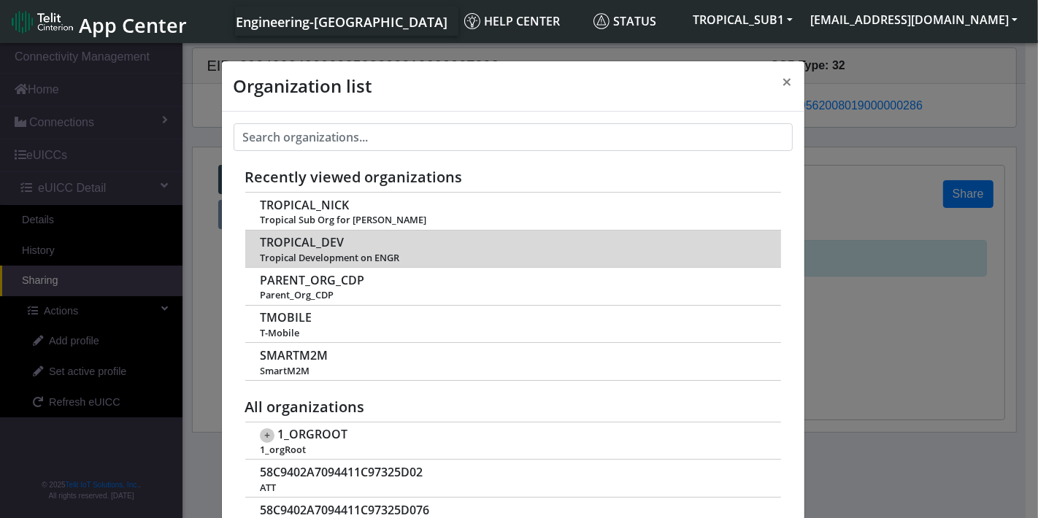
click at [298, 245] on span "TROPICAL_DEV" at bounding box center [302, 243] width 84 height 14
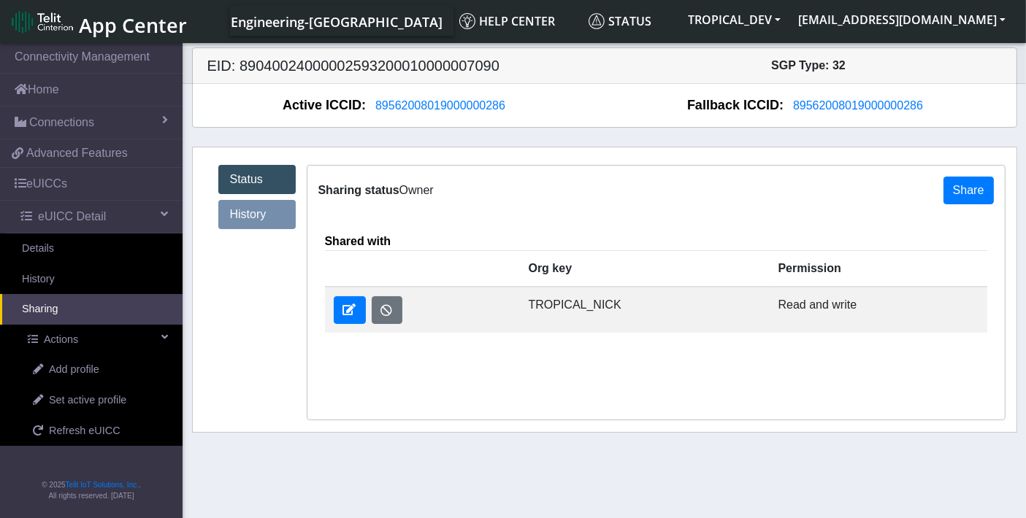
drag, startPoint x: 537, startPoint y: 302, endPoint x: 853, endPoint y: 314, distance: 315.7
click at [853, 314] on tr "TROPICAL_NICK Read and write" at bounding box center [656, 310] width 662 height 46
drag, startPoint x: 326, startPoint y: 242, endPoint x: 409, endPoint y: 244, distance: 82.5
click at [409, 244] on div "Shared with" at bounding box center [656, 242] width 684 height 18
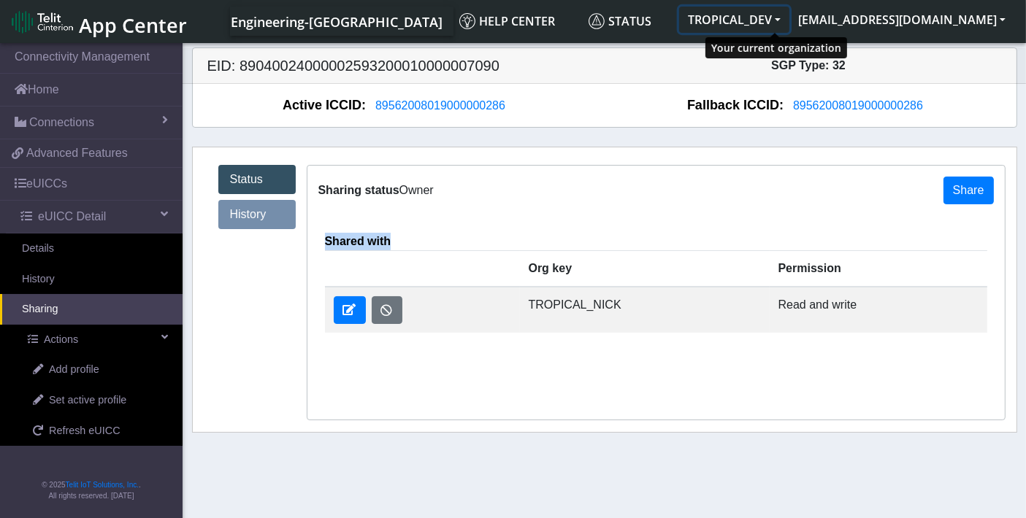
click at [784, 27] on button "TROPICAL_DEV" at bounding box center [734, 20] width 110 height 26
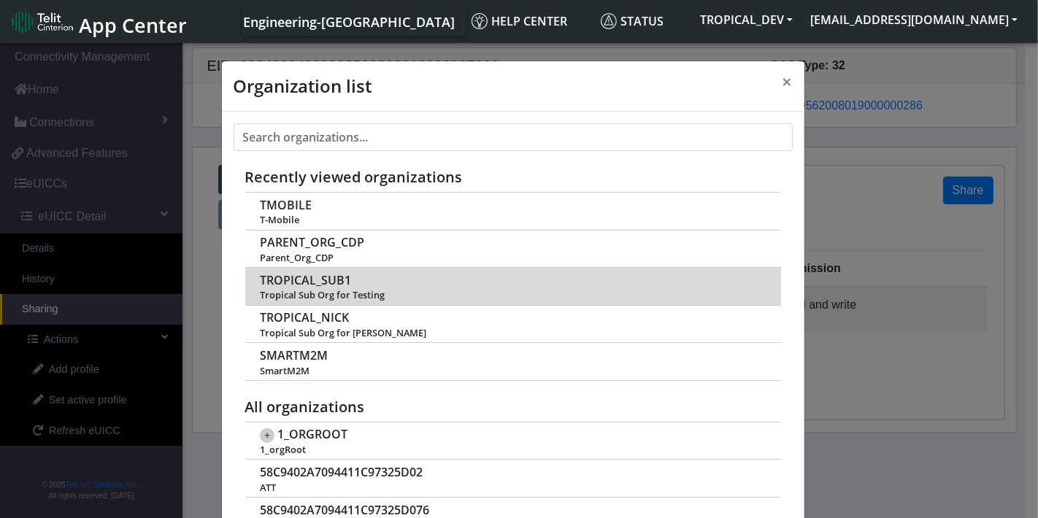
click at [308, 286] on td "TROPICAL_SUB1 Tropical Sub Org for Testing" at bounding box center [513, 287] width 536 height 38
click at [302, 275] on span "TROPICAL_SUB1" at bounding box center [305, 281] width 91 height 14
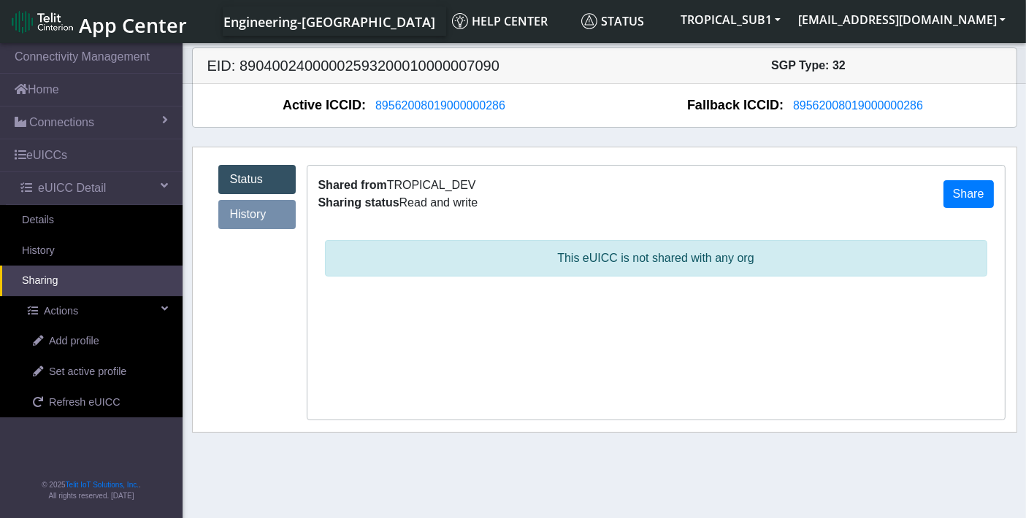
drag, startPoint x: 513, startPoint y: 257, endPoint x: 765, endPoint y: 279, distance: 252.2
click at [766, 279] on div "This eUICC is not shared with any org" at bounding box center [655, 321] width 697 height 197
drag, startPoint x: 386, startPoint y: 185, endPoint x: 493, endPoint y: 190, distance: 106.7
click at [493, 190] on div "Shared from TROPICAL_DEV Sharing status Read and write Share" at bounding box center [655, 194] width 697 height 57
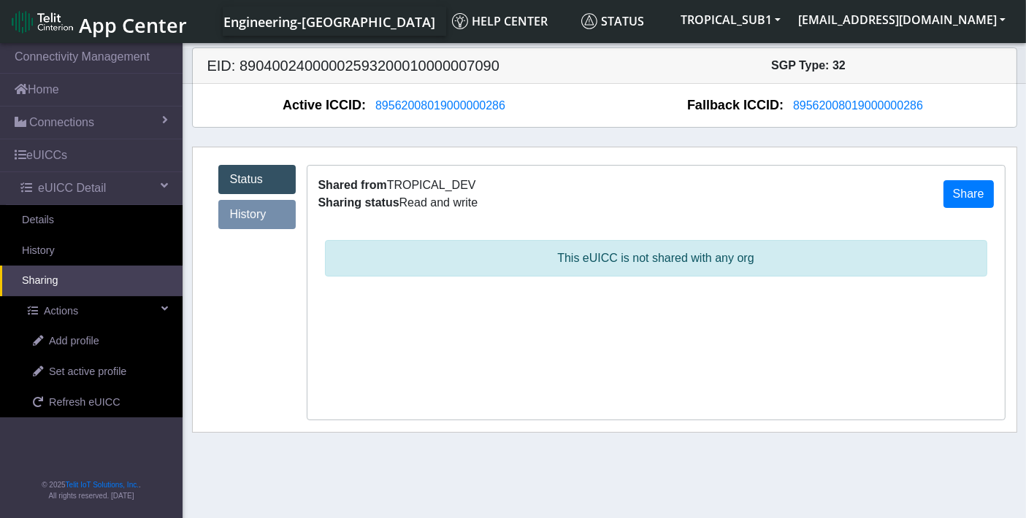
drag, startPoint x: 390, startPoint y: 186, endPoint x: 513, endPoint y: 192, distance: 122.8
click at [513, 192] on div "Shared from TROPICAL_DEV Sharing status Read and write Share" at bounding box center [655, 194] width 697 height 57
click at [970, 191] on button "Share" at bounding box center [968, 194] width 50 height 28
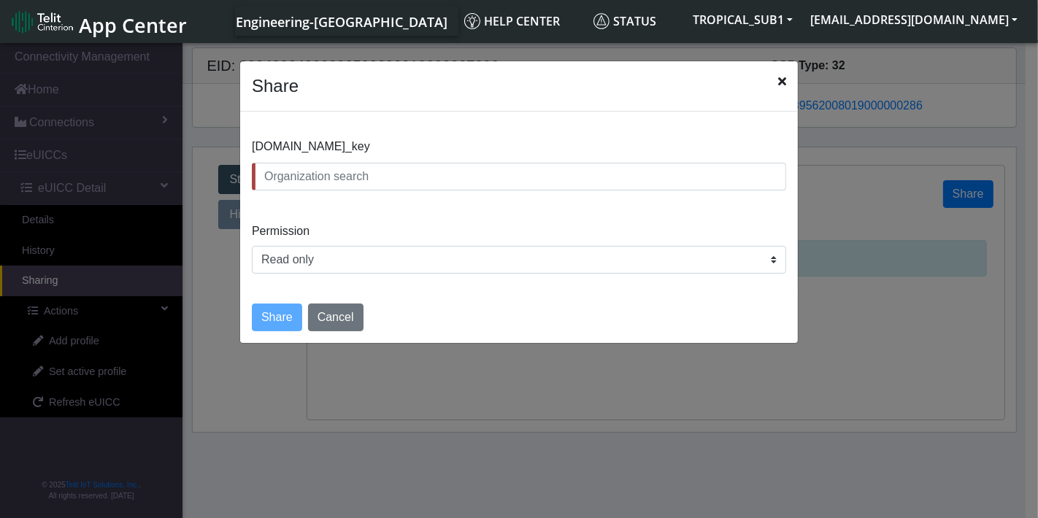
click at [432, 183] on input "text" at bounding box center [519, 177] width 535 height 28
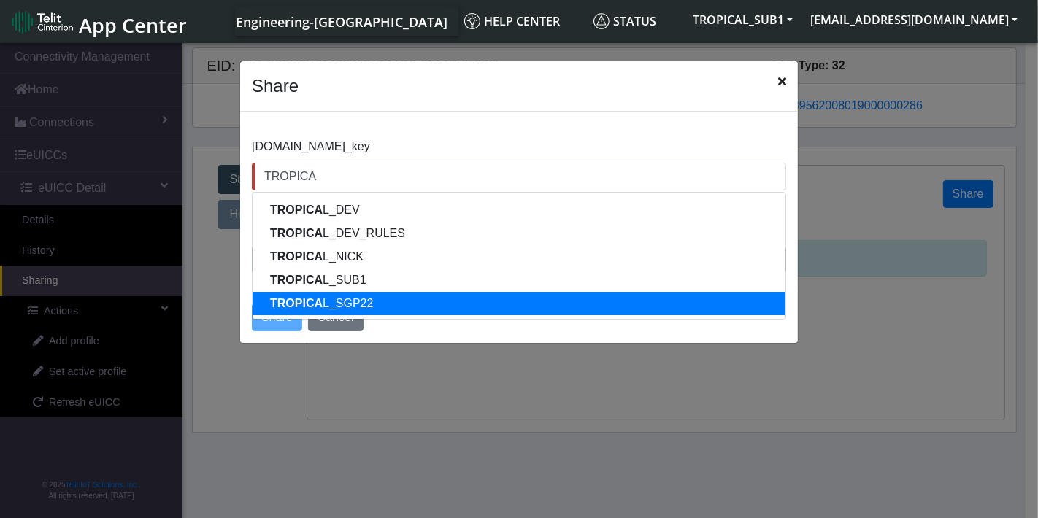
click at [371, 303] on button "TROPICA L_SGP22" at bounding box center [519, 303] width 533 height 23
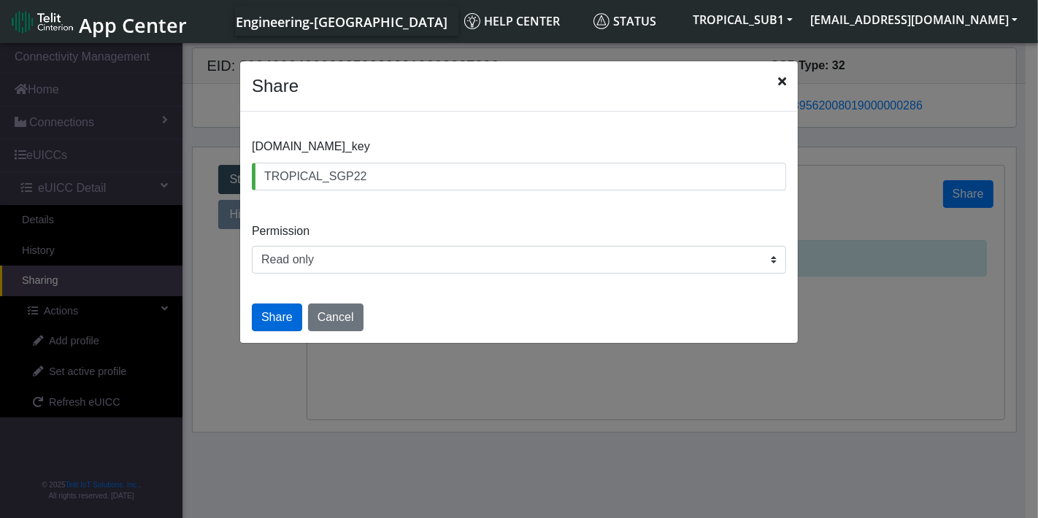
type input "TROPICAL_SGP22"
click at [276, 318] on button "Share" at bounding box center [277, 318] width 50 height 28
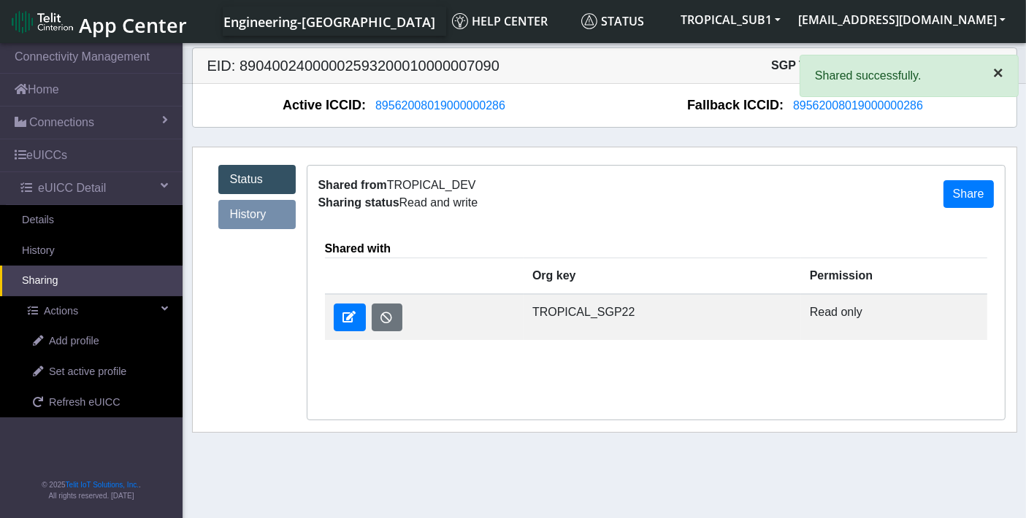
click at [1000, 74] on span "×" at bounding box center [998, 73] width 10 height 20
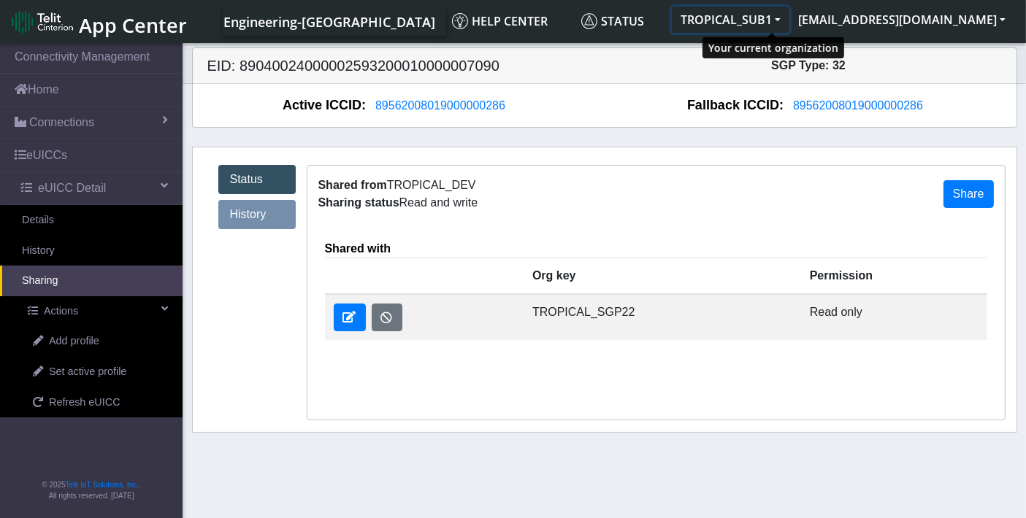
click at [789, 20] on button "TROPICAL_SUB1" at bounding box center [731, 20] width 118 height 26
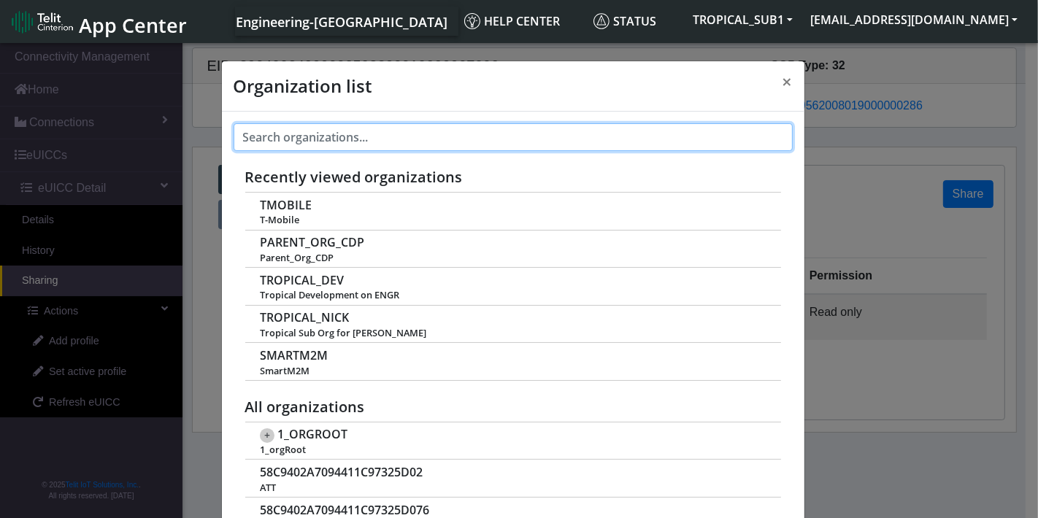
click at [310, 137] on input "text" at bounding box center [513, 137] width 559 height 28
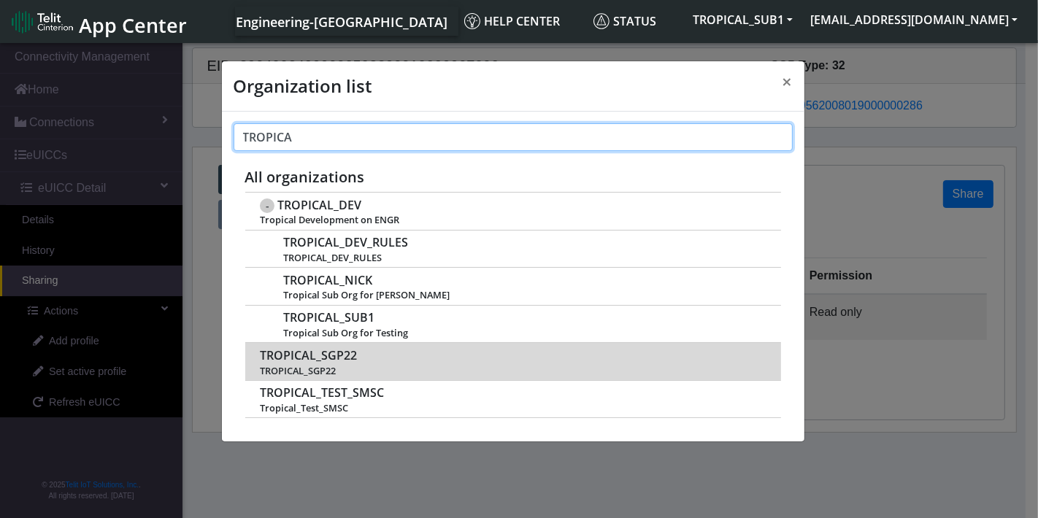
type input "TROPICA"
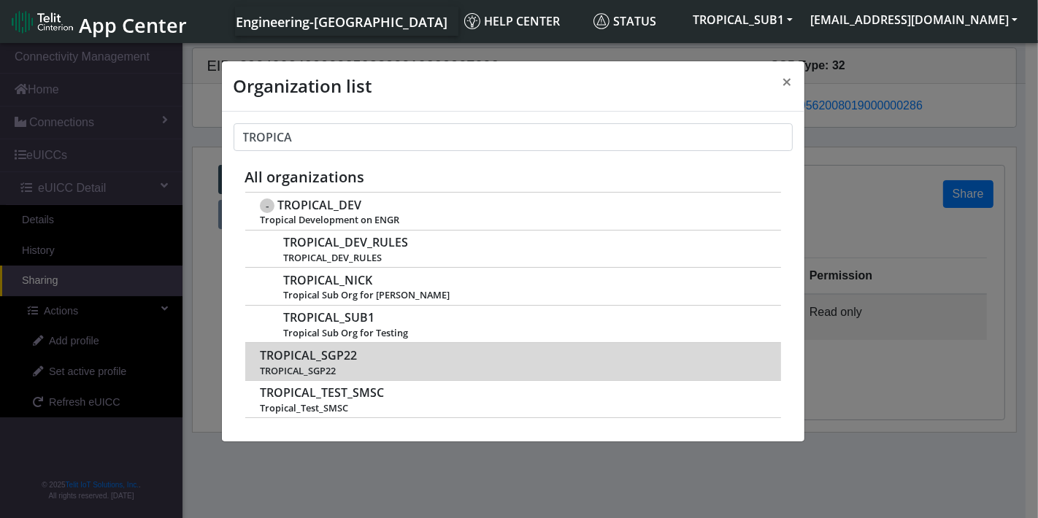
click at [286, 356] on span "TROPICAL_SGP22" at bounding box center [308, 356] width 97 height 14
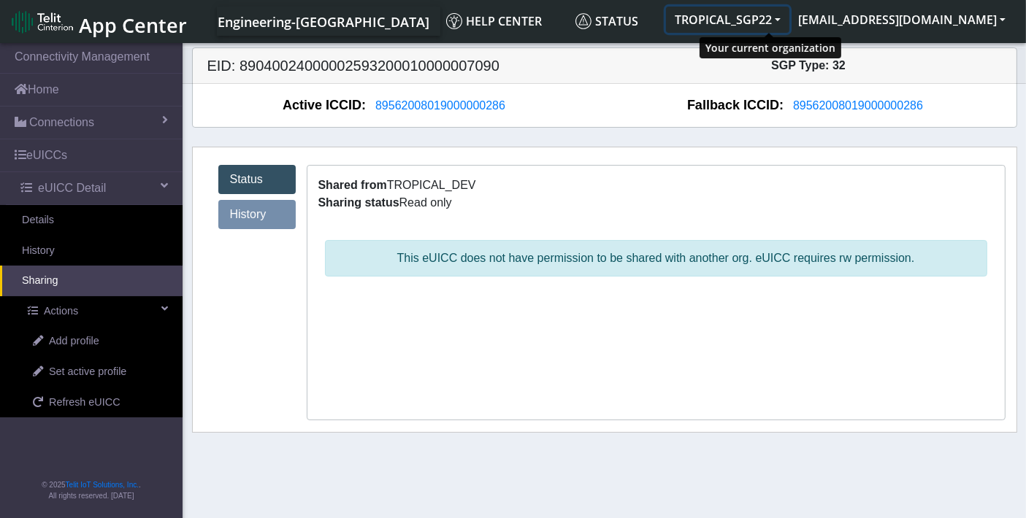
click at [789, 22] on button "TROPICAL_SGP22" at bounding box center [727, 20] width 123 height 26
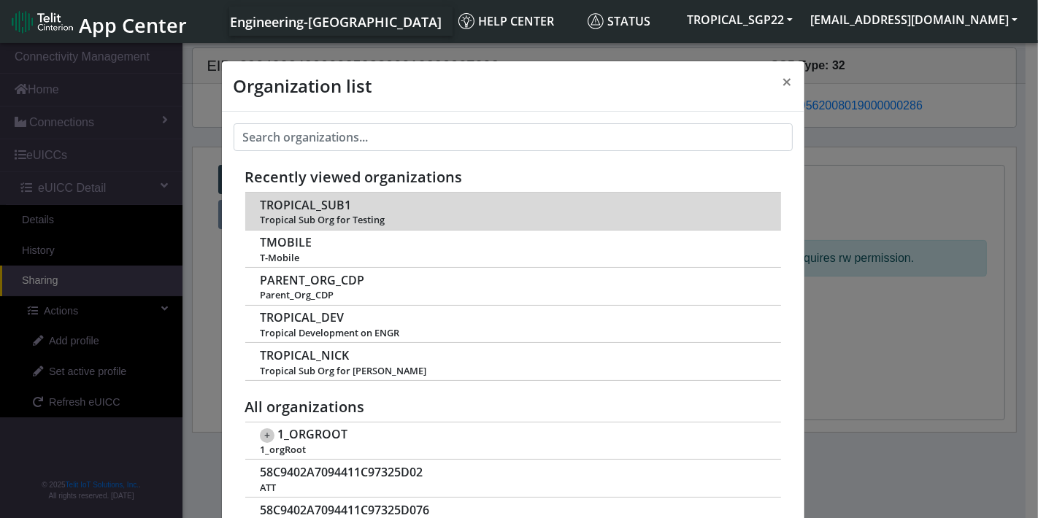
click at [328, 203] on span "TROPICAL_SUB1" at bounding box center [305, 206] width 91 height 14
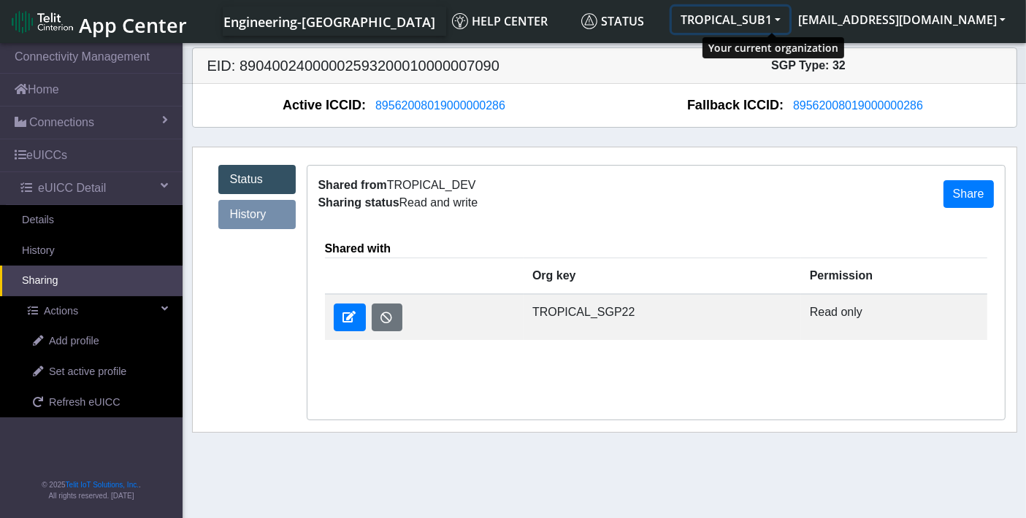
click at [789, 23] on button "TROPICAL_SUB1" at bounding box center [731, 20] width 118 height 26
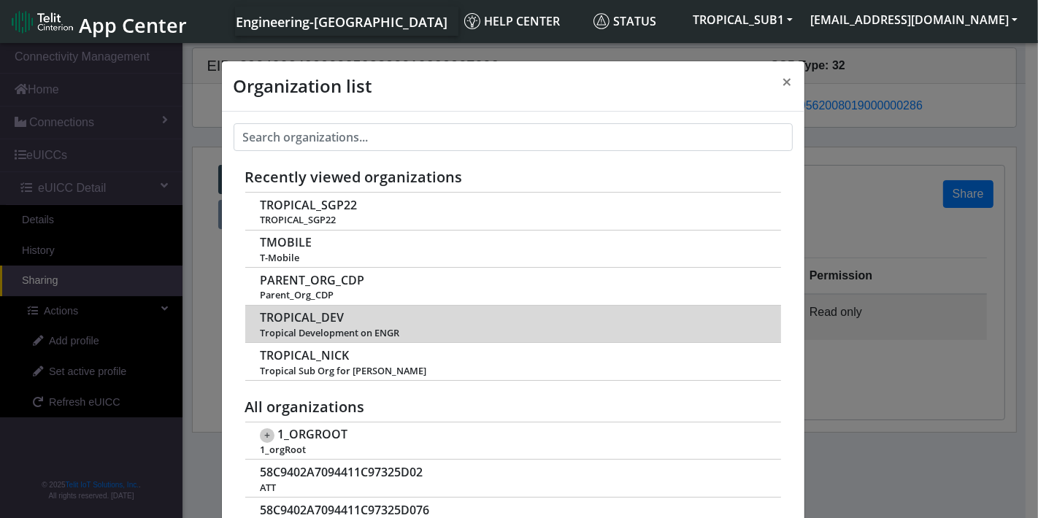
click at [292, 313] on span "TROPICAL_DEV" at bounding box center [302, 318] width 84 height 14
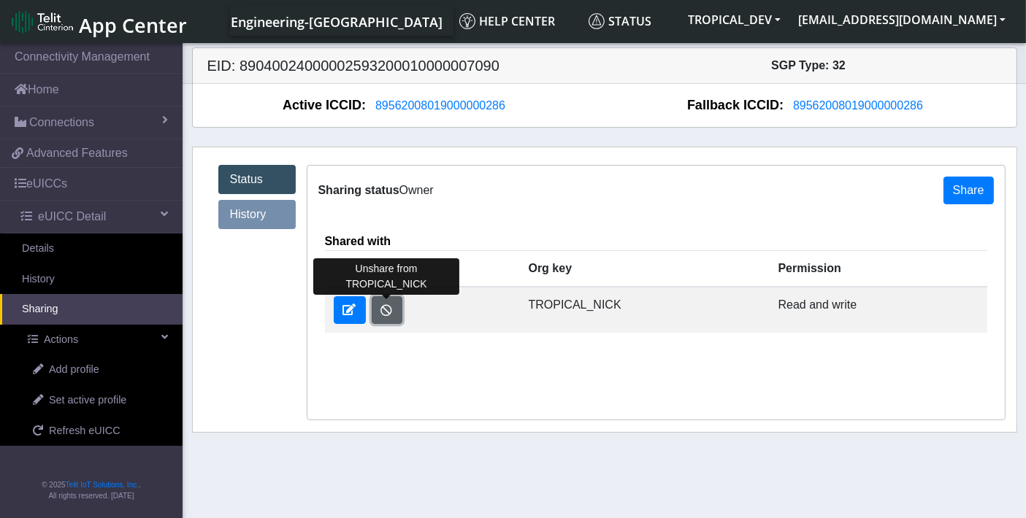
click at [391, 310] on button "button" at bounding box center [387, 310] width 31 height 28
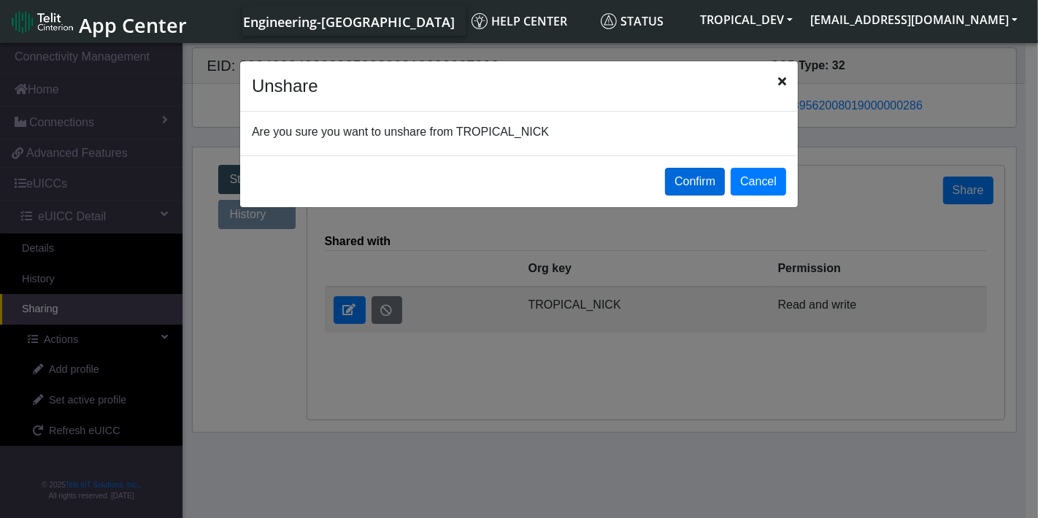
click at [713, 180] on button "Confirm" at bounding box center [695, 182] width 60 height 28
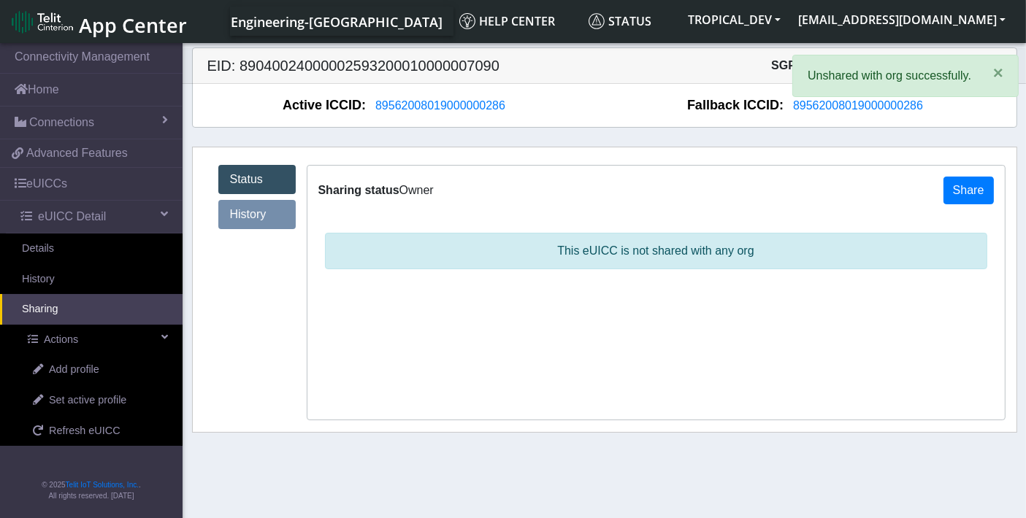
click at [383, 67] on h5 "EID: 89040024000002593200010000007090" at bounding box center [400, 66] width 408 height 18
click at [382, 66] on h5 "EID: 89040024000002593200010000007090" at bounding box center [400, 66] width 408 height 18
copy h5 "89040024000002593200010000007090"
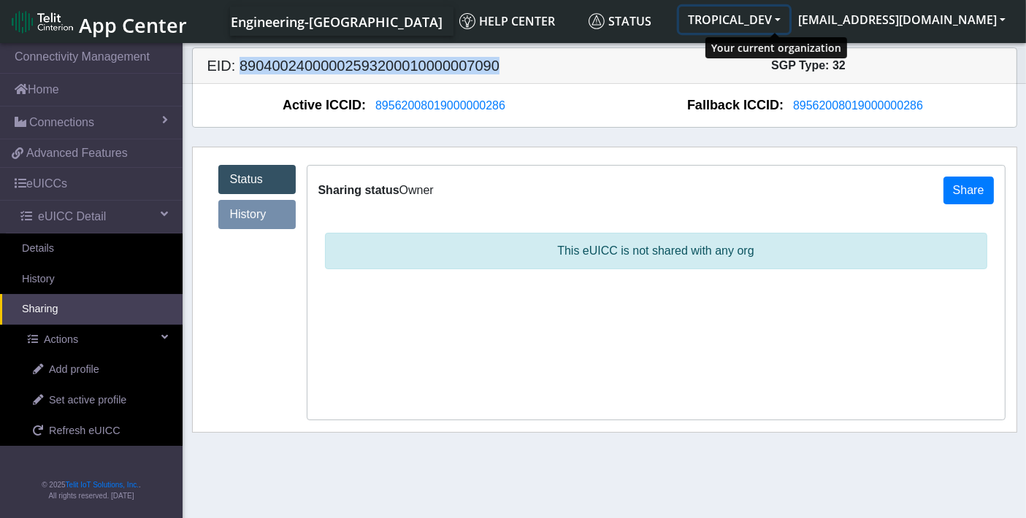
click at [789, 15] on button "TROPICAL_DEV" at bounding box center [734, 20] width 110 height 26
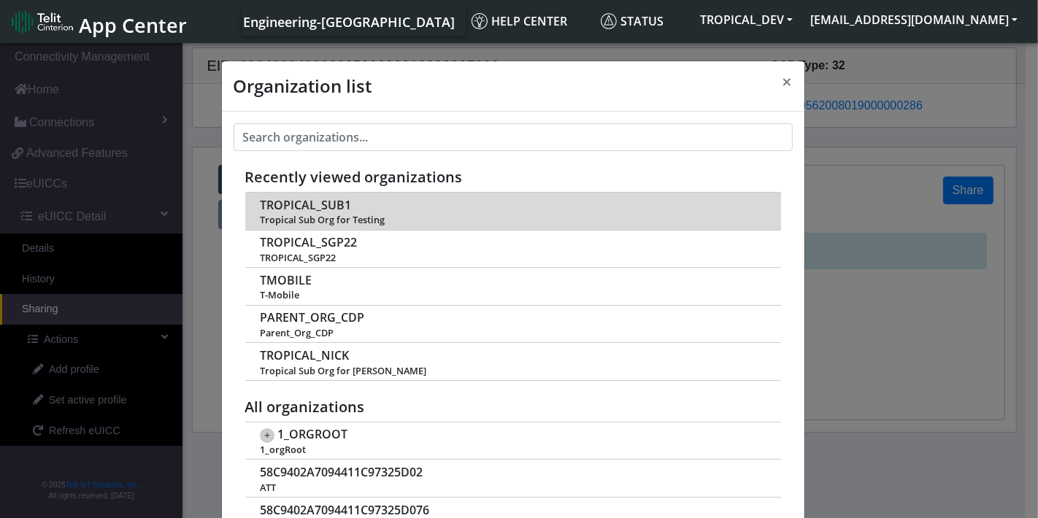
click at [321, 200] on span "TROPICAL_SUB1" at bounding box center [305, 206] width 91 height 14
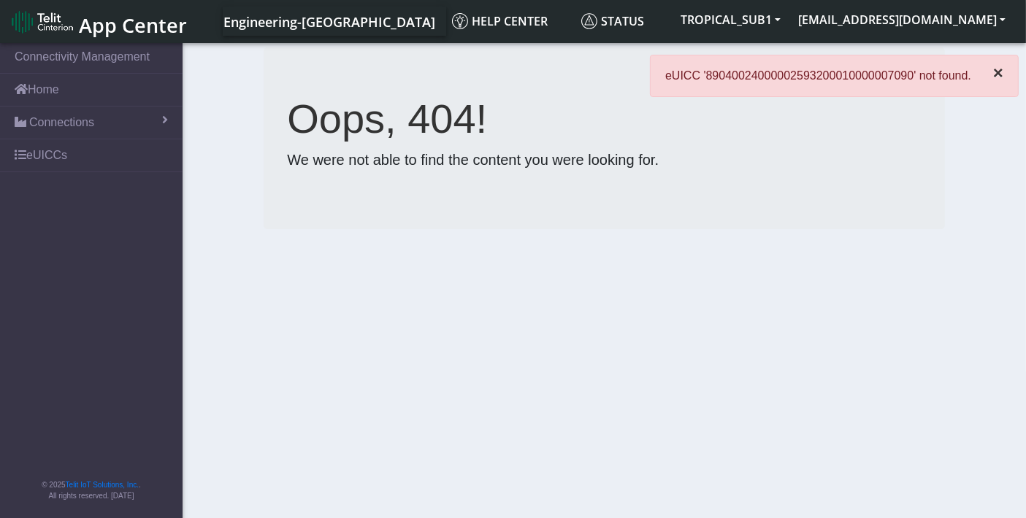
click at [1000, 70] on span "×" at bounding box center [998, 73] width 10 height 20
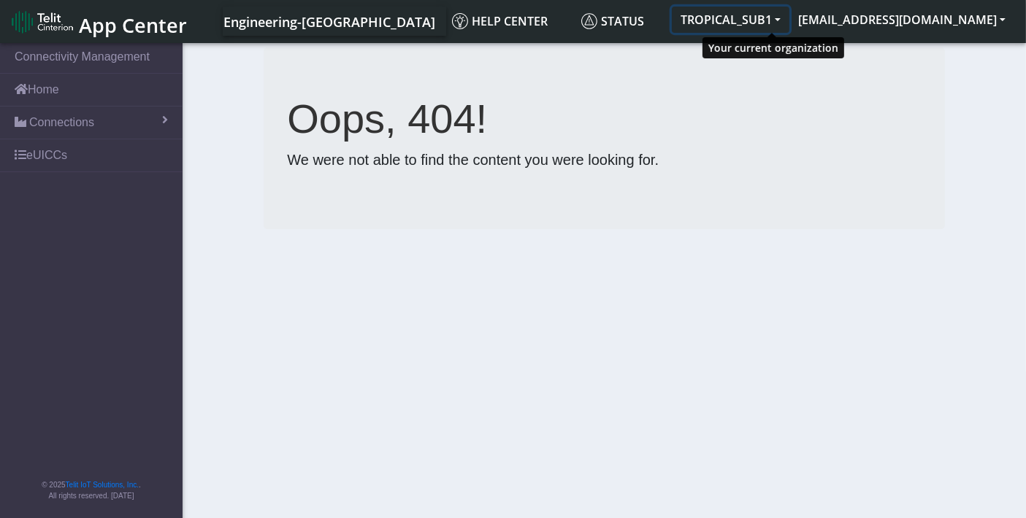
click at [789, 15] on button "TROPICAL_SUB1" at bounding box center [731, 20] width 118 height 26
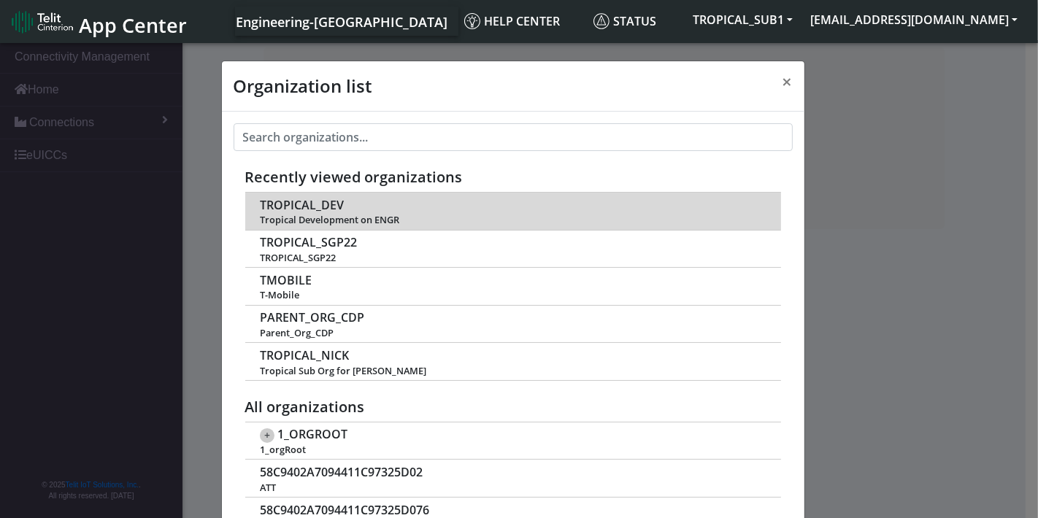
click at [299, 202] on span "TROPICAL_DEV" at bounding box center [302, 206] width 84 height 14
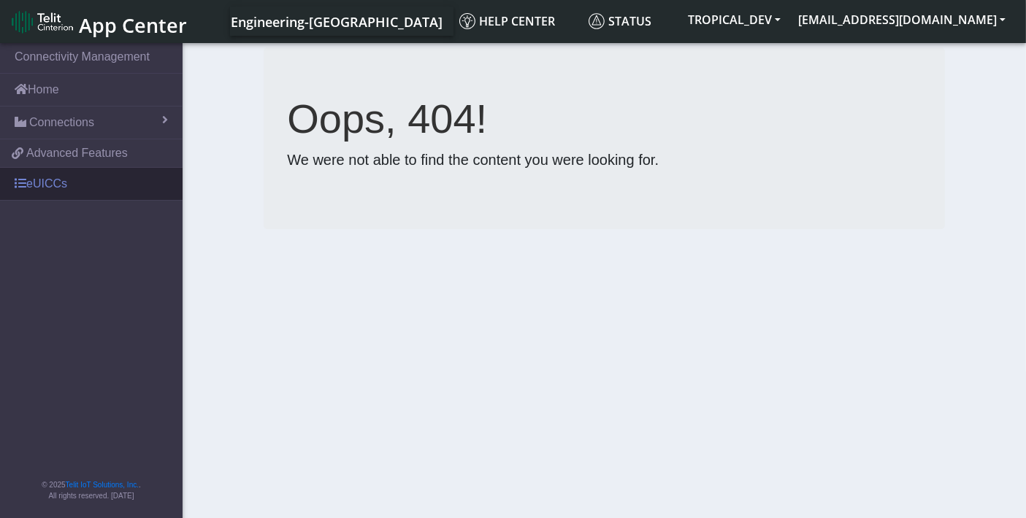
click at [50, 177] on link "eUICCs" at bounding box center [91, 184] width 183 height 32
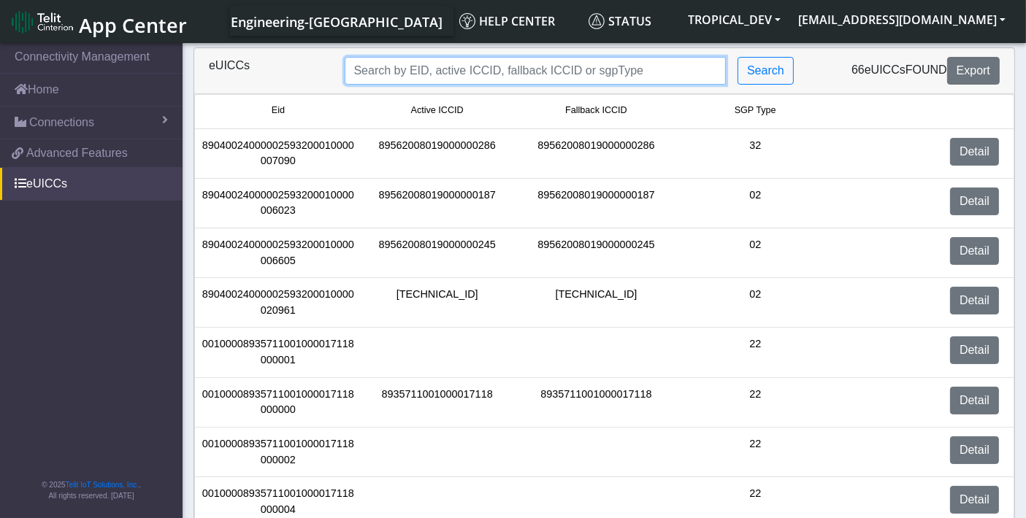
click at [523, 69] on input "Search..." at bounding box center [536, 71] width 382 height 28
paste input "89040024000002593200010000007090"
type input "89040024000002593200010000007090"
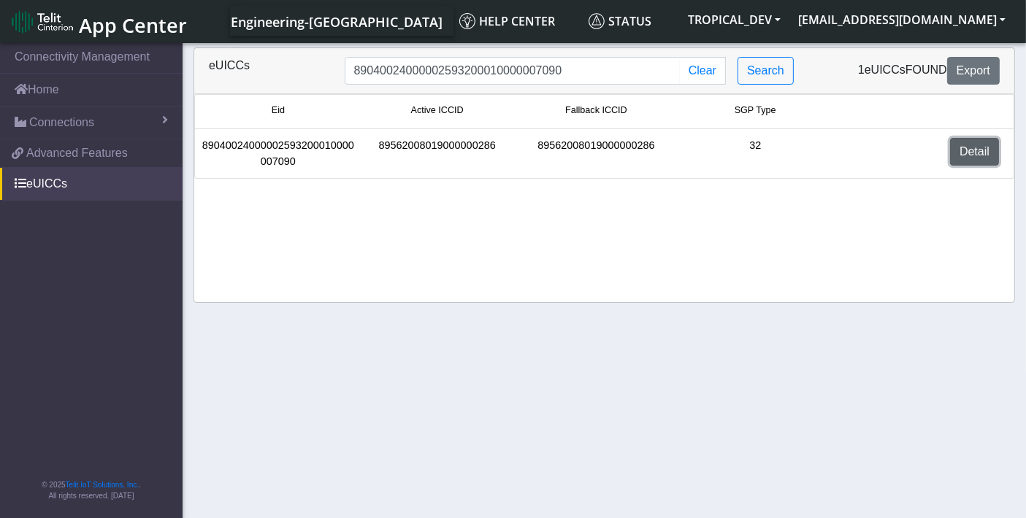
click at [994, 146] on link "Detail" at bounding box center [974, 152] width 49 height 28
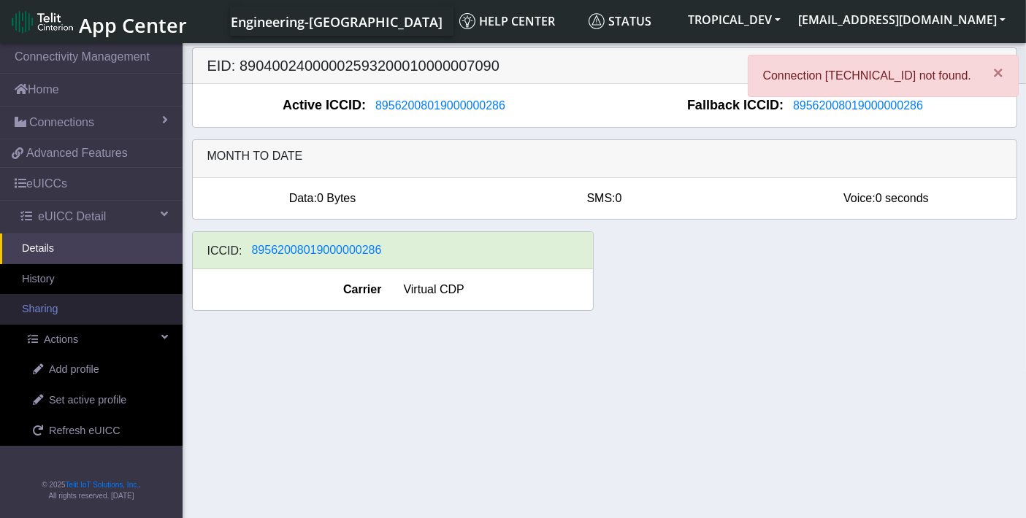
click at [47, 311] on link "Sharing" at bounding box center [91, 309] width 183 height 31
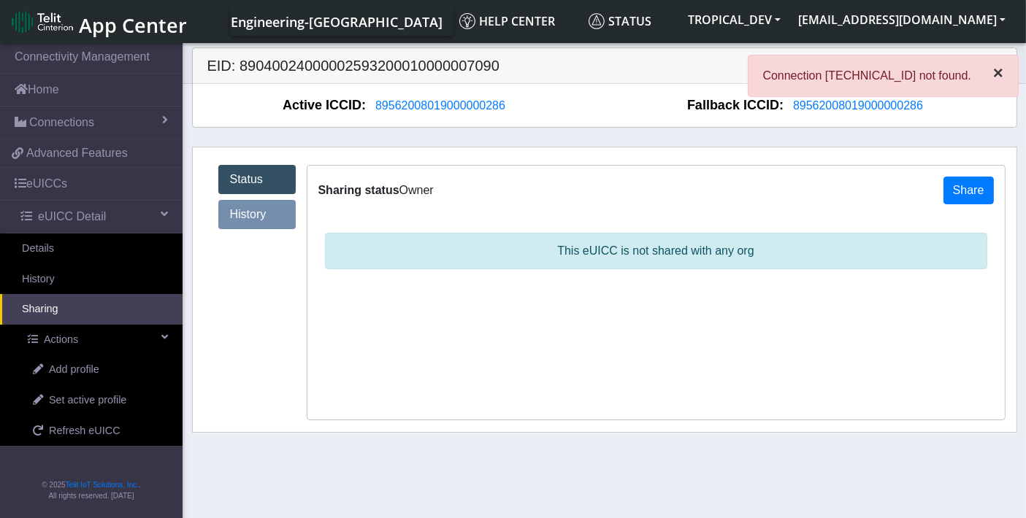
click at [1000, 76] on span "×" at bounding box center [998, 73] width 10 height 20
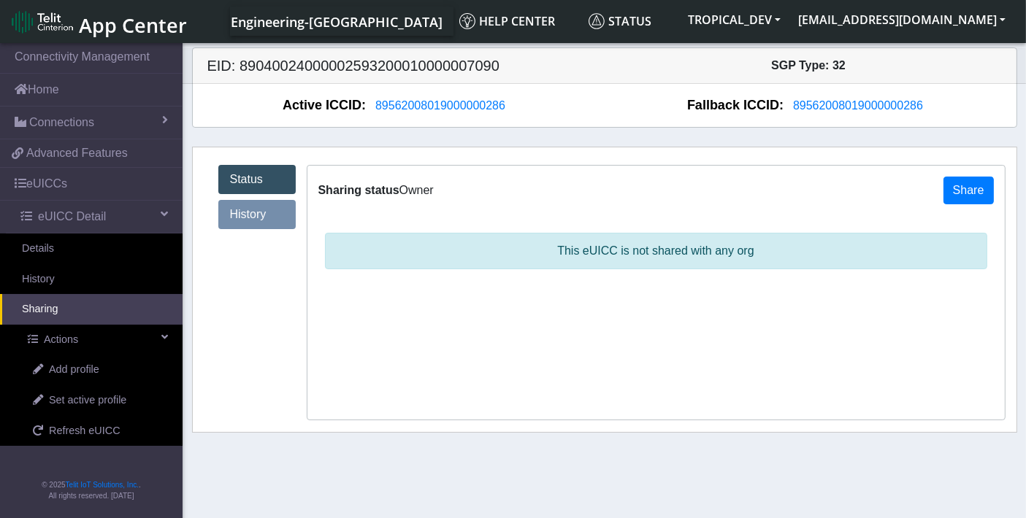
click at [260, 208] on link "History" at bounding box center [256, 214] width 77 height 29
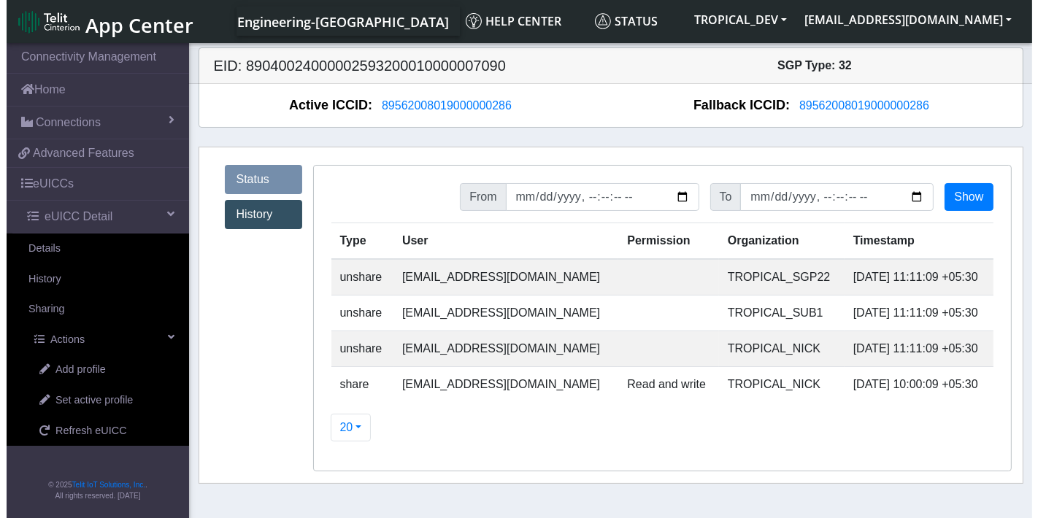
scroll to position [4, 0]
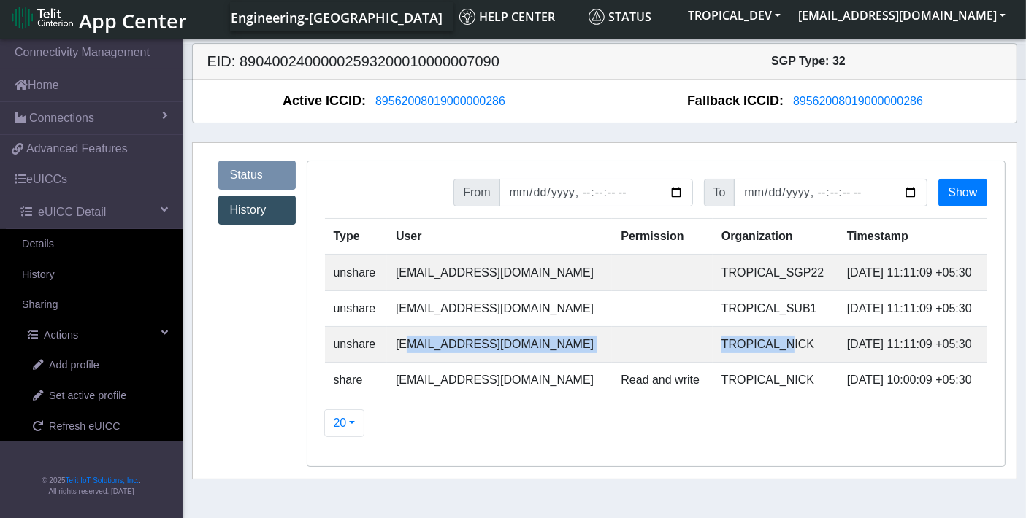
drag, startPoint x: 404, startPoint y: 349, endPoint x: 743, endPoint y: 337, distance: 339.8
click at [743, 337] on tr "unshare sadminuser@example.com TROPICAL_NICK 2025-09-03 11:11:09 +05:30" at bounding box center [656, 345] width 662 height 36
drag, startPoint x: 398, startPoint y: 376, endPoint x: 772, endPoint y: 376, distance: 373.9
click at [772, 376] on tr "share sadminuser@example.com Read and write TROPICAL_NICK 2025-09-03 10:00:09 +…" at bounding box center [656, 381] width 662 height 36
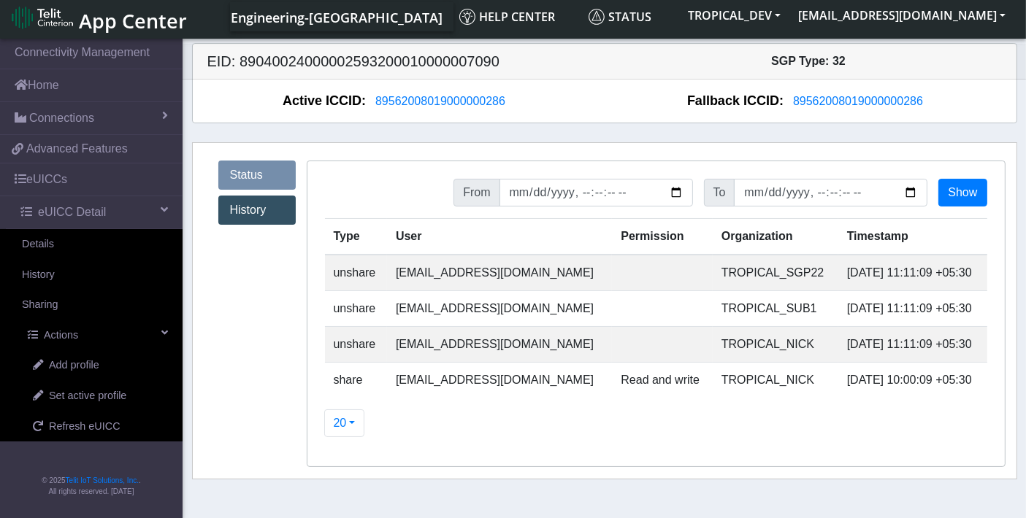
click at [744, 343] on td "TROPICAL_NICK" at bounding box center [776, 345] width 126 height 36
click at [726, 305] on td "TROPICAL_SUB1" at bounding box center [776, 309] width 126 height 36
click at [728, 274] on td "TROPICAL_SGP22" at bounding box center [776, 273] width 126 height 37
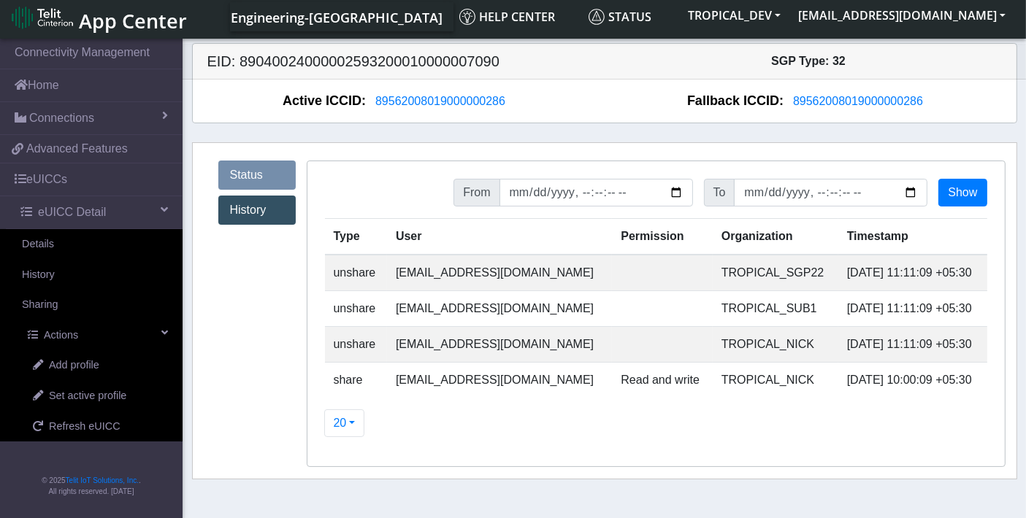
click at [728, 274] on td "TROPICAL_SGP22" at bounding box center [776, 273] width 126 height 37
click at [346, 60] on h5 "EID: 89040024000002593200010000007090" at bounding box center [400, 62] width 408 height 18
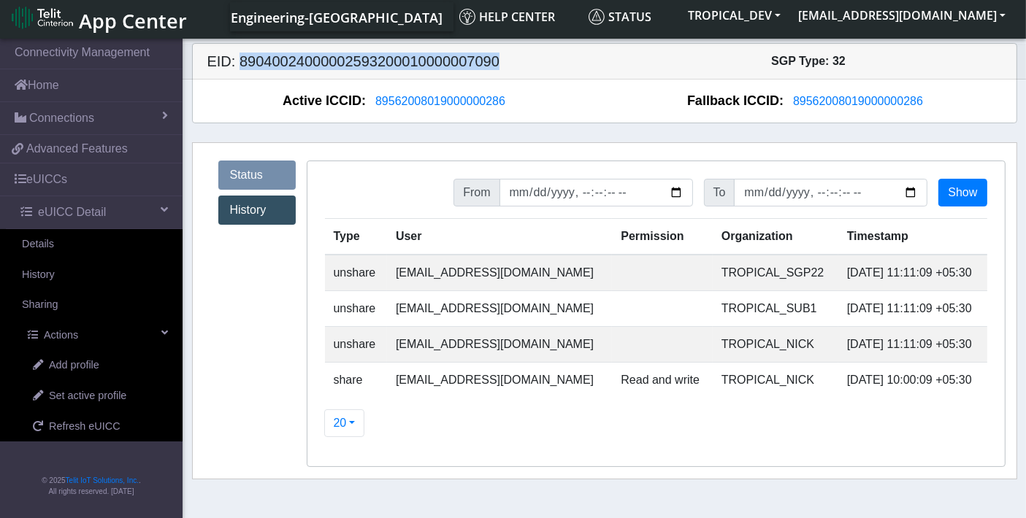
click at [346, 59] on h5 "EID: 89040024000002593200010000007090" at bounding box center [400, 62] width 408 height 18
copy h5 "89040024000002593200010000007090"
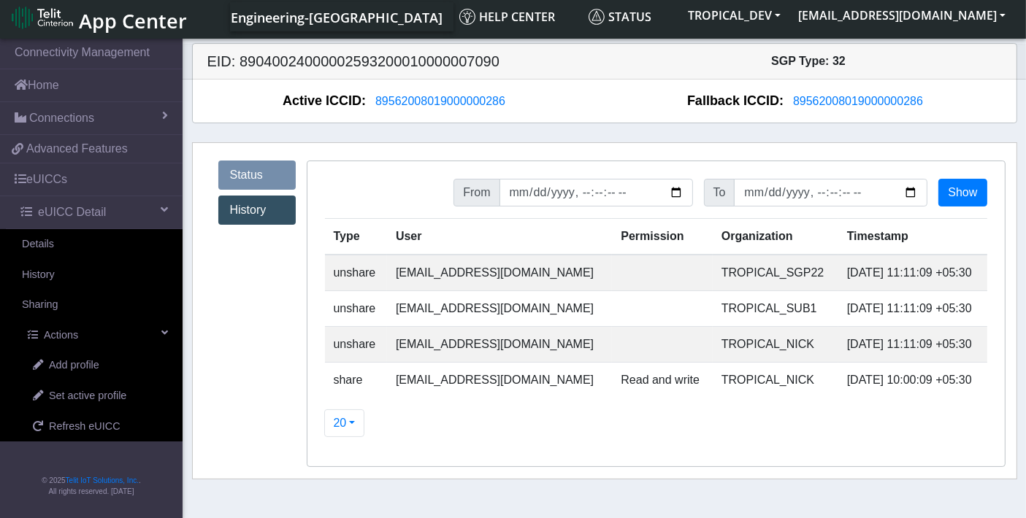
click at [752, 270] on td "TROPICAL_SGP22" at bounding box center [776, 273] width 126 height 37
copy td "TROPICAL_SGP22"
click at [551, 248] on th "User" at bounding box center [499, 237] width 225 height 37
click at [360, 61] on h5 "EID: 89040024000002593200010000007090" at bounding box center [400, 62] width 408 height 18
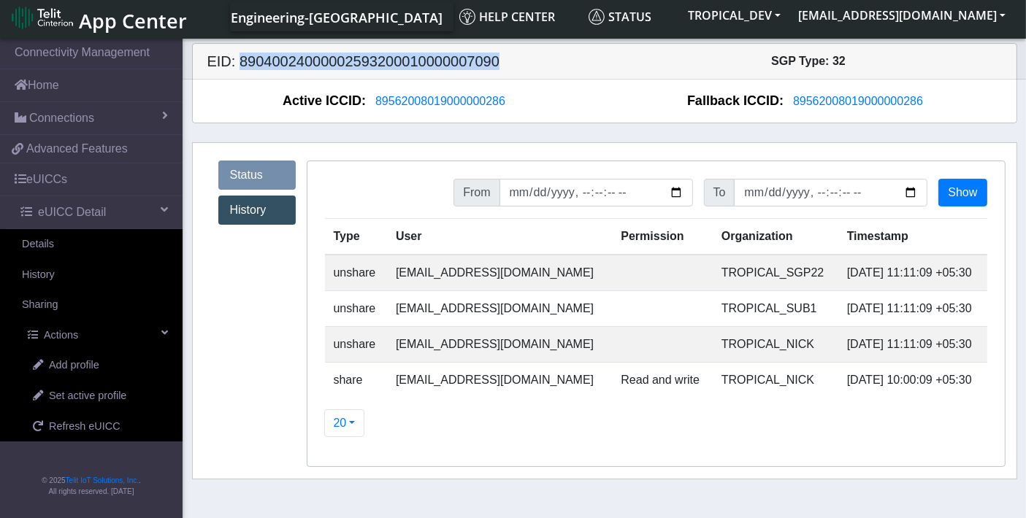
click at [358, 59] on h5 "EID: 89040024000002593200010000007090" at bounding box center [400, 62] width 408 height 18
copy h5 "89040024000002593200010000007090"
click at [66, 302] on link "Sharing" at bounding box center [91, 305] width 183 height 31
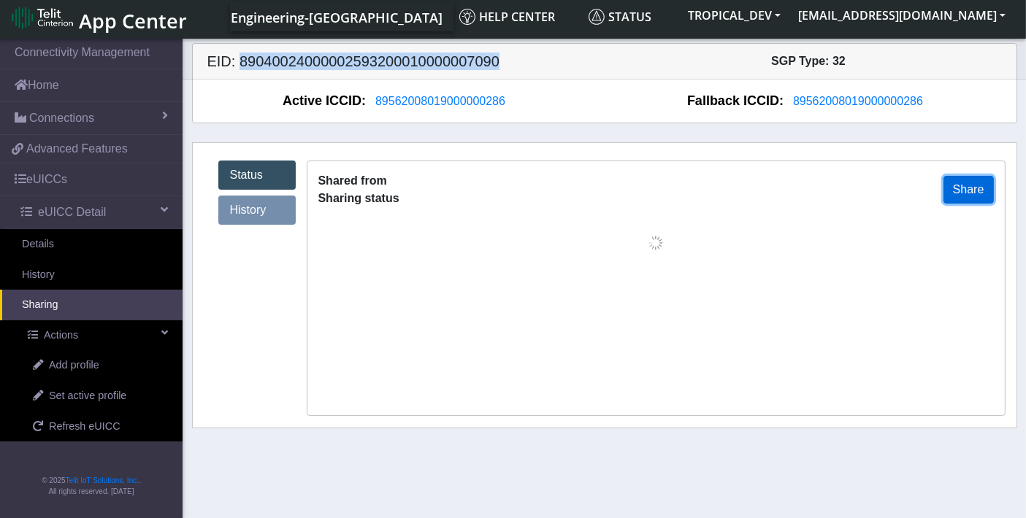
click at [991, 188] on button "Share" at bounding box center [968, 190] width 50 height 28
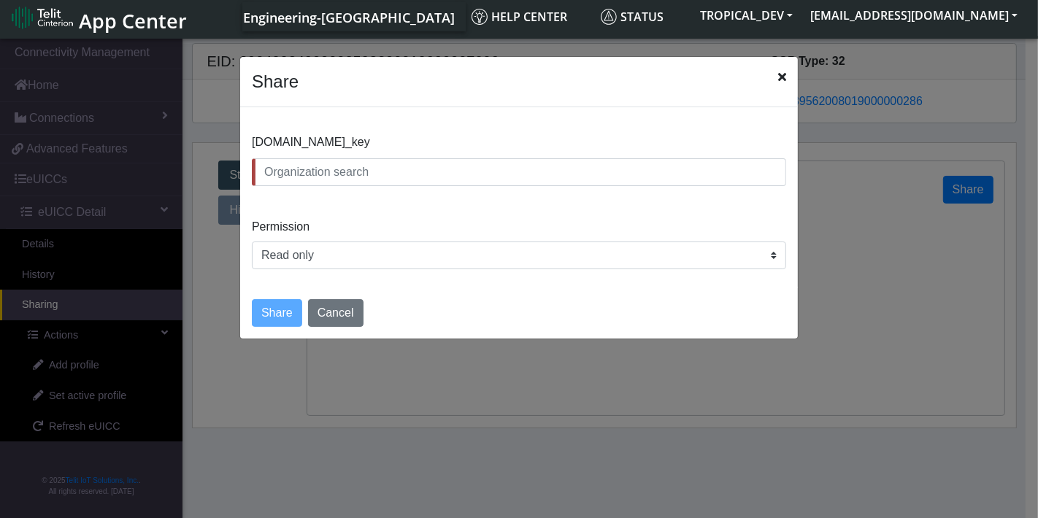
click at [310, 172] on input "text" at bounding box center [519, 172] width 535 height 28
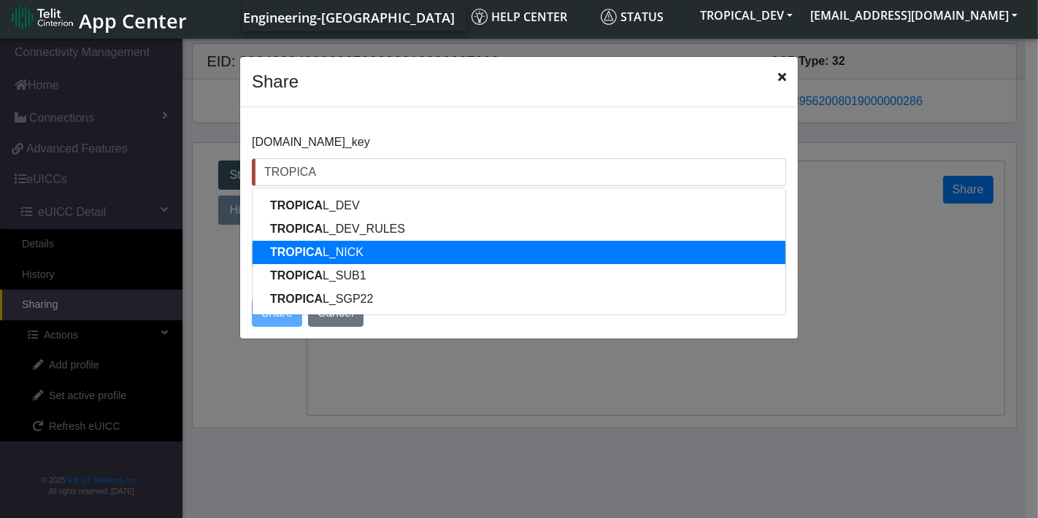
click at [327, 246] on ngb-highlight "TROPICA L_NICK" at bounding box center [316, 252] width 93 height 12
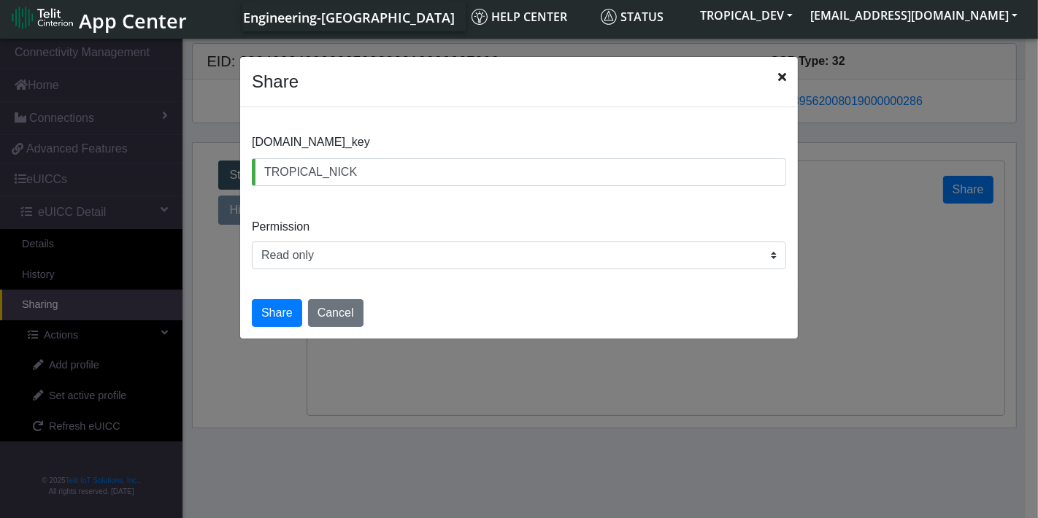
type input "TROPICAL_NICK"
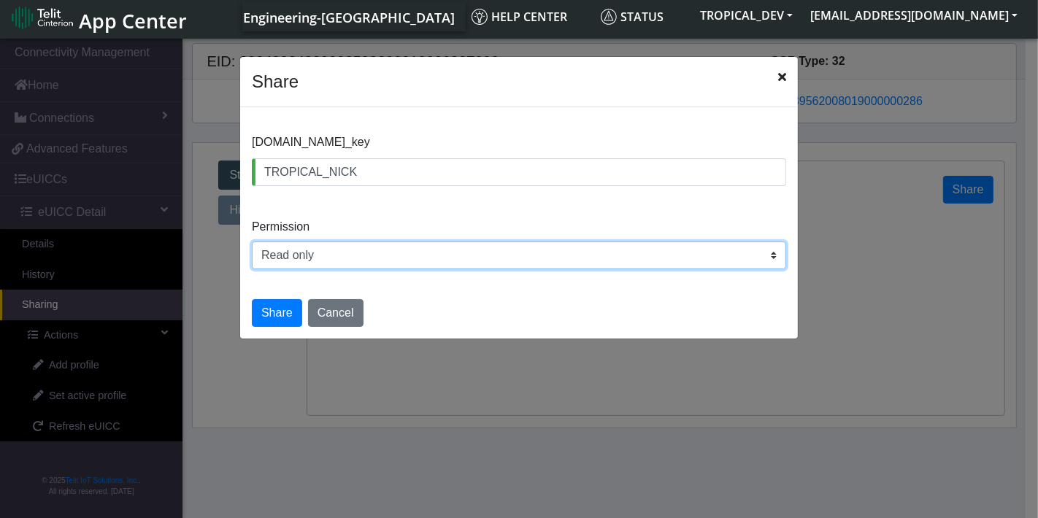
click at [310, 256] on select "Read only Read and write" at bounding box center [519, 256] width 535 height 28
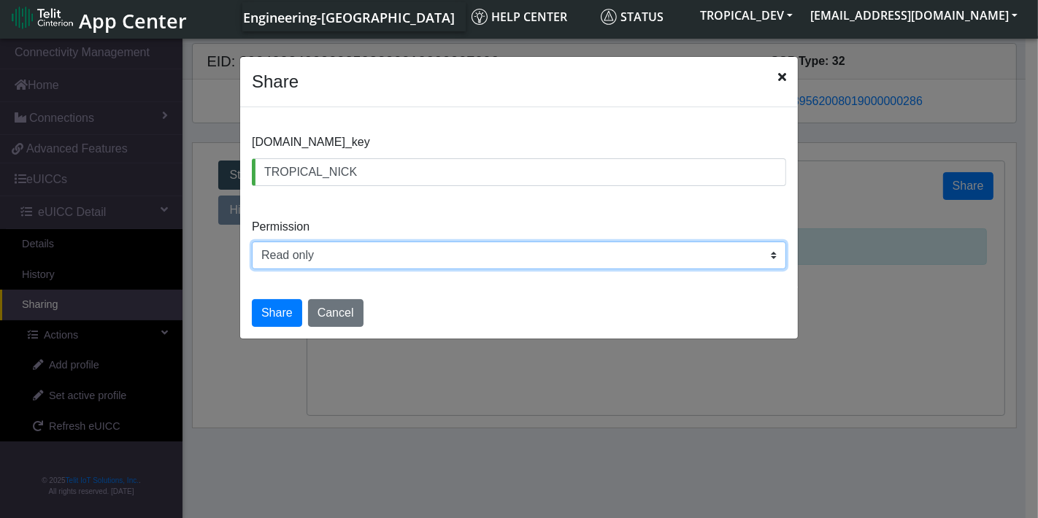
select select "rw"
click at [252, 242] on select "Read only Read and write" at bounding box center [519, 256] width 535 height 28
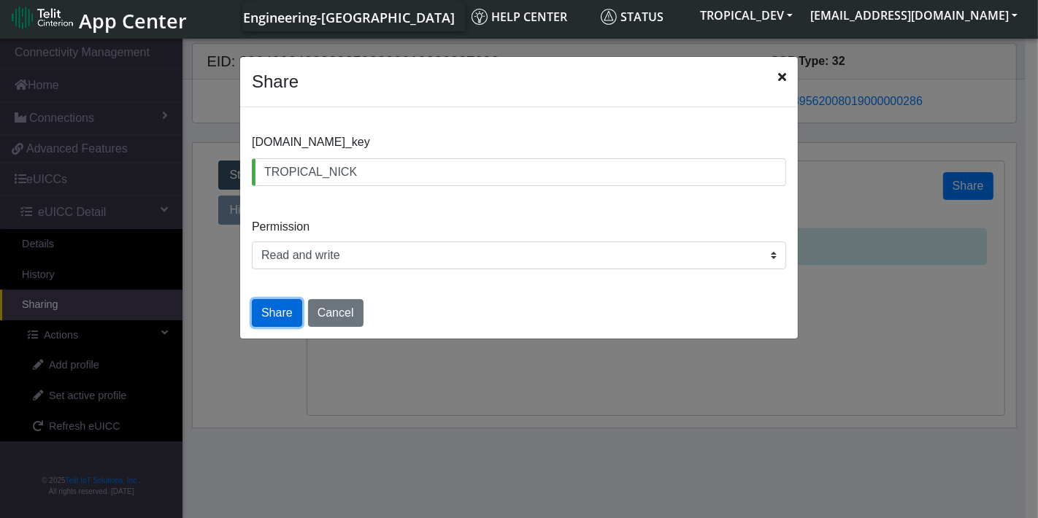
click at [286, 312] on button "Share" at bounding box center [277, 313] width 50 height 28
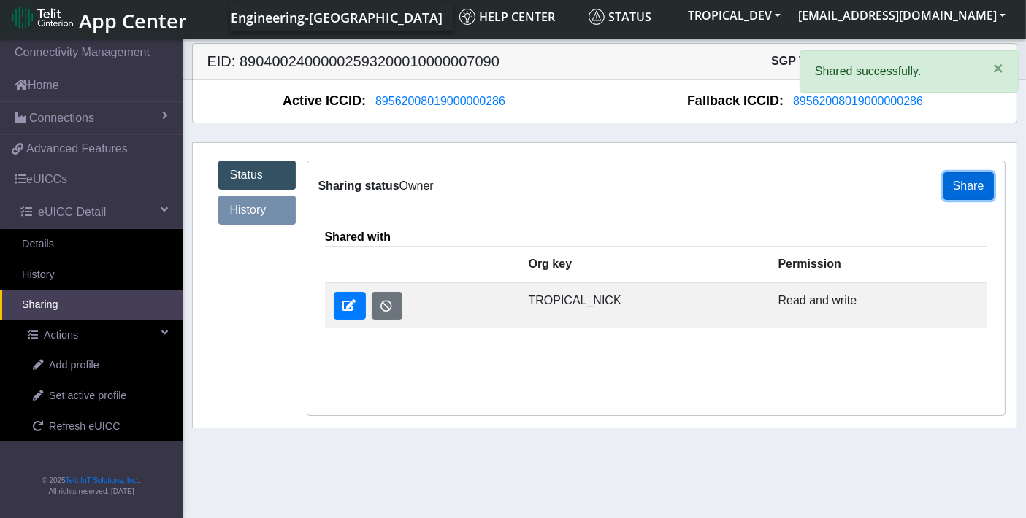
click at [959, 185] on button "Share" at bounding box center [968, 186] width 50 height 28
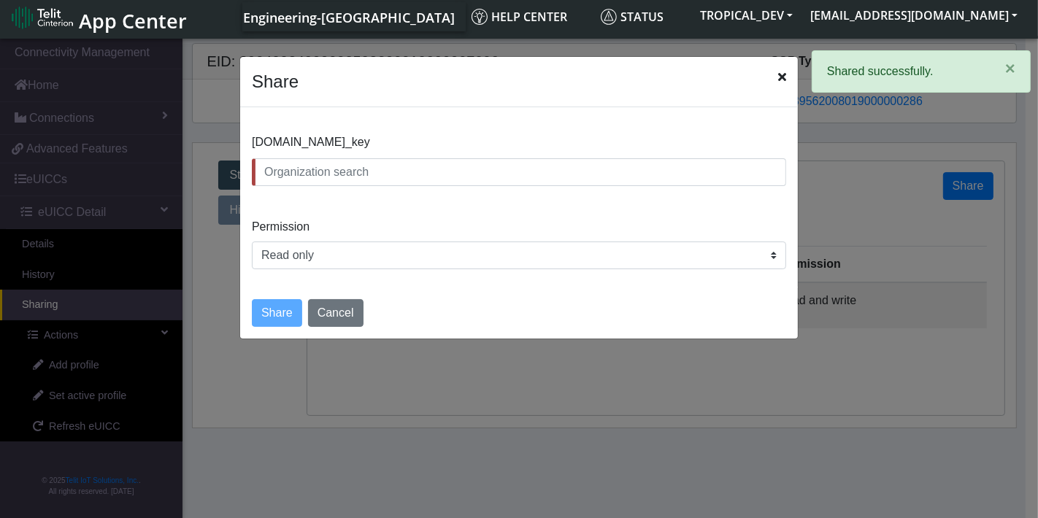
click at [310, 174] on input "text" at bounding box center [519, 172] width 535 height 28
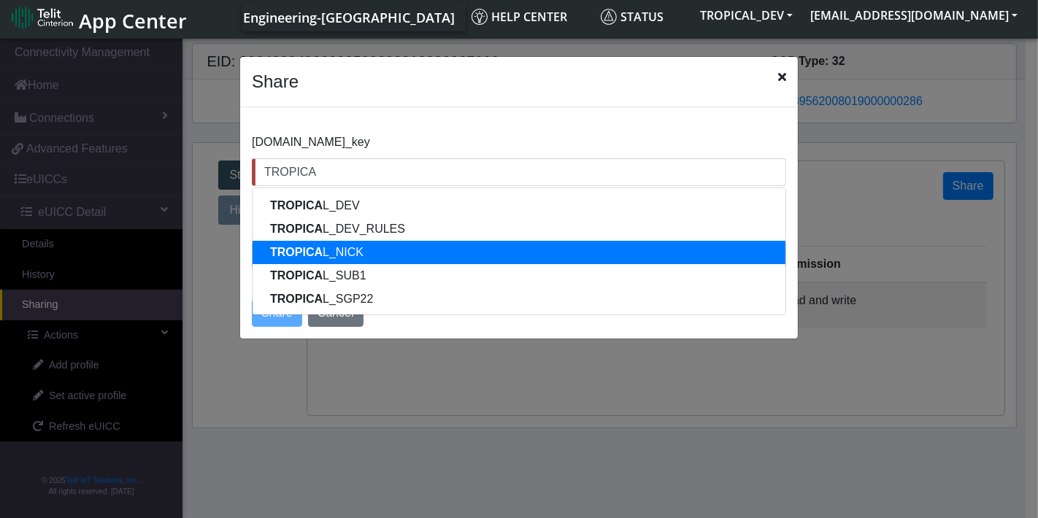
click at [323, 259] on button "TROPICA L_NICK" at bounding box center [519, 252] width 533 height 23
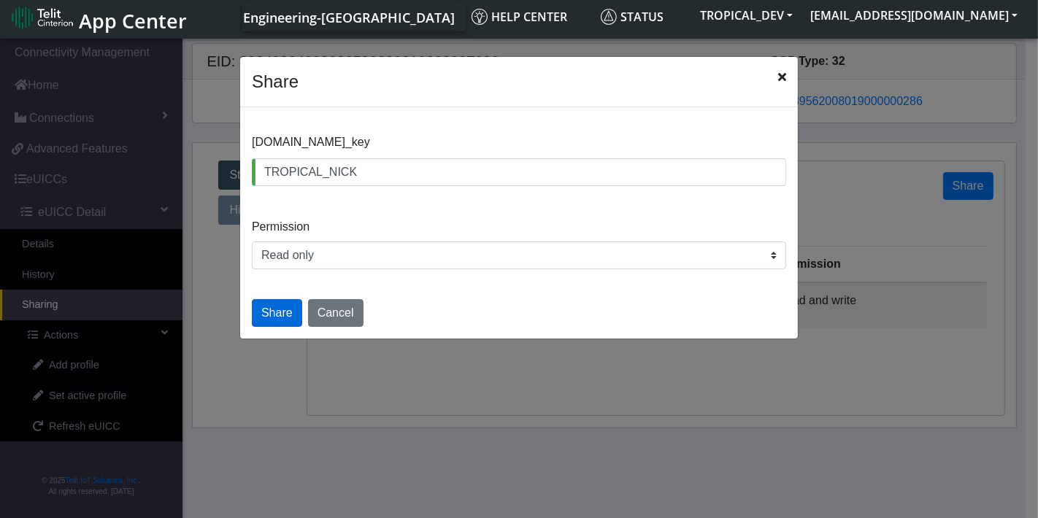
type input "TROPICAL_NICK"
click at [286, 307] on button "Share" at bounding box center [277, 313] width 50 height 28
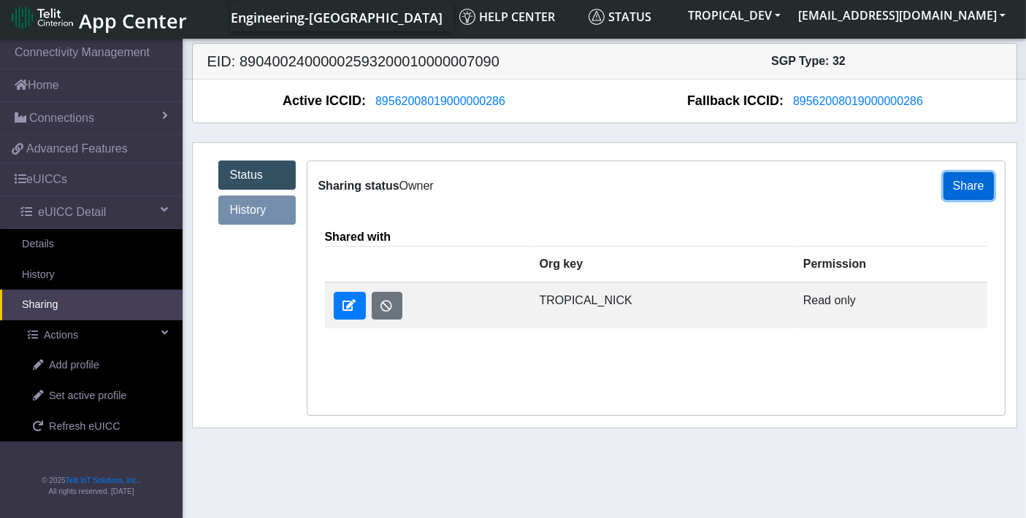
click at [959, 191] on button "Share" at bounding box center [968, 186] width 50 height 28
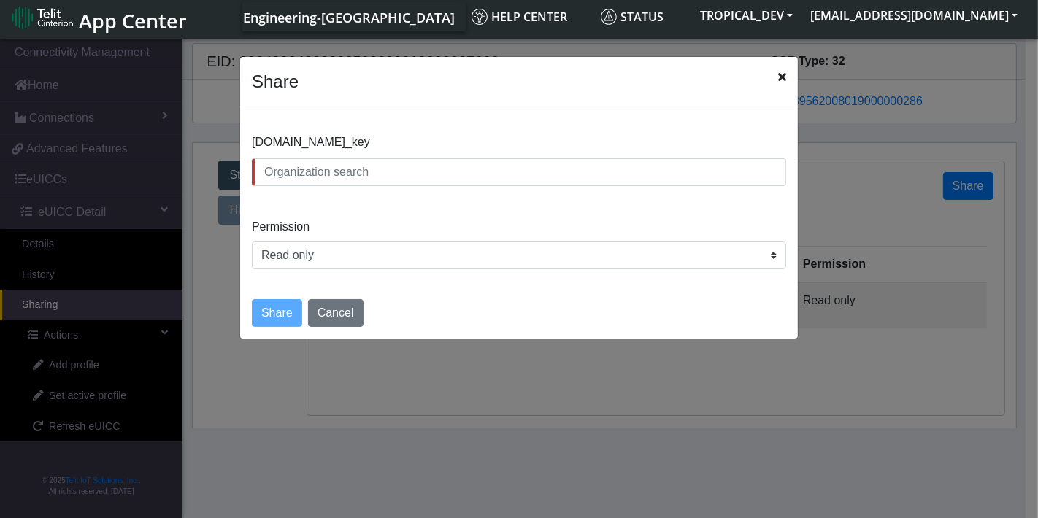
click at [363, 175] on input "text" at bounding box center [519, 172] width 535 height 28
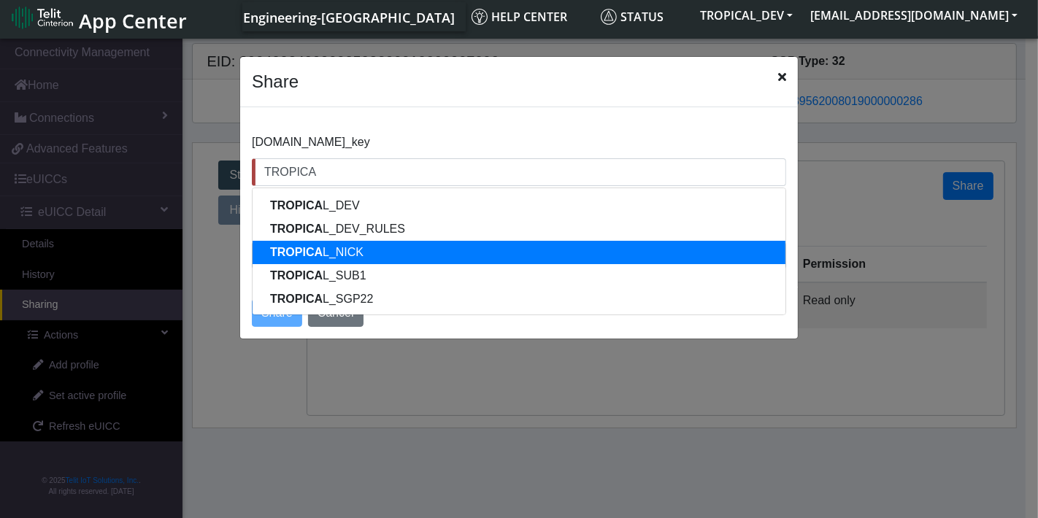
click at [350, 247] on ngb-highlight "TROPICA L_NICK" at bounding box center [316, 252] width 93 height 12
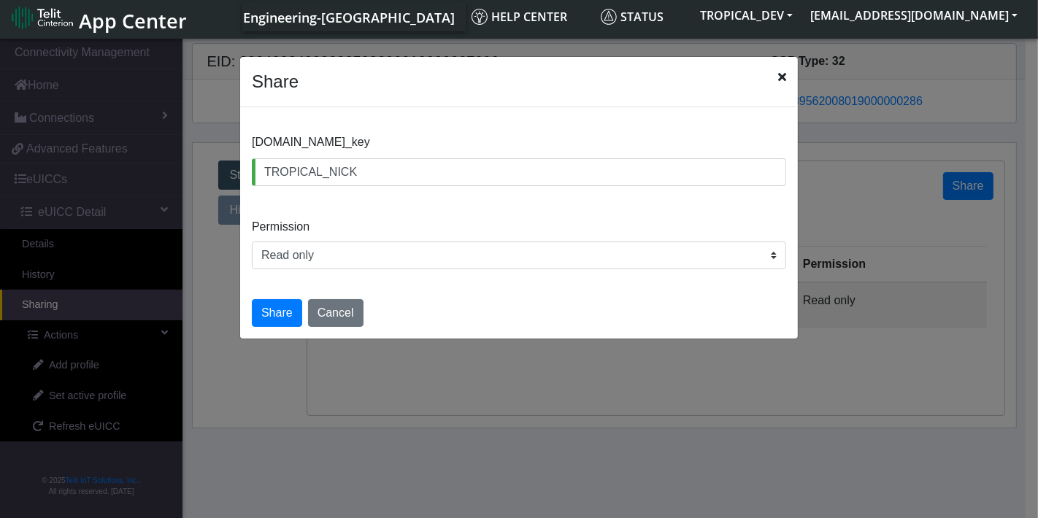
type input "TROPICAL_NICK"
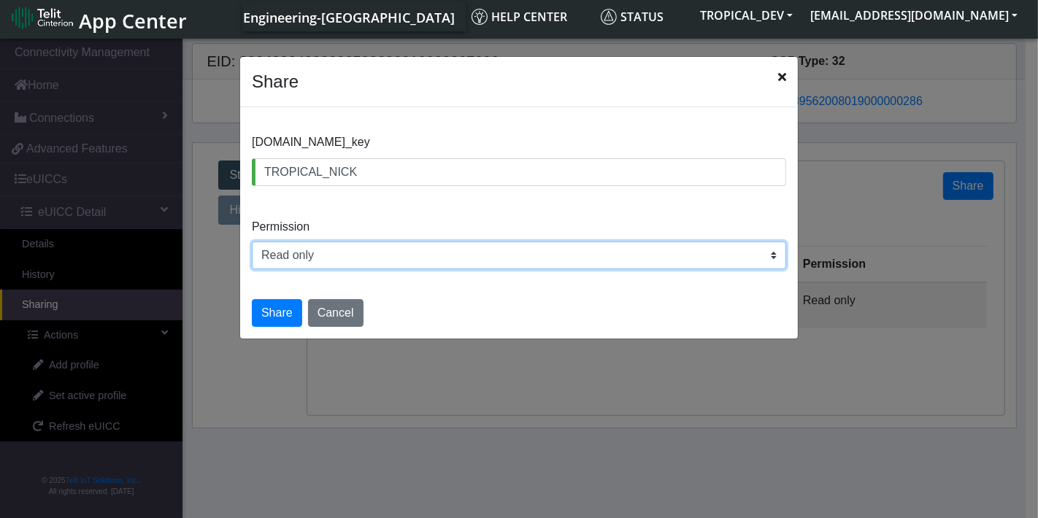
click at [318, 256] on select "Read only Read and write" at bounding box center [519, 256] width 535 height 28
select select "rw"
click at [252, 242] on select "Read only Read and write" at bounding box center [519, 256] width 535 height 28
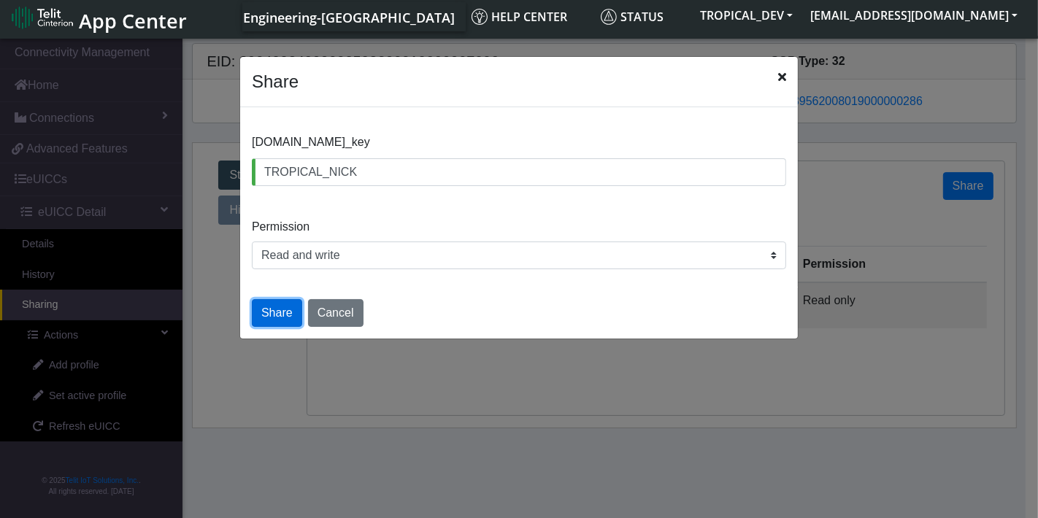
drag, startPoint x: 291, startPoint y: 311, endPoint x: 307, endPoint y: 310, distance: 16.8
click at [291, 310] on button "Share" at bounding box center [277, 313] width 50 height 28
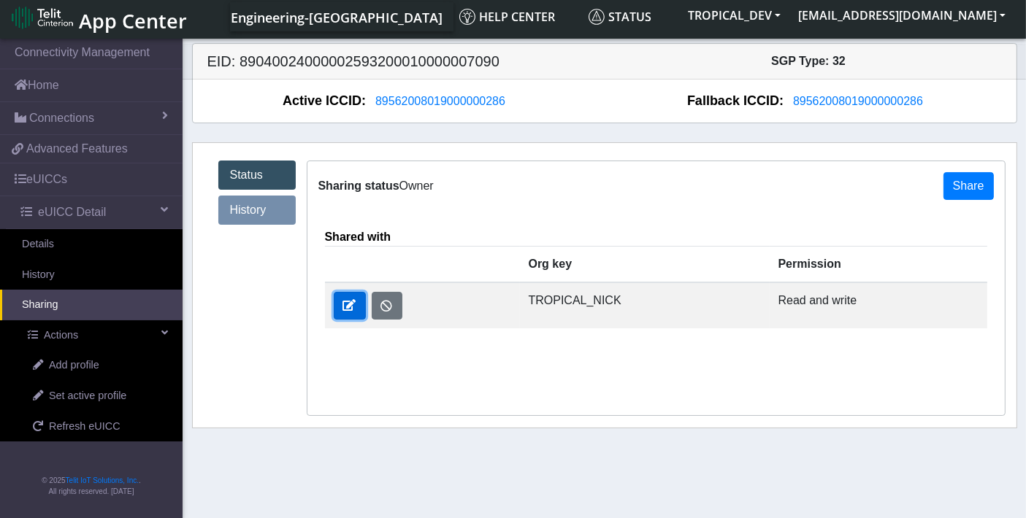
click at [351, 297] on button at bounding box center [350, 306] width 32 height 28
select select "rw"
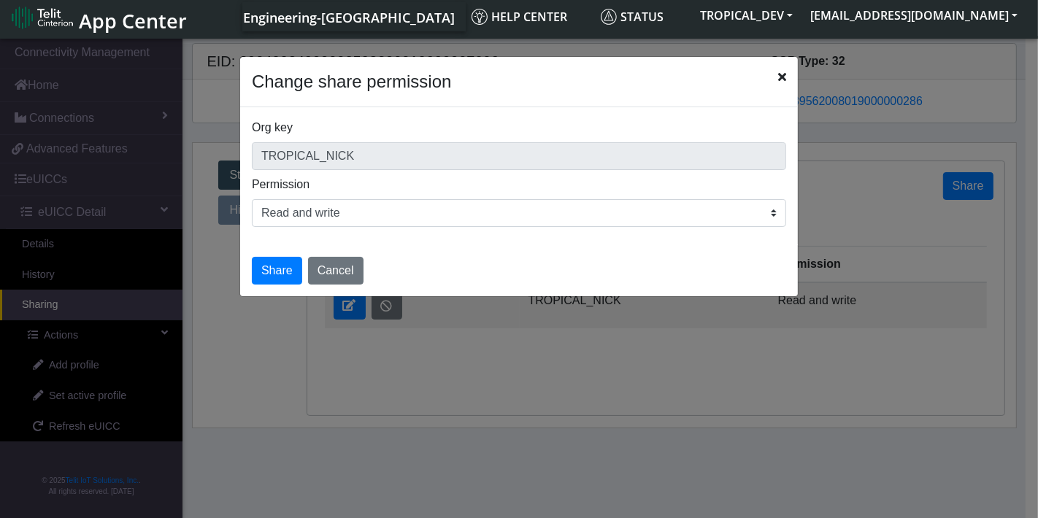
click at [548, 205] on select "Read only Read and write" at bounding box center [519, 213] width 535 height 28
click at [783, 78] on icon "Close" at bounding box center [782, 77] width 8 height 12
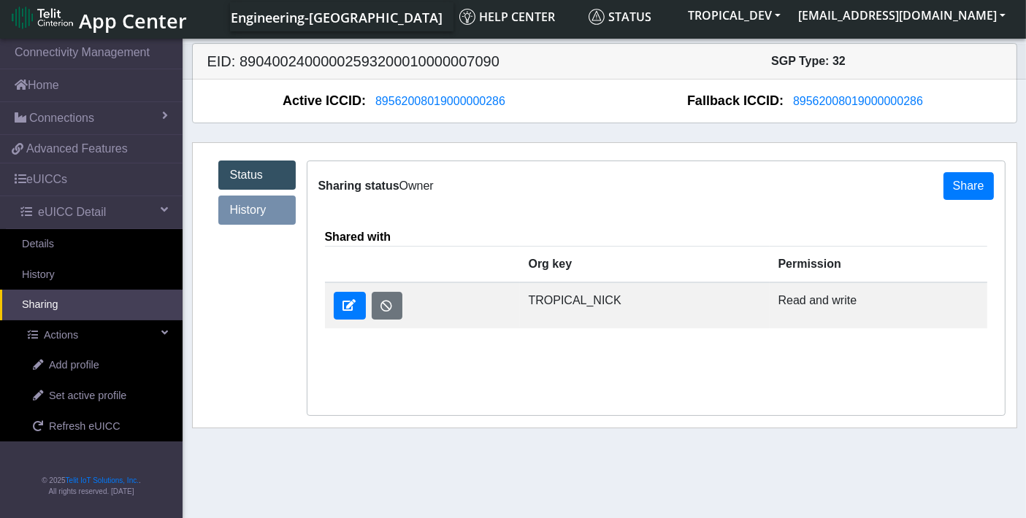
click at [237, 201] on link "History" at bounding box center [256, 210] width 77 height 29
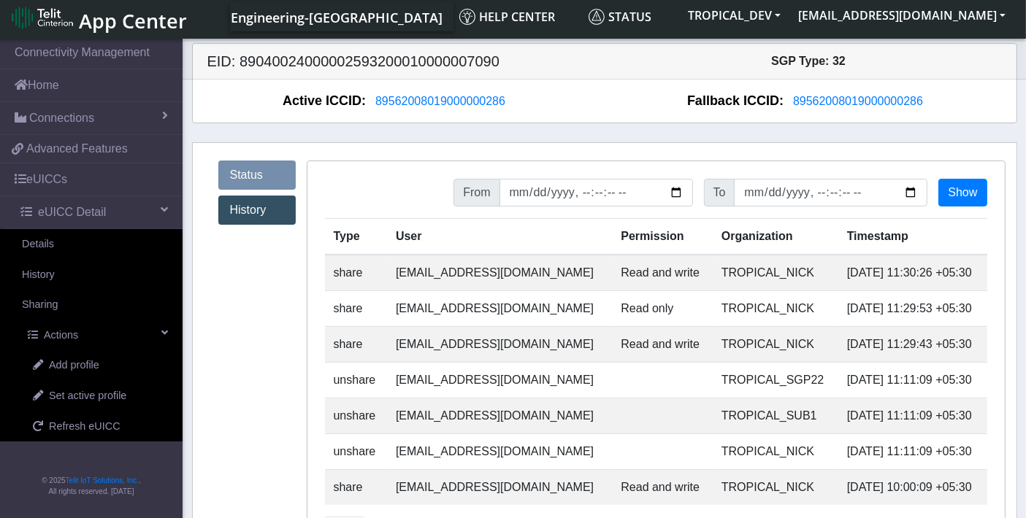
drag, startPoint x: 580, startPoint y: 311, endPoint x: 770, endPoint y: 346, distance: 193.1
click at [770, 346] on tbody "share sadminuser@example.com Read and write TROPICAL_NICK 2025-09-03 11:30:26 +…" at bounding box center [656, 380] width 662 height 250
click at [426, 348] on td "[EMAIL_ADDRESS][DOMAIN_NAME]" at bounding box center [499, 345] width 225 height 36
click at [846, 337] on td "2025-09-03 11:29:43 +05:30" at bounding box center [912, 345] width 149 height 36
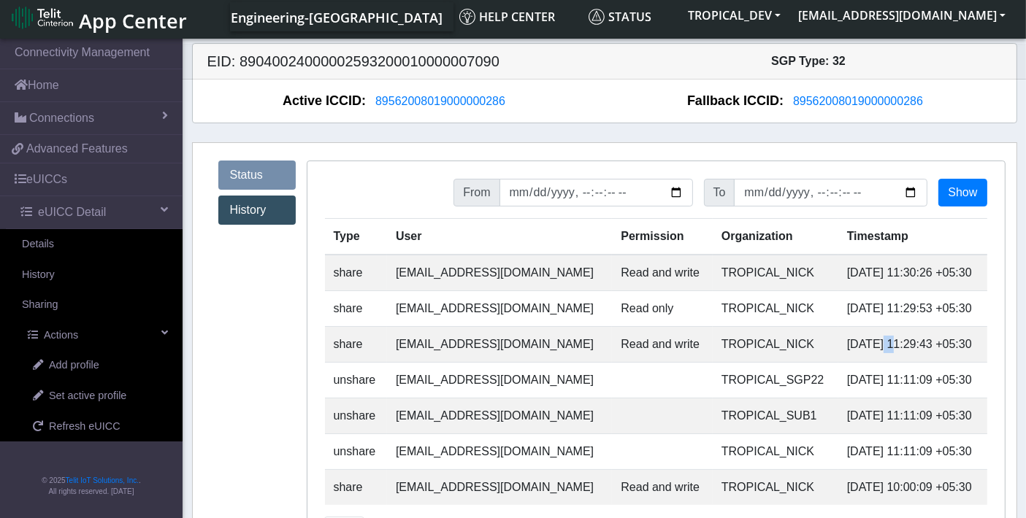
click at [846, 337] on td "2025-09-03 11:29:43 +05:30" at bounding box center [912, 345] width 149 height 36
drag, startPoint x: 887, startPoint y: 342, endPoint x: 950, endPoint y: 342, distance: 63.5
click at [950, 342] on td "2025-09-03 11:29:43 +05:30" at bounding box center [912, 345] width 149 height 36
drag, startPoint x: 874, startPoint y: 310, endPoint x: 964, endPoint y: 302, distance: 90.1
click at [964, 302] on td "2025-09-03 11:29:53 +05:30" at bounding box center [912, 309] width 149 height 36
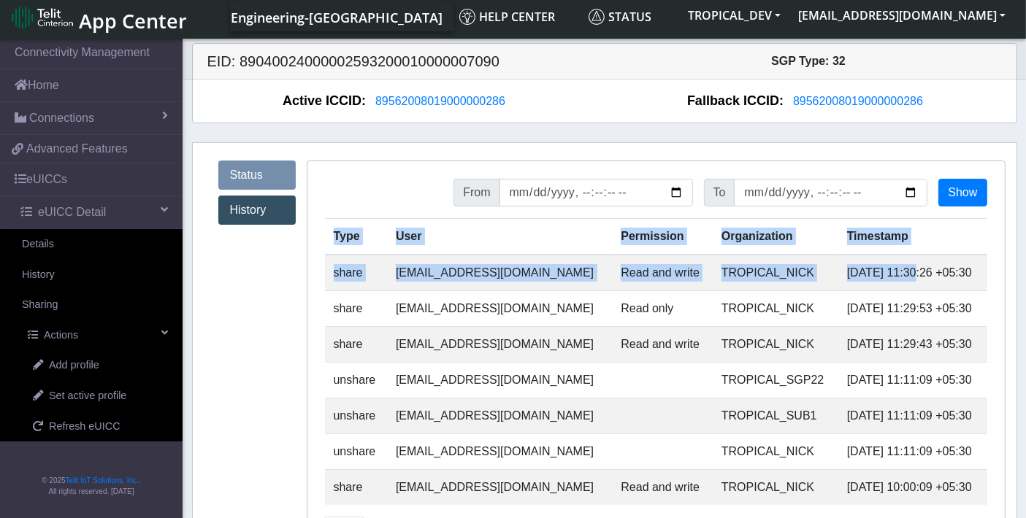
drag, startPoint x: 874, startPoint y: 273, endPoint x: 998, endPoint y: 267, distance: 124.3
click at [998, 267] on div "From To Show Type User Permission Organization Timestamp share sadminuser@examp…" at bounding box center [656, 368] width 699 height 414
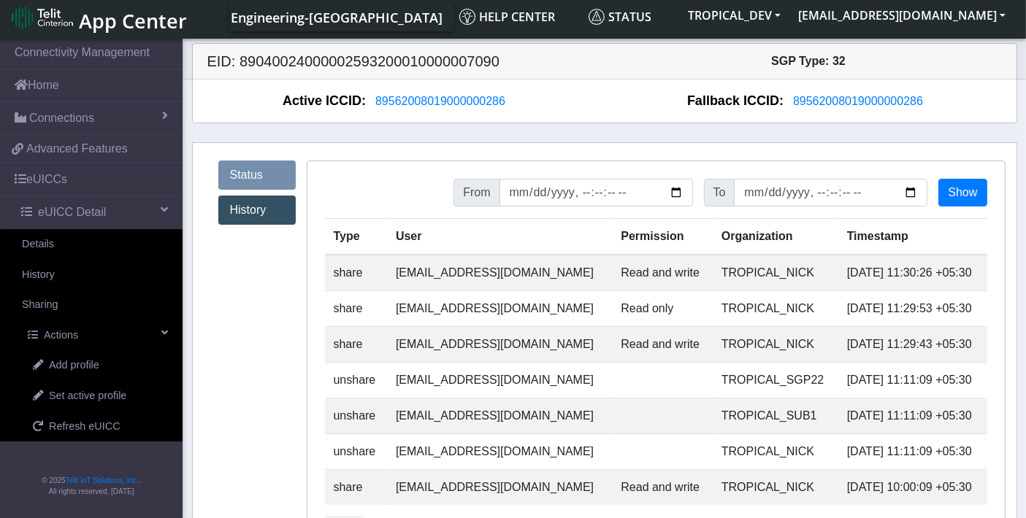
click at [489, 211] on div "From To Show" at bounding box center [656, 198] width 662 height 39
click at [643, 190] on input "datetime-local" at bounding box center [596, 193] width 194 height 28
click at [909, 194] on input "datetime-local" at bounding box center [831, 193] width 194 height 28
click at [949, 188] on button "Show" at bounding box center [962, 193] width 48 height 28
click at [911, 194] on input "datetime-local" at bounding box center [831, 193] width 194 height 28
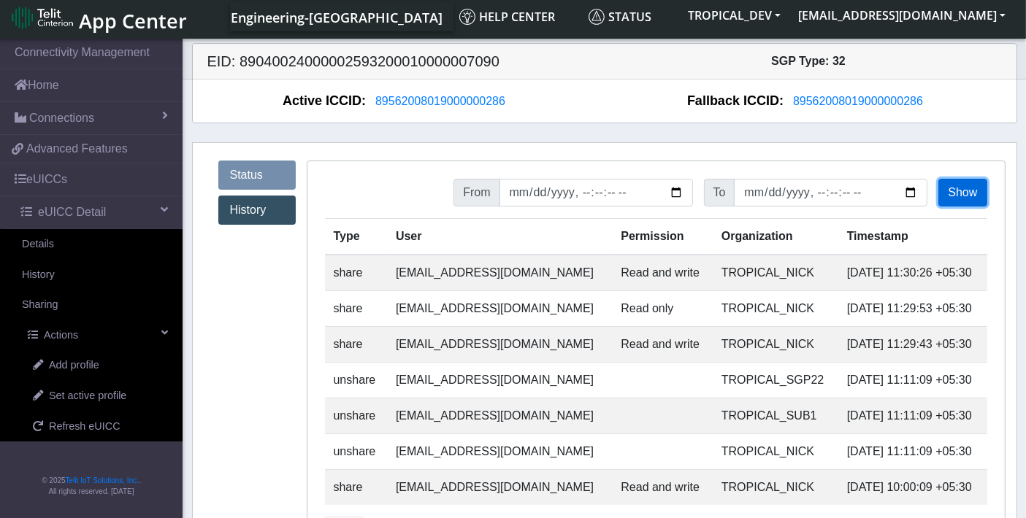
type input "2025-09-30T00:59:59"
click at [955, 191] on button "Show" at bounding box center [962, 193] width 48 height 28
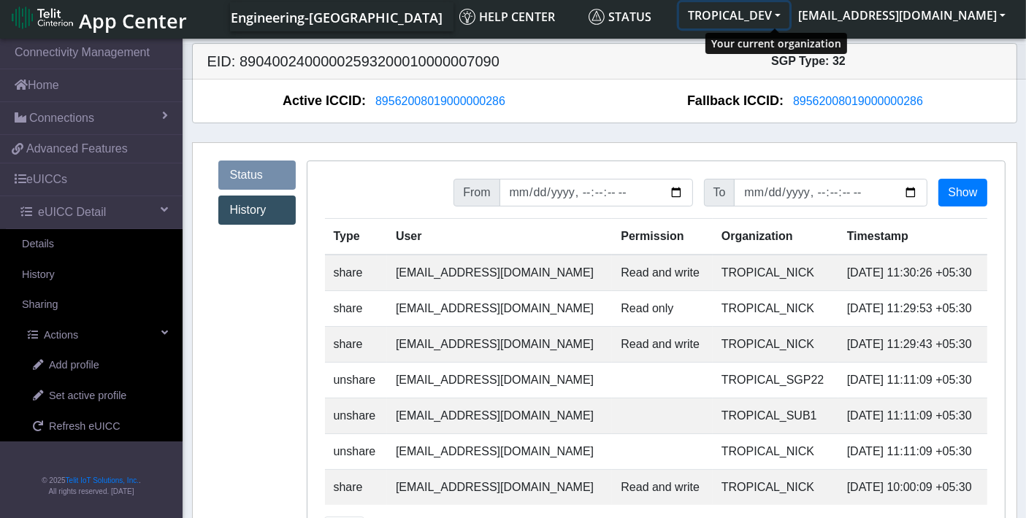
click at [789, 14] on button "TROPICAL_DEV" at bounding box center [734, 15] width 110 height 26
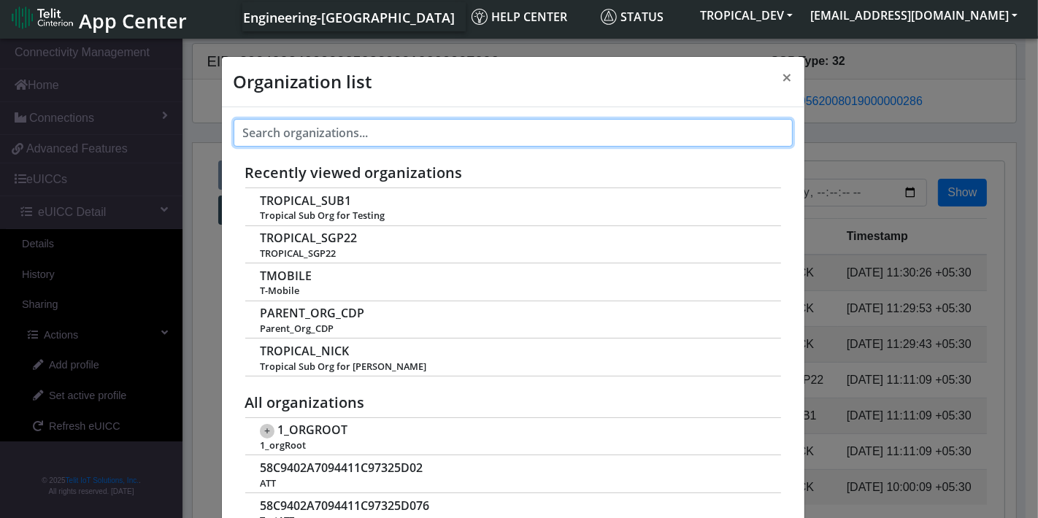
click at [290, 126] on input "text" at bounding box center [513, 133] width 559 height 28
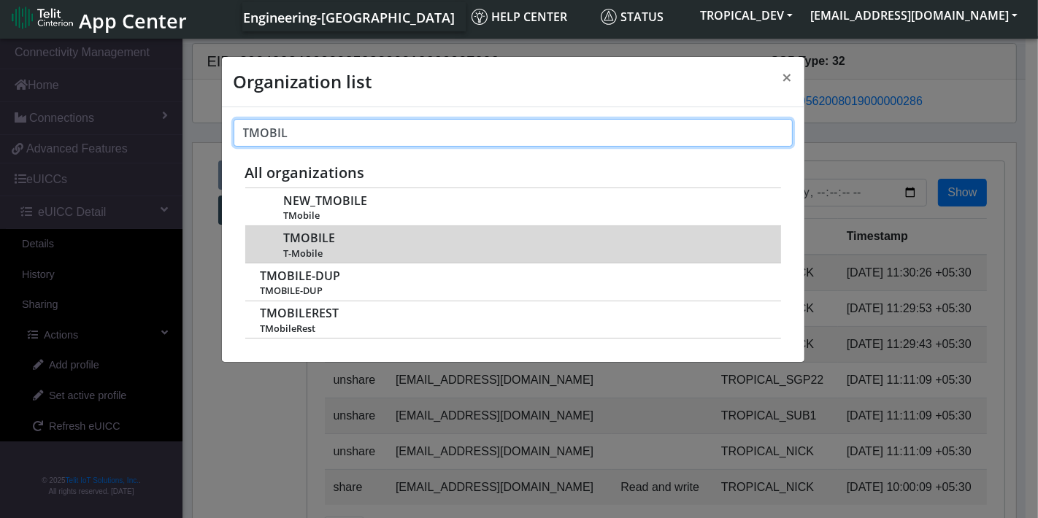
type input "TMOBIL"
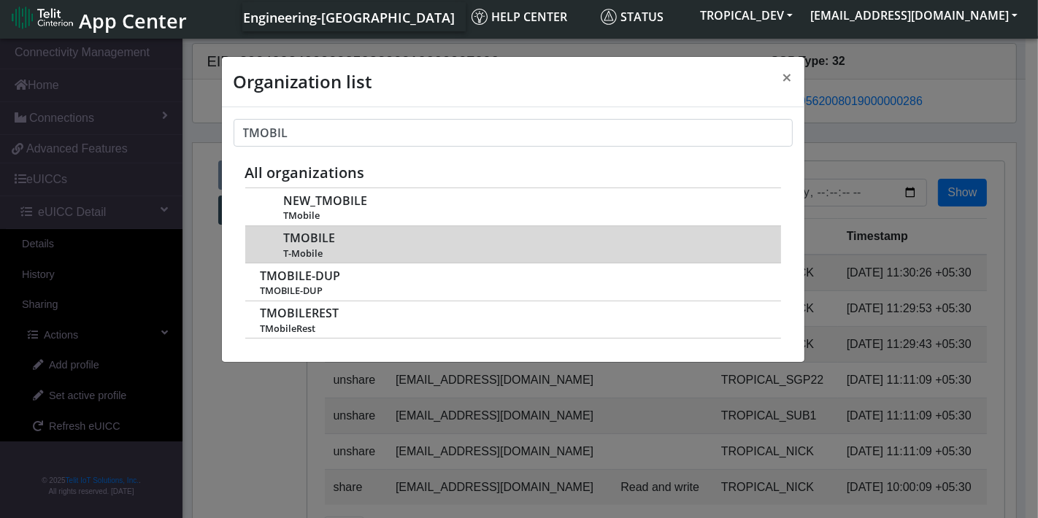
click at [293, 245] on div "TMOBILE T-Mobile" at bounding box center [524, 244] width 482 height 30
click at [305, 237] on span "TMOBILE" at bounding box center [309, 238] width 52 height 14
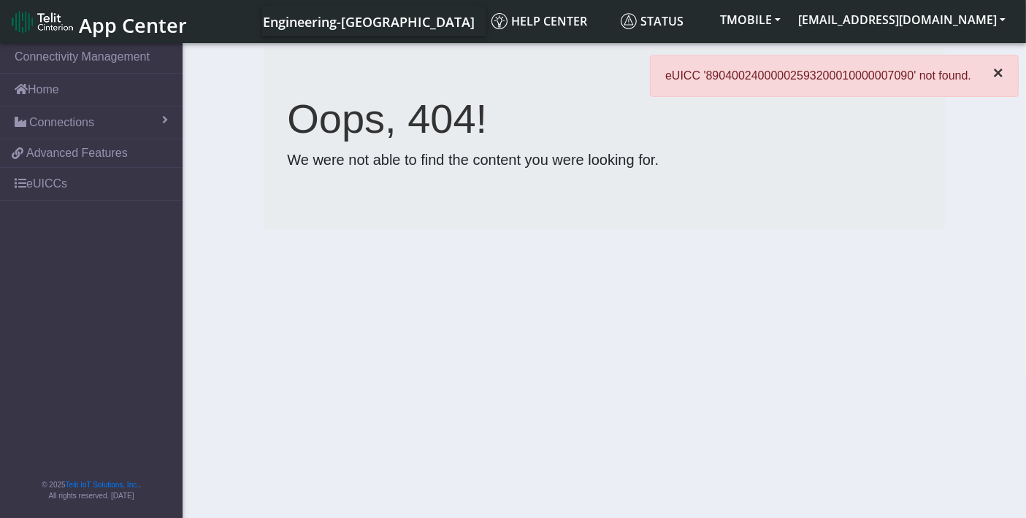
click at [998, 73] on span "×" at bounding box center [998, 73] width 10 height 20
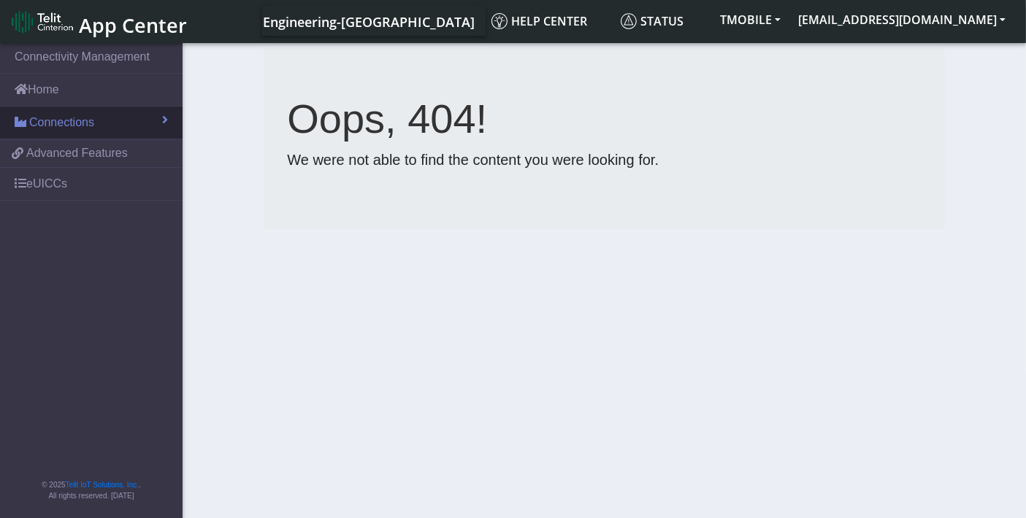
click at [73, 126] on span "Connections" at bounding box center [61, 123] width 65 height 18
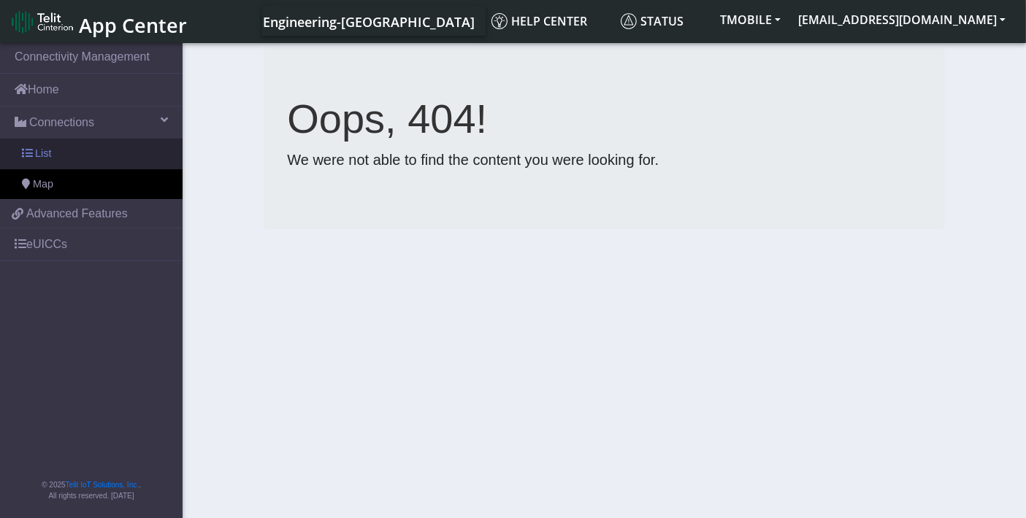
click at [66, 145] on link "List" at bounding box center [91, 154] width 183 height 31
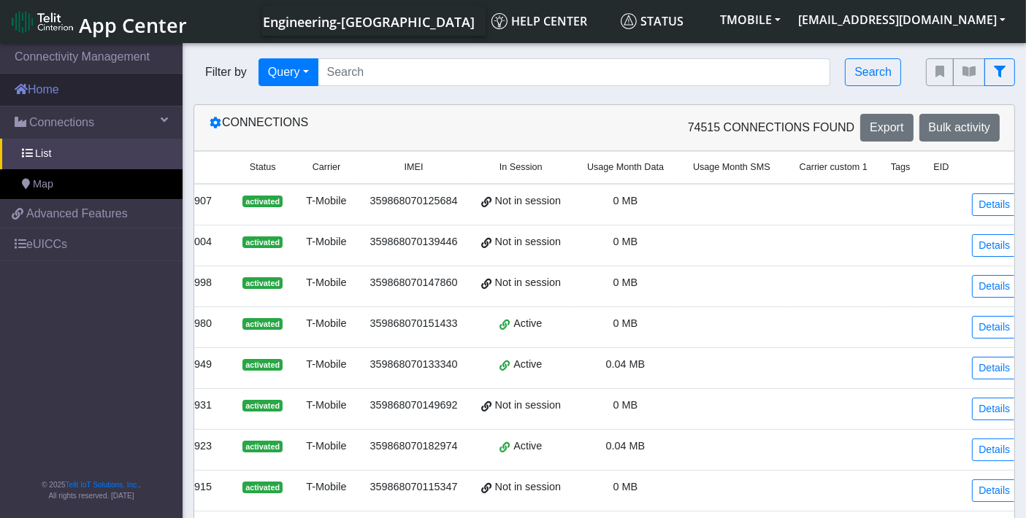
click at [69, 99] on link "Home" at bounding box center [91, 90] width 183 height 32
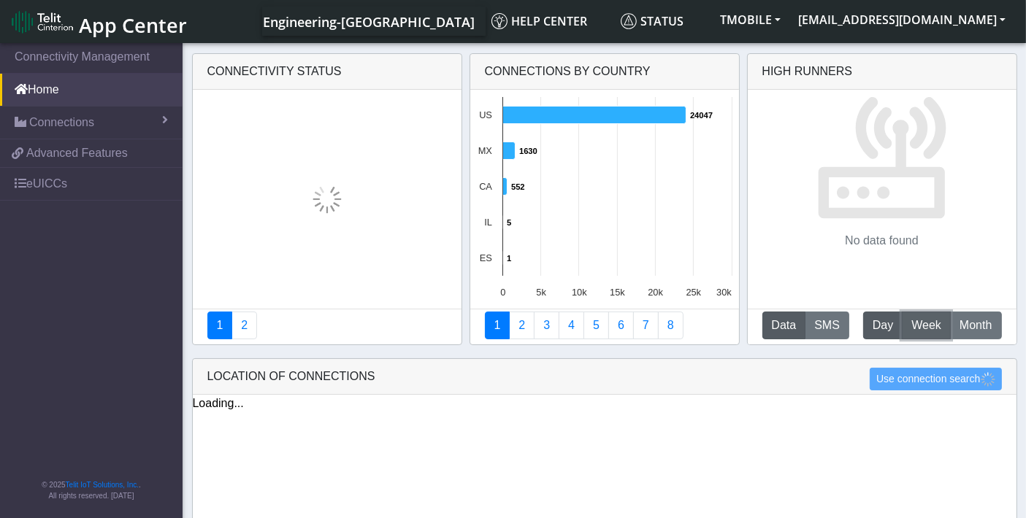
click at [916, 320] on span "Week" at bounding box center [926, 326] width 30 height 18
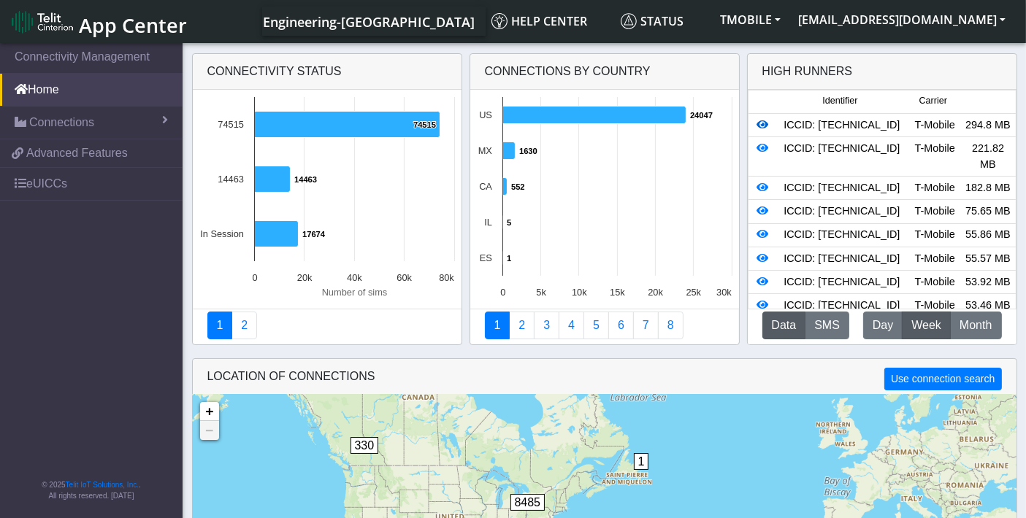
click at [759, 126] on icon at bounding box center [763, 125] width 12 height 10
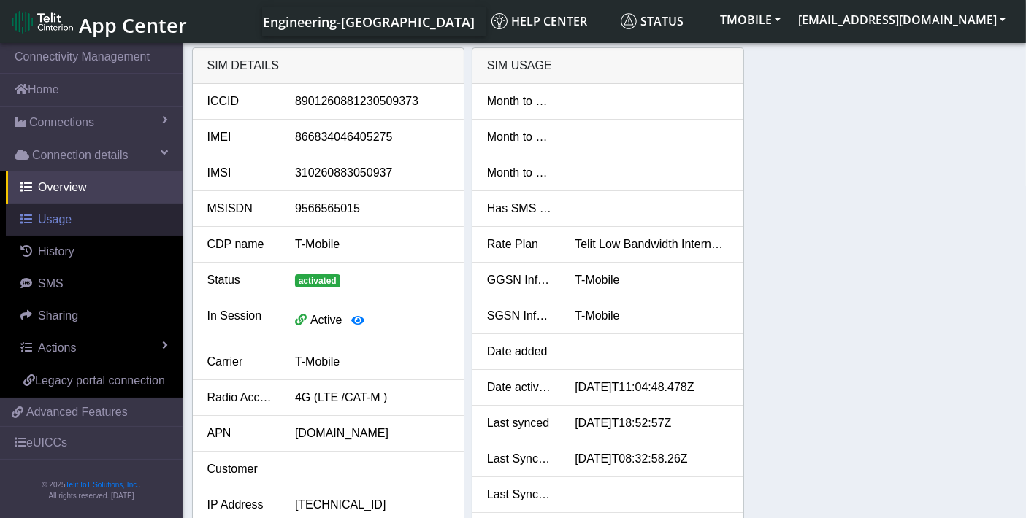
click at [52, 216] on span "Usage" at bounding box center [55, 219] width 34 height 12
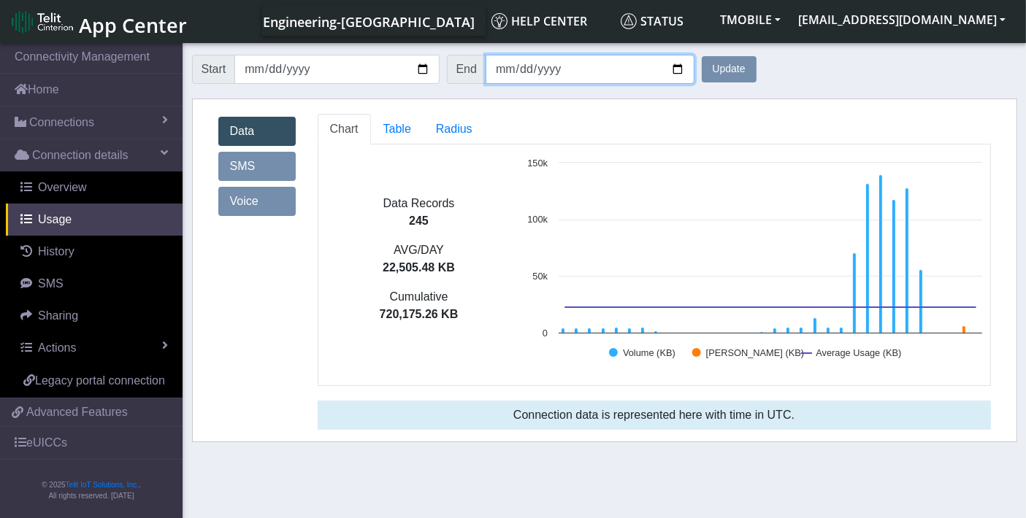
click at [676, 73] on input "2025-09-03" at bounding box center [590, 69] width 209 height 29
type input "2025-09-30"
click at [732, 67] on button "Update" at bounding box center [729, 69] width 55 height 26
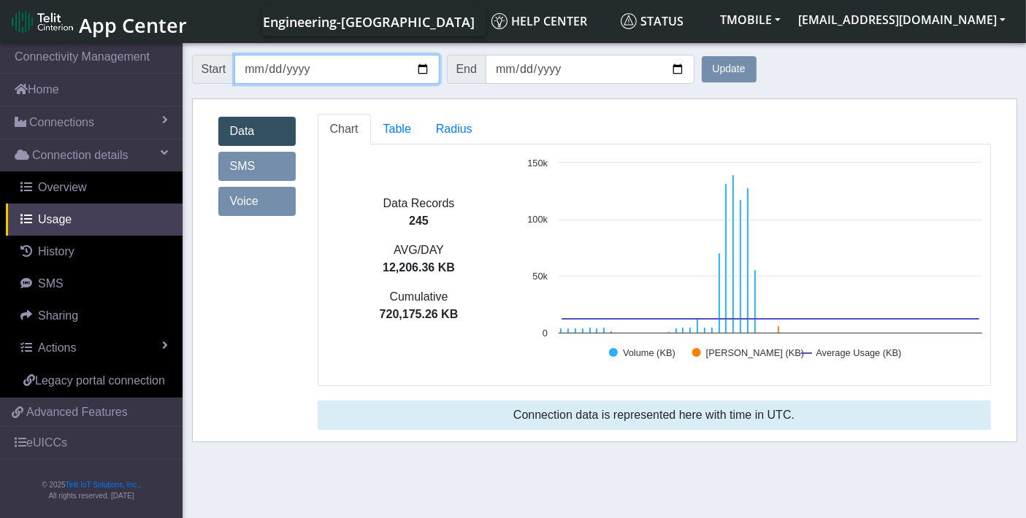
click at [424, 68] on input "2025-08-03" at bounding box center [336, 69] width 204 height 29
type input "2025-09-01"
click at [726, 64] on button "Update" at bounding box center [729, 69] width 55 height 26
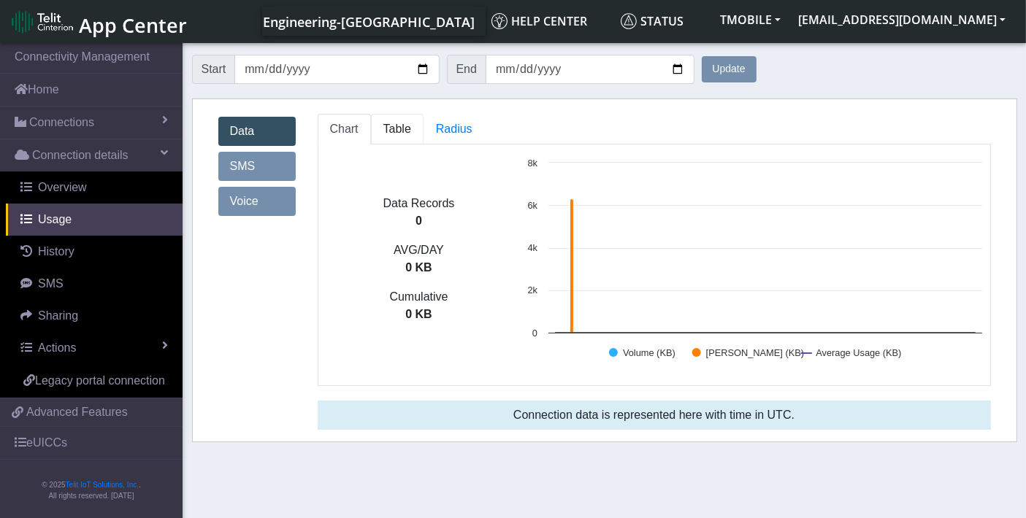
click at [398, 126] on span "Table" at bounding box center [397, 129] width 28 height 12
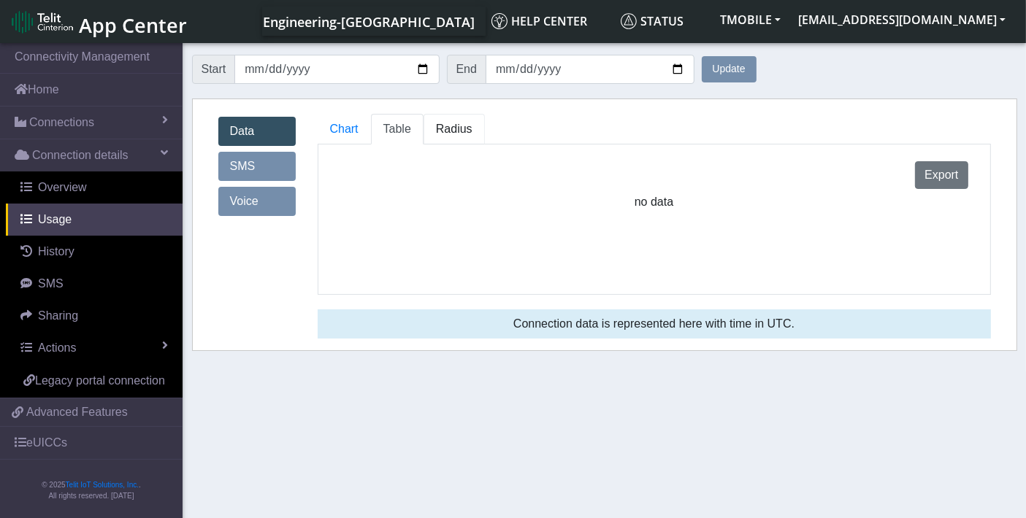
click at [440, 126] on span "Radius" at bounding box center [454, 129] width 37 height 12
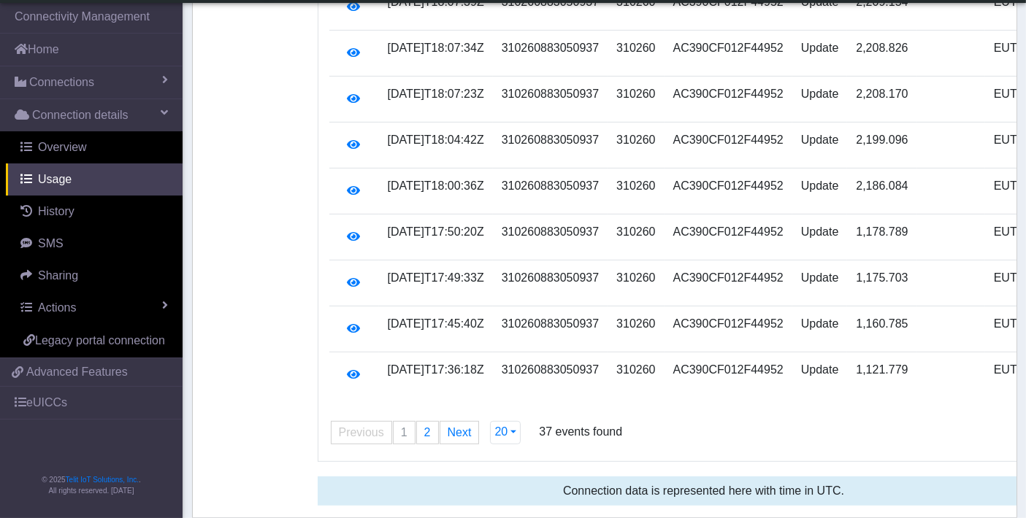
scroll to position [903, 0]
click at [427, 422] on link "page 2" at bounding box center [427, 433] width 21 height 22
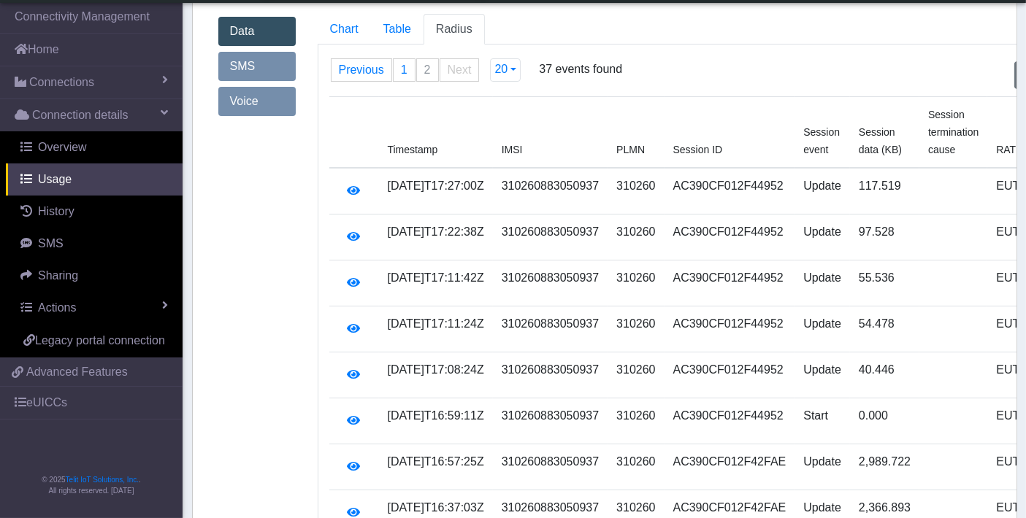
scroll to position [0, 0]
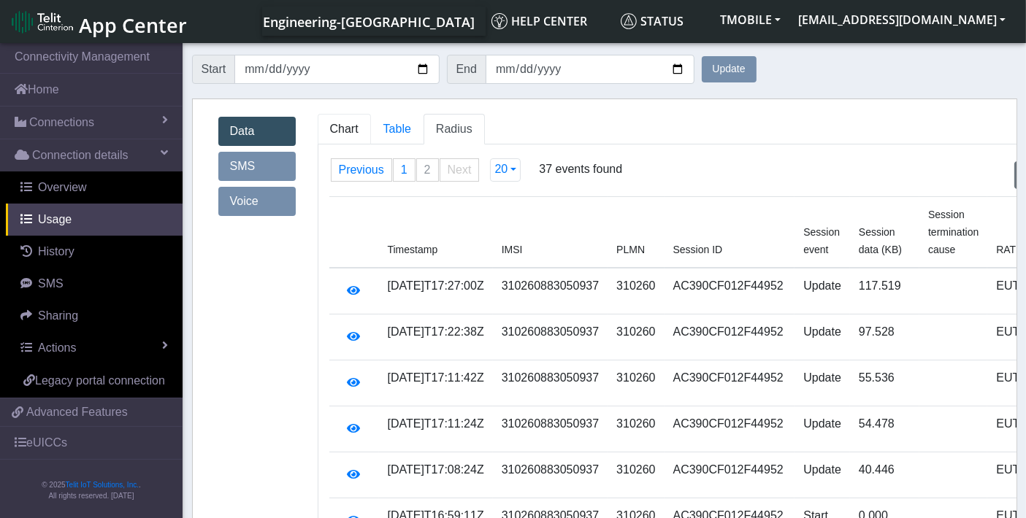
click at [348, 132] on span "Chart" at bounding box center [344, 129] width 28 height 12
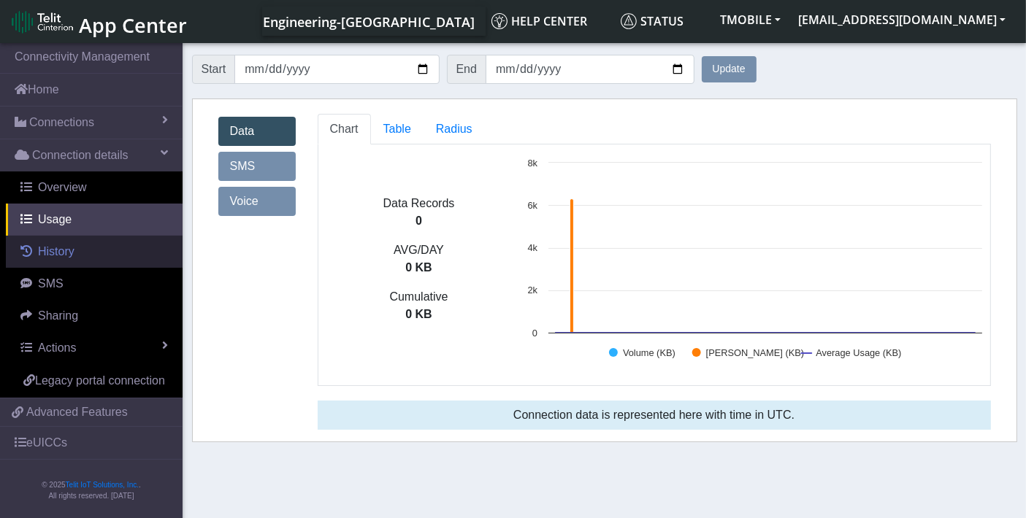
click at [47, 255] on span "History" at bounding box center [56, 251] width 37 height 12
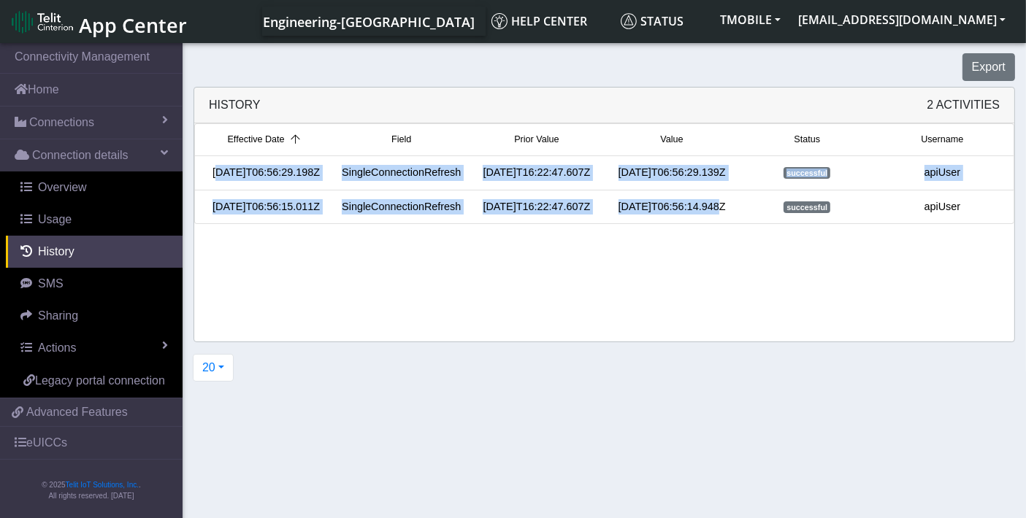
drag, startPoint x: 208, startPoint y: 168, endPoint x: 709, endPoint y: 210, distance: 502.7
click at [709, 210] on ul "Effective Date Field Prior Value Value Status Username 2025-04-23T06:56:29.198Z…" at bounding box center [604, 173] width 820 height 101
click at [709, 210] on div "2025-04-23T06:56:14.948Z" at bounding box center [672, 207] width 135 height 16
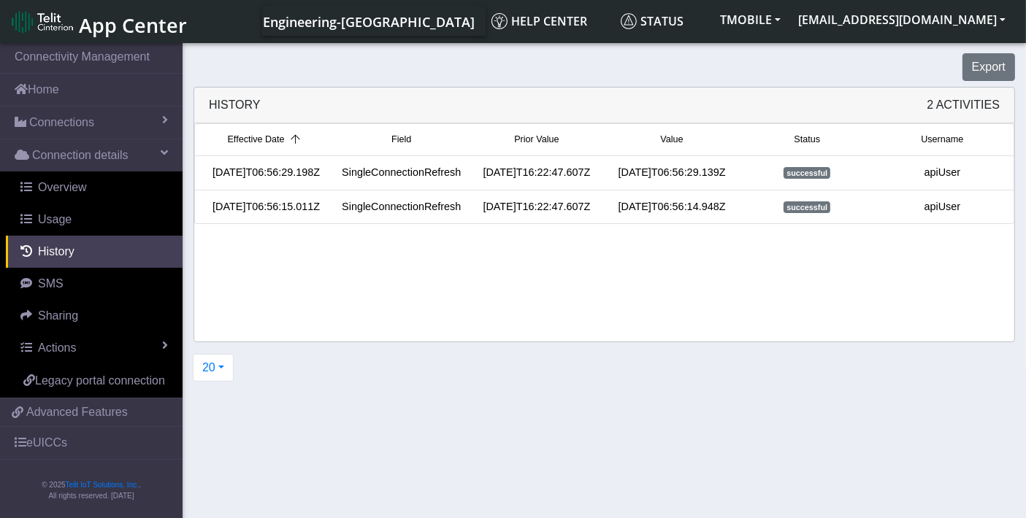
click at [643, 210] on div "2025-04-23T06:56:14.948Z" at bounding box center [672, 207] width 135 height 16
click at [83, 93] on link "Home" at bounding box center [91, 90] width 183 height 32
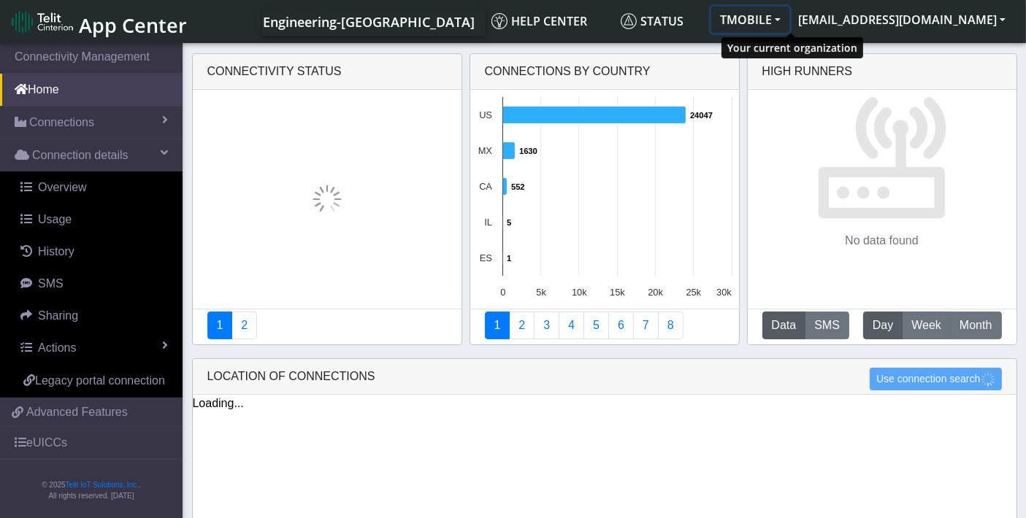
click at [789, 20] on button "TMOBILE" at bounding box center [750, 20] width 78 height 26
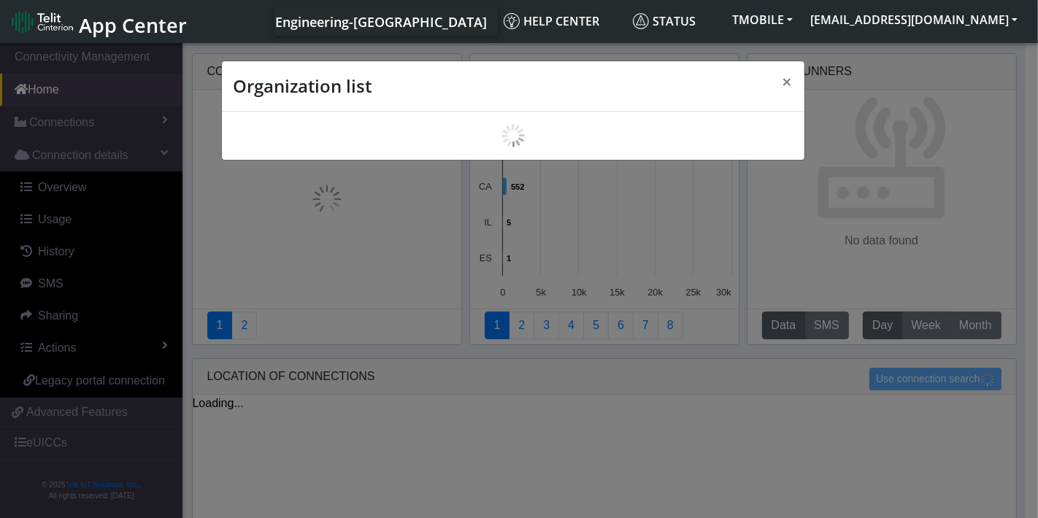
scroll to position [4, 0]
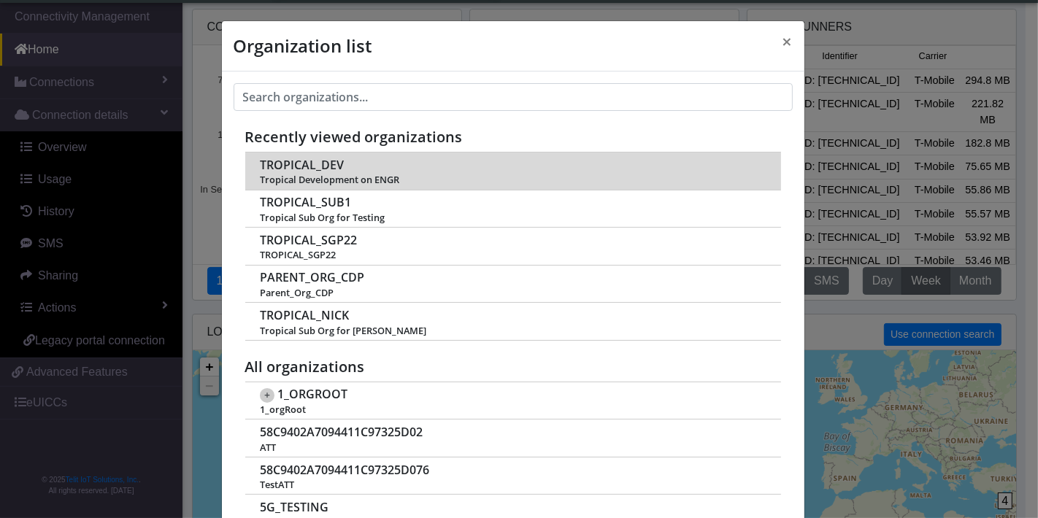
click at [294, 165] on span "TROPICAL_DEV" at bounding box center [302, 165] width 84 height 14
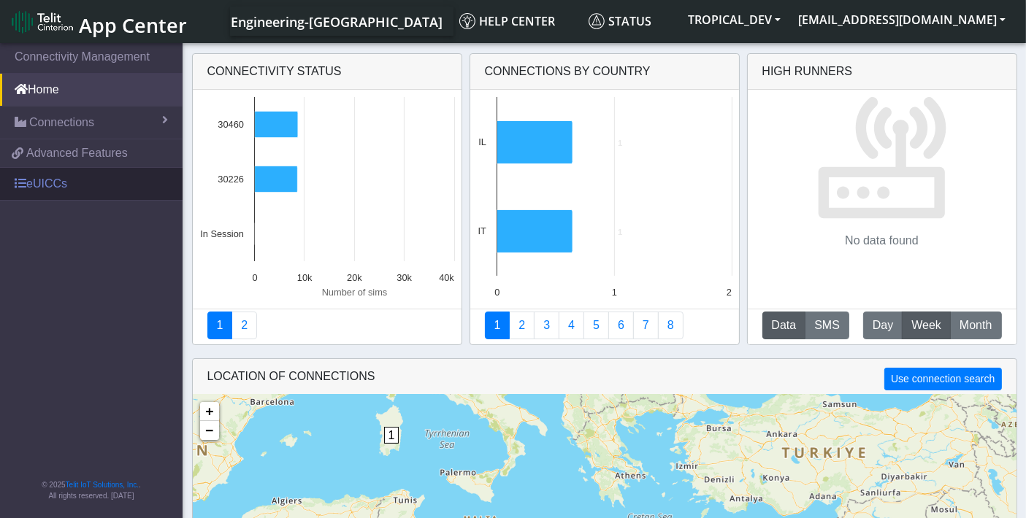
click at [51, 176] on link "eUICCs" at bounding box center [91, 184] width 183 height 32
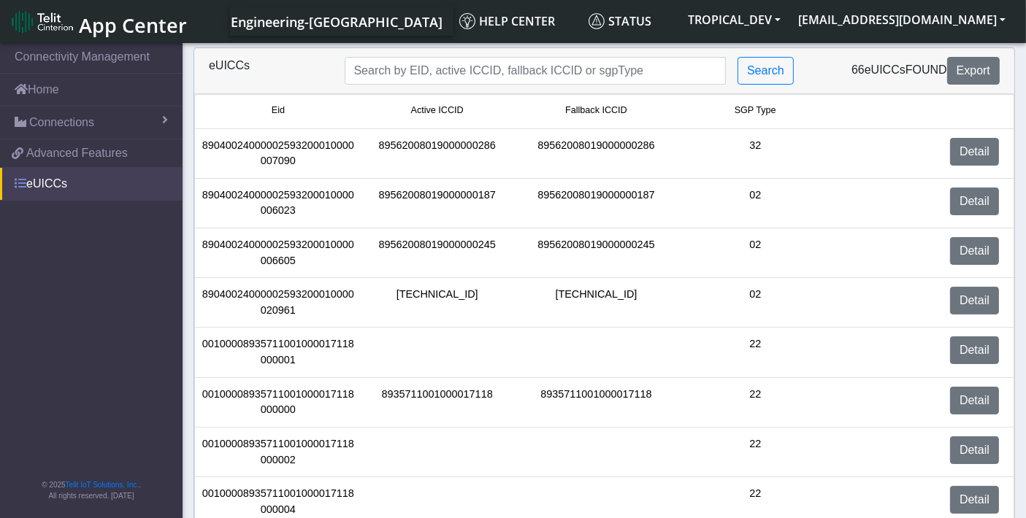
click at [66, 186] on link "eUICCs" at bounding box center [91, 184] width 183 height 32
click at [74, 153] on span "Advanced Features" at bounding box center [77, 154] width 102 height 18
click at [93, 183] on link "eUICCs" at bounding box center [91, 184] width 183 height 32
click at [56, 183] on link "eUICCs" at bounding box center [91, 184] width 183 height 32
click at [967, 150] on link "Detail" at bounding box center [974, 152] width 49 height 28
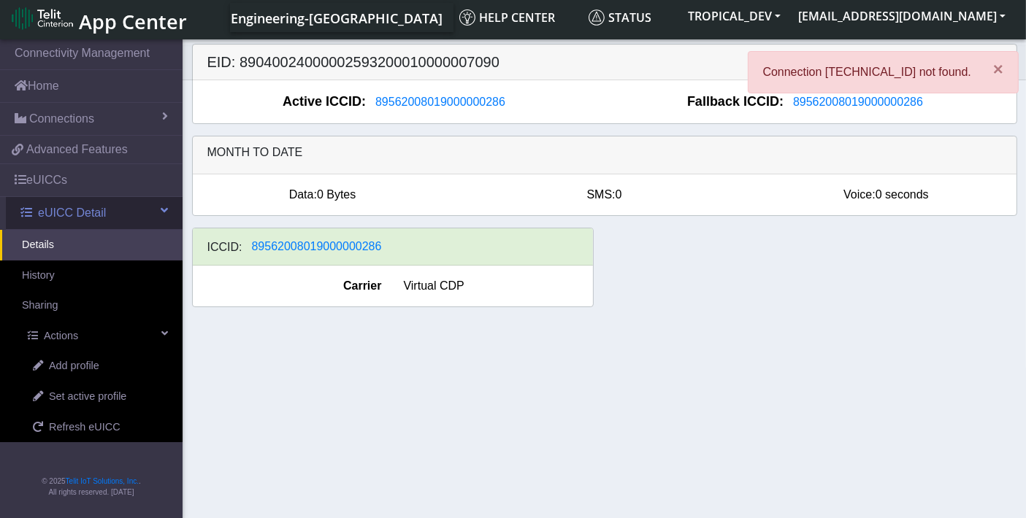
scroll to position [4, 0]
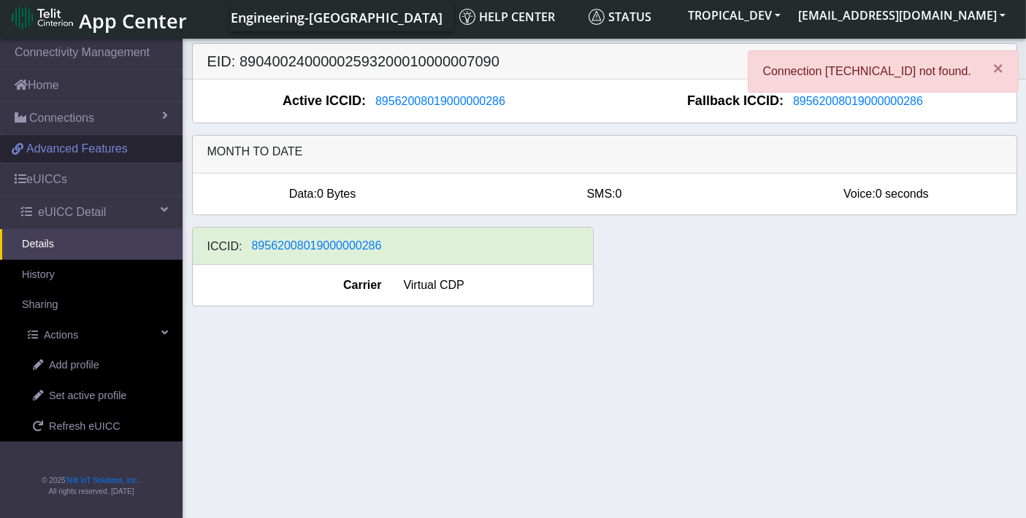
click at [71, 161] on link "Advanced Features" at bounding box center [91, 149] width 183 height 28
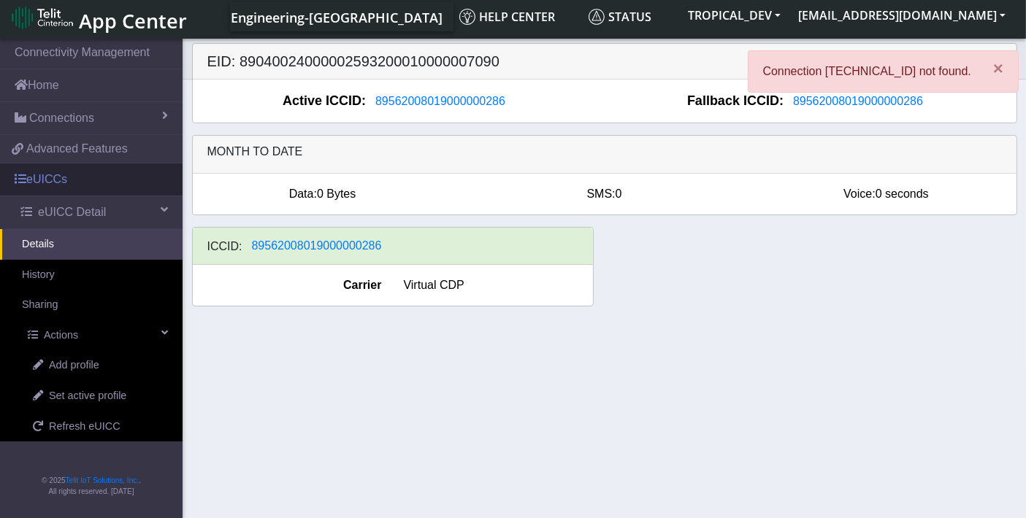
click at [52, 179] on link "eUICCs" at bounding box center [91, 180] width 183 height 32
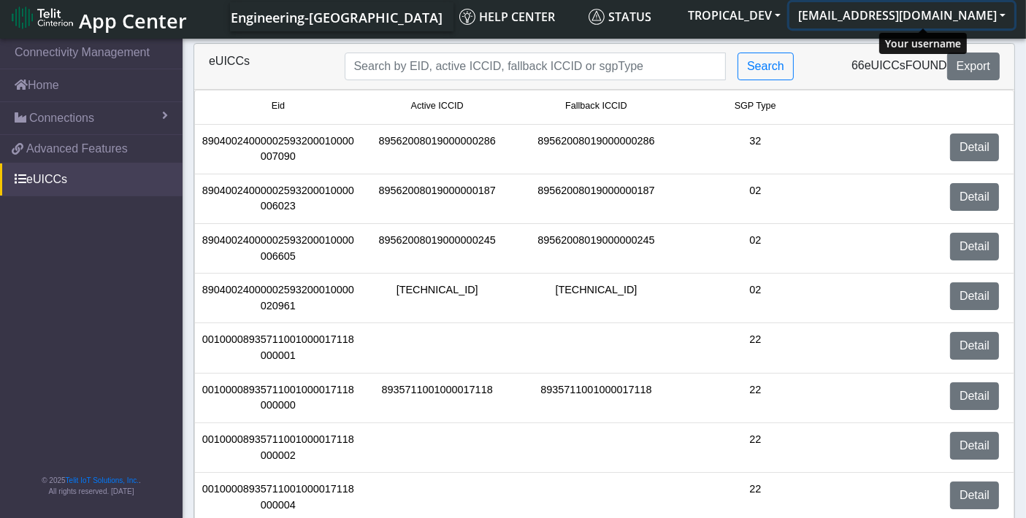
click at [934, 13] on button "[EMAIL_ADDRESS][DOMAIN_NAME]" at bounding box center [901, 15] width 225 height 26
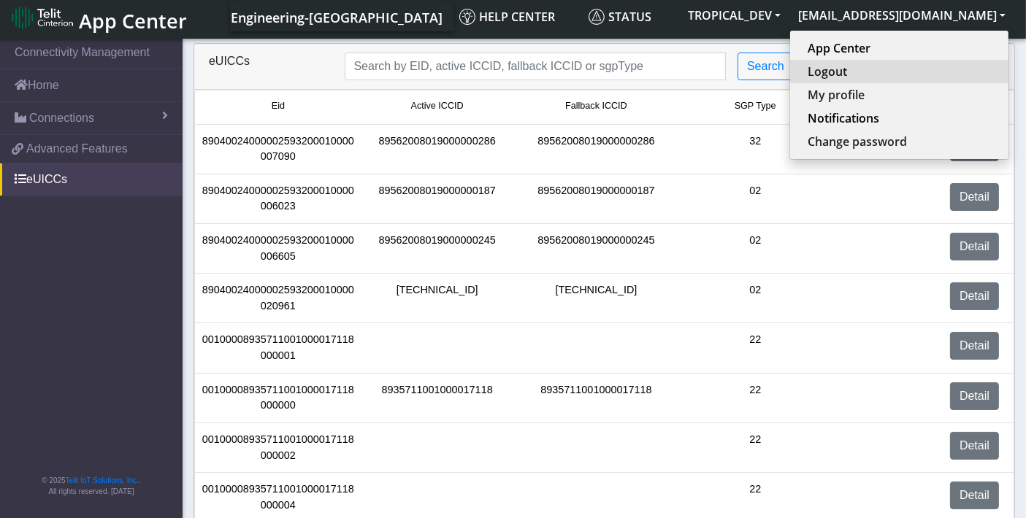
click at [871, 69] on button "Logout" at bounding box center [899, 71] width 218 height 23
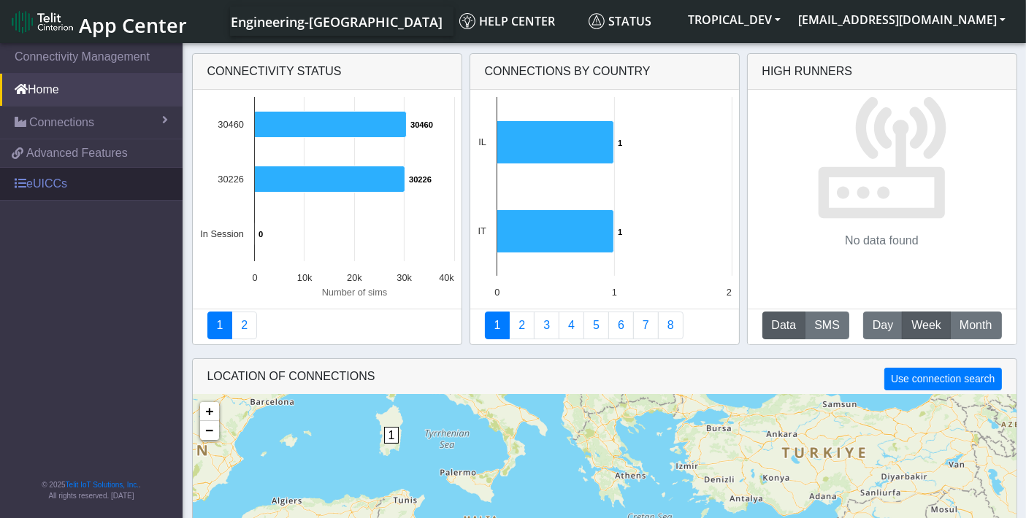
click at [50, 185] on link "eUICCs" at bounding box center [91, 184] width 183 height 32
